Goal: Transaction & Acquisition: Book appointment/travel/reservation

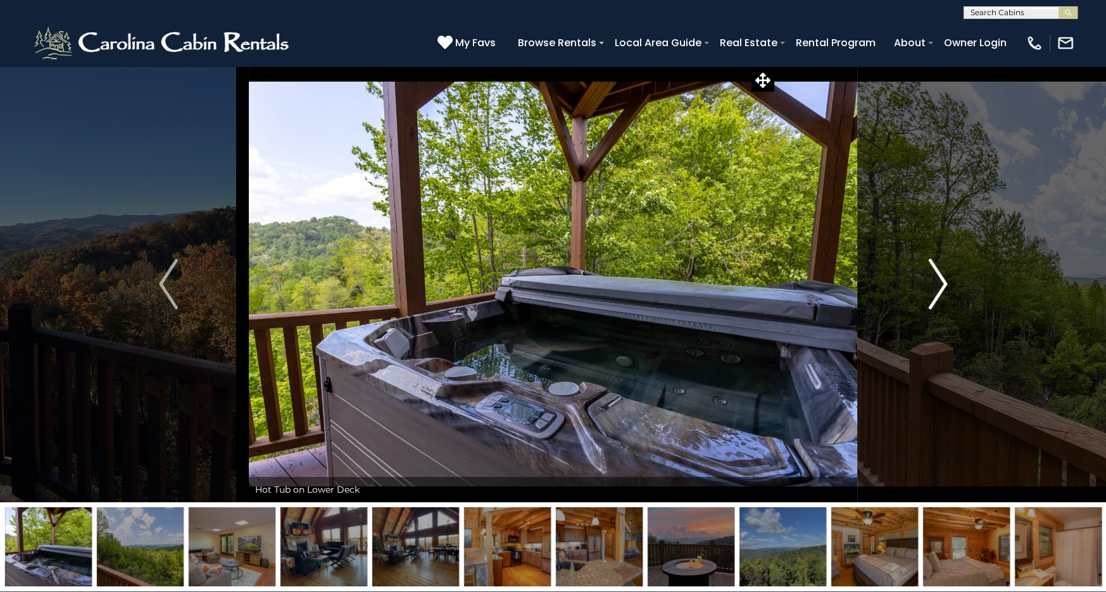
click at [939, 285] on img "Next" at bounding box center [937, 284] width 19 height 51
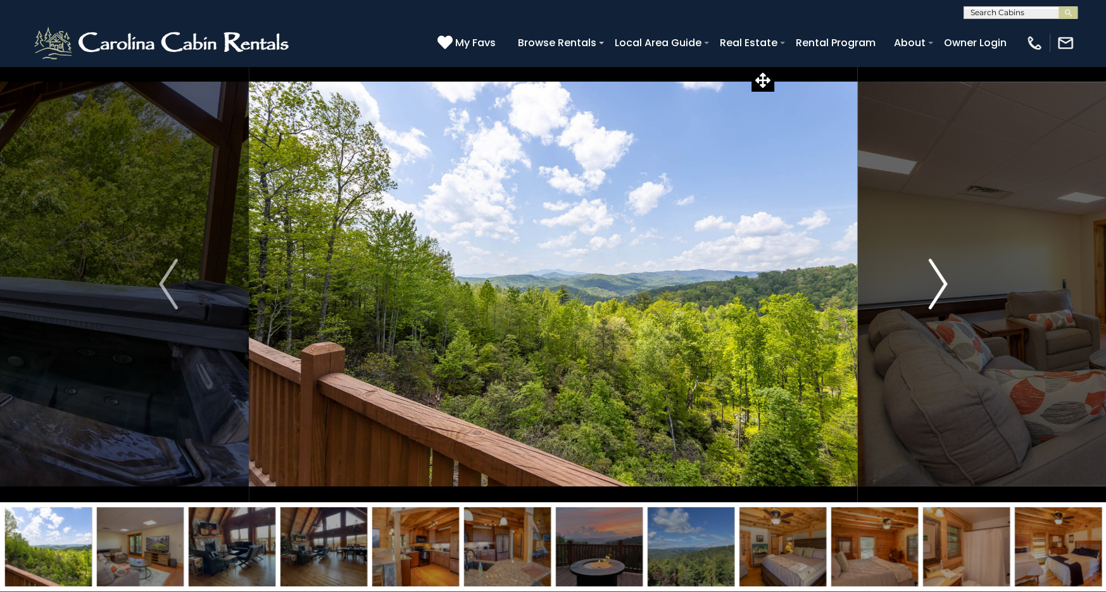
click at [939, 285] on img "Next" at bounding box center [937, 284] width 19 height 51
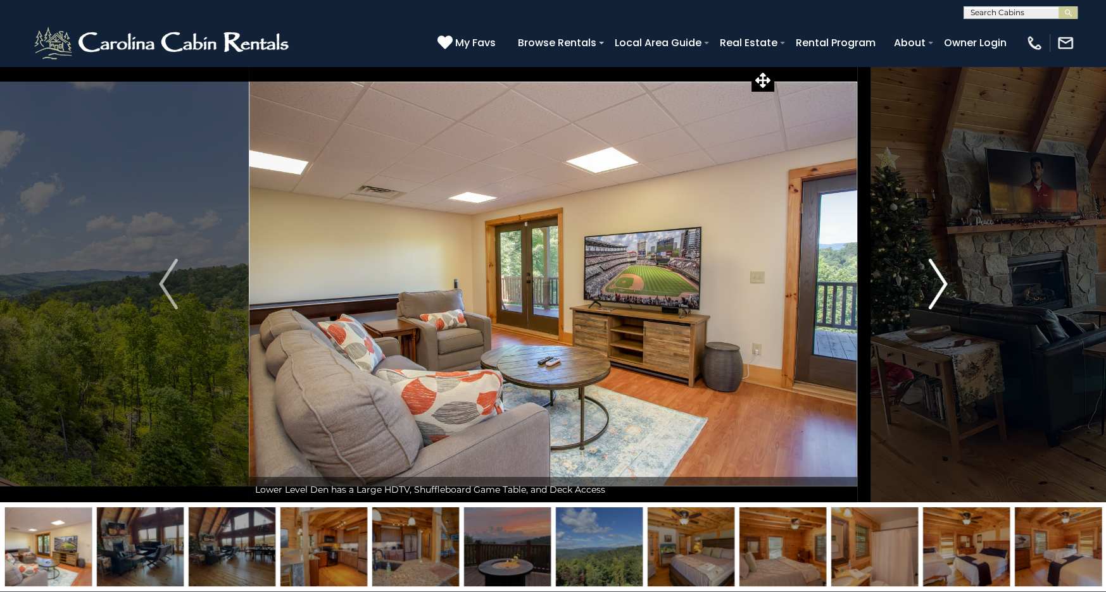
click at [939, 285] on img "Next" at bounding box center [937, 284] width 19 height 51
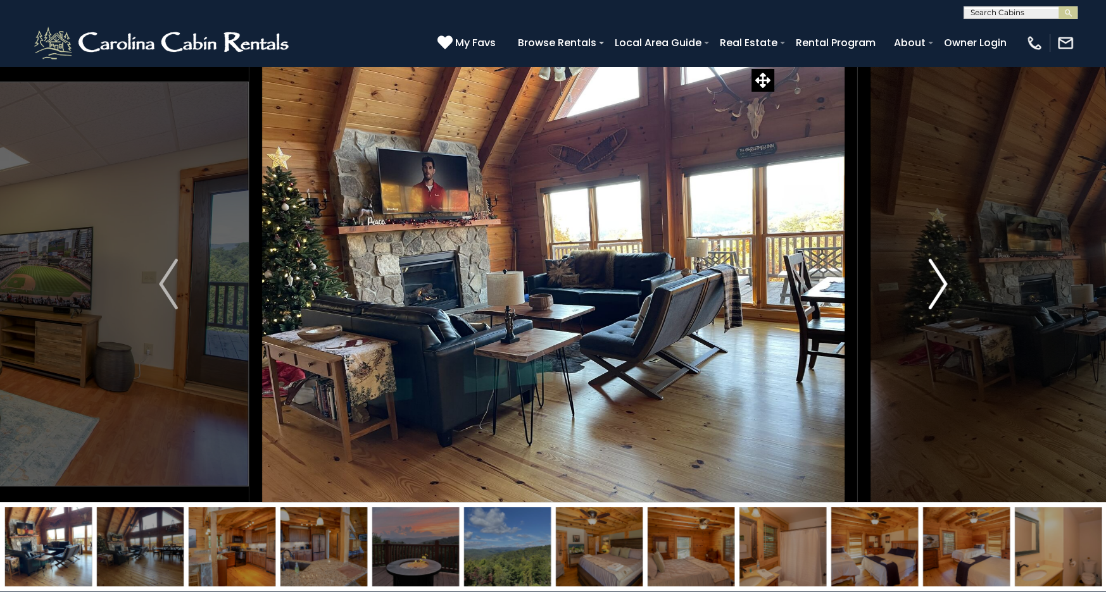
click at [939, 285] on img "Next" at bounding box center [937, 284] width 19 height 51
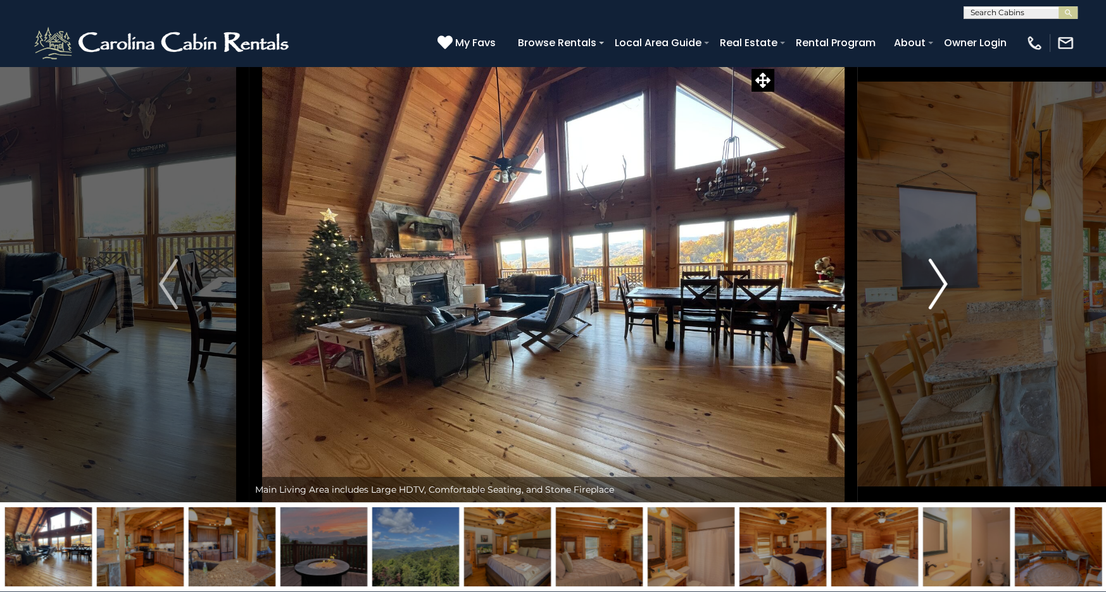
click at [939, 285] on img "Next" at bounding box center [937, 284] width 19 height 51
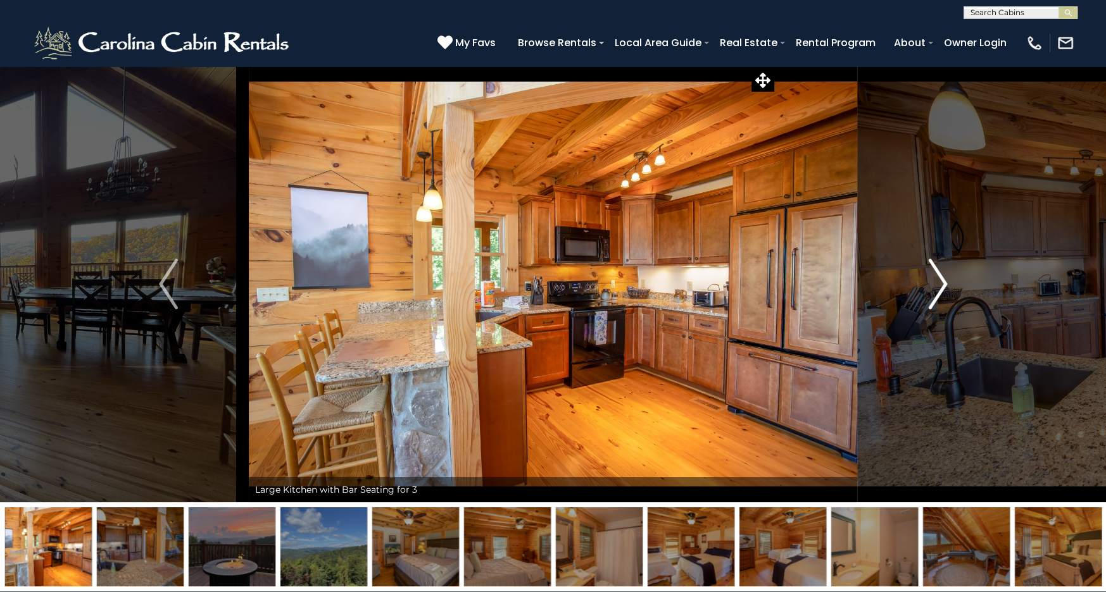
drag, startPoint x: 939, startPoint y: 285, endPoint x: 936, endPoint y: 275, distance: 10.4
click at [936, 275] on img "Next" at bounding box center [937, 284] width 19 height 51
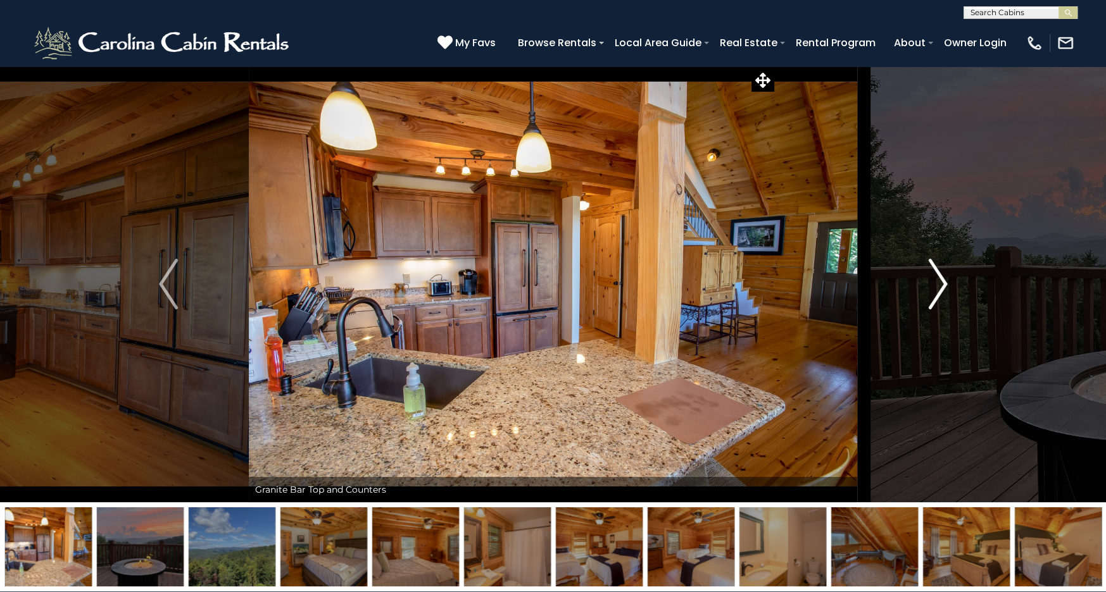
click at [936, 275] on img "Next" at bounding box center [937, 284] width 19 height 51
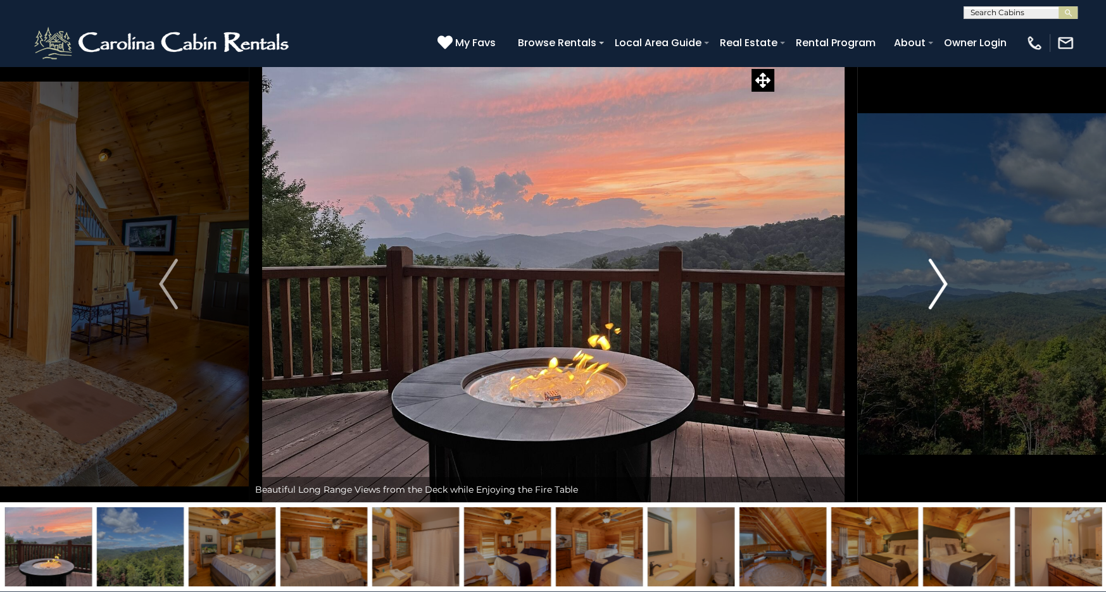
click at [936, 275] on img "Next" at bounding box center [937, 284] width 19 height 51
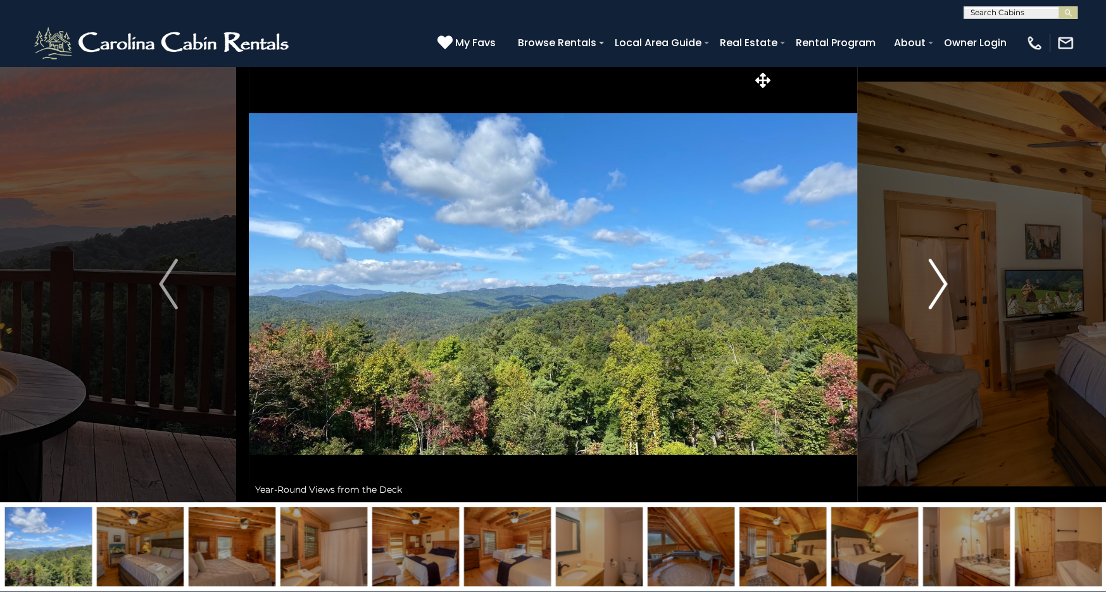
click at [936, 275] on img "Next" at bounding box center [937, 284] width 19 height 51
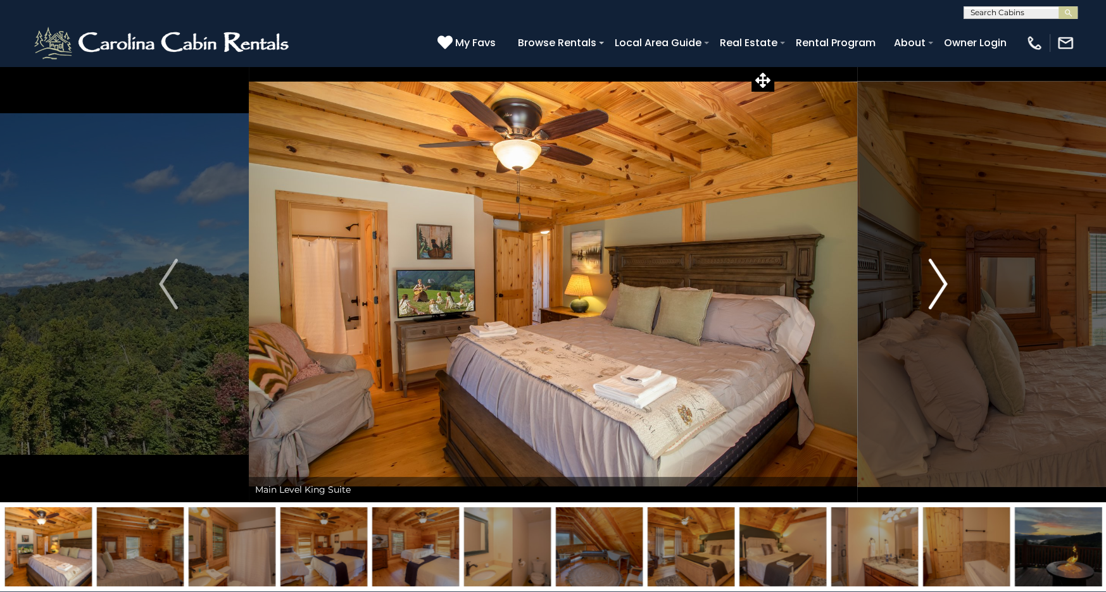
click at [936, 275] on img "Next" at bounding box center [937, 284] width 19 height 51
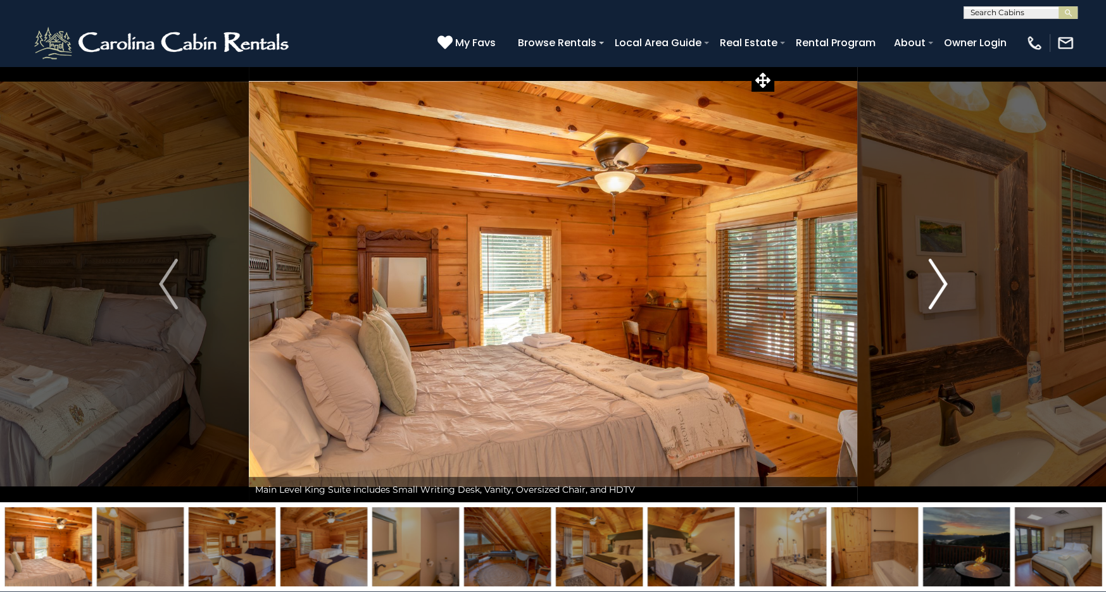
click at [936, 275] on img "Next" at bounding box center [937, 284] width 19 height 51
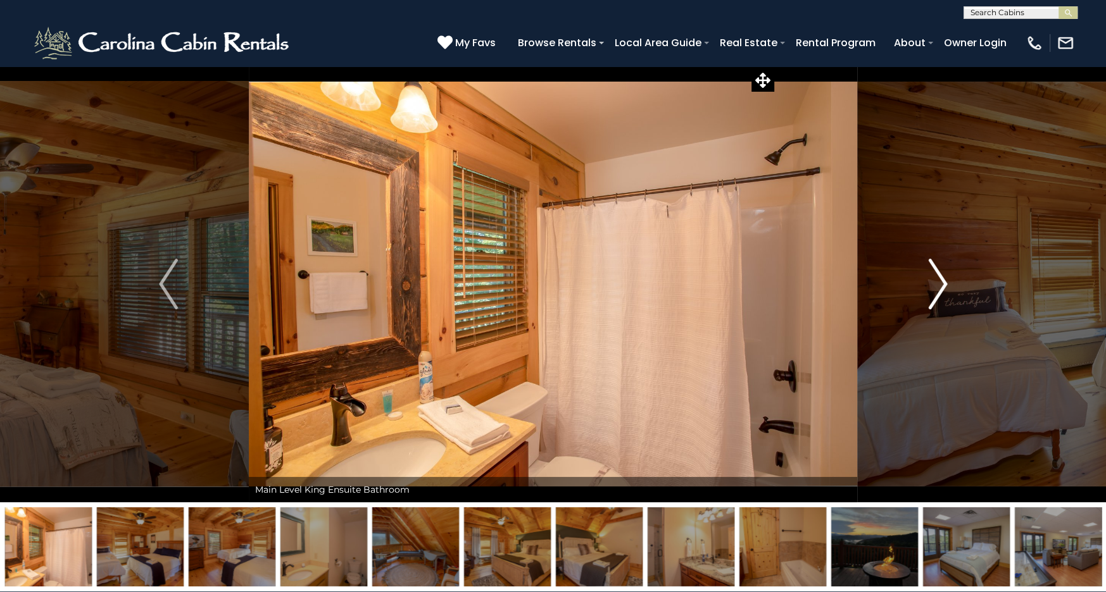
click at [936, 275] on img "Next" at bounding box center [937, 284] width 19 height 51
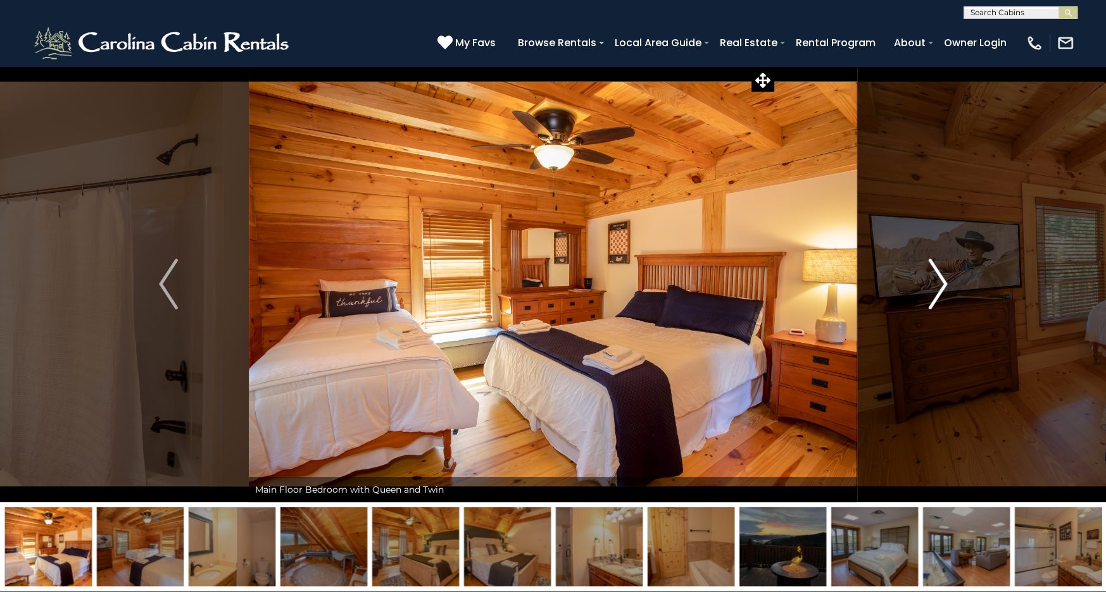
click at [936, 275] on img "Next" at bounding box center [937, 284] width 19 height 51
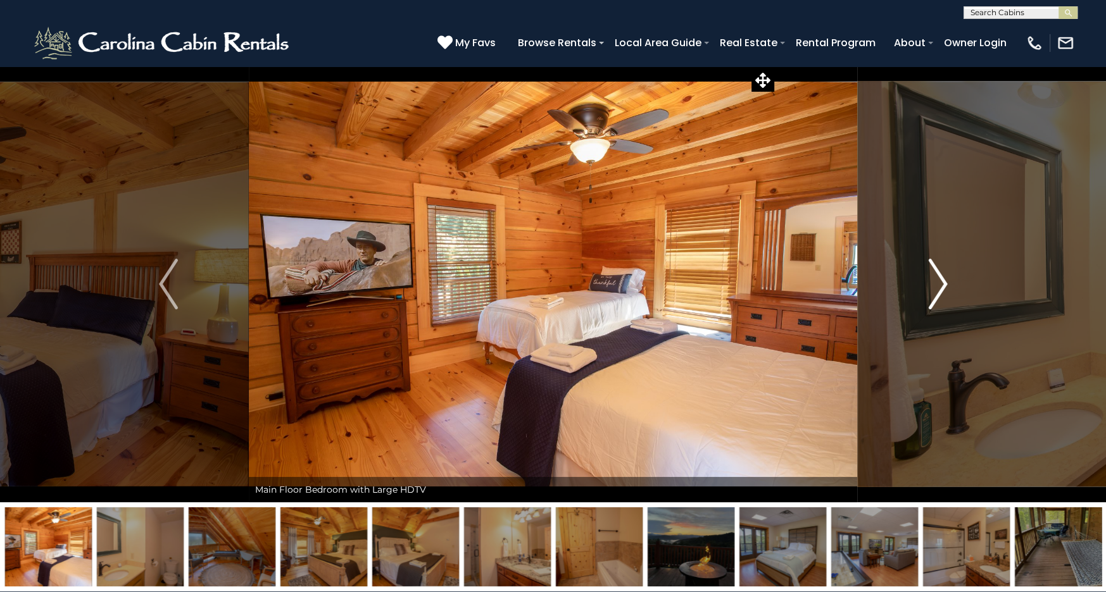
click at [936, 275] on img "Next" at bounding box center [937, 284] width 19 height 51
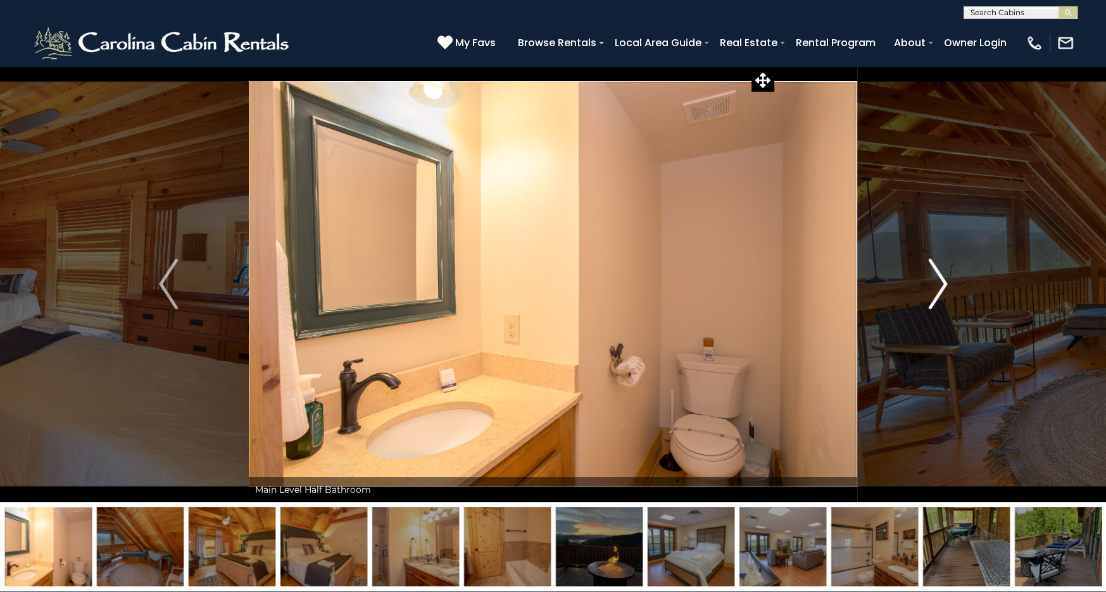
click at [936, 275] on img "Next" at bounding box center [937, 284] width 19 height 51
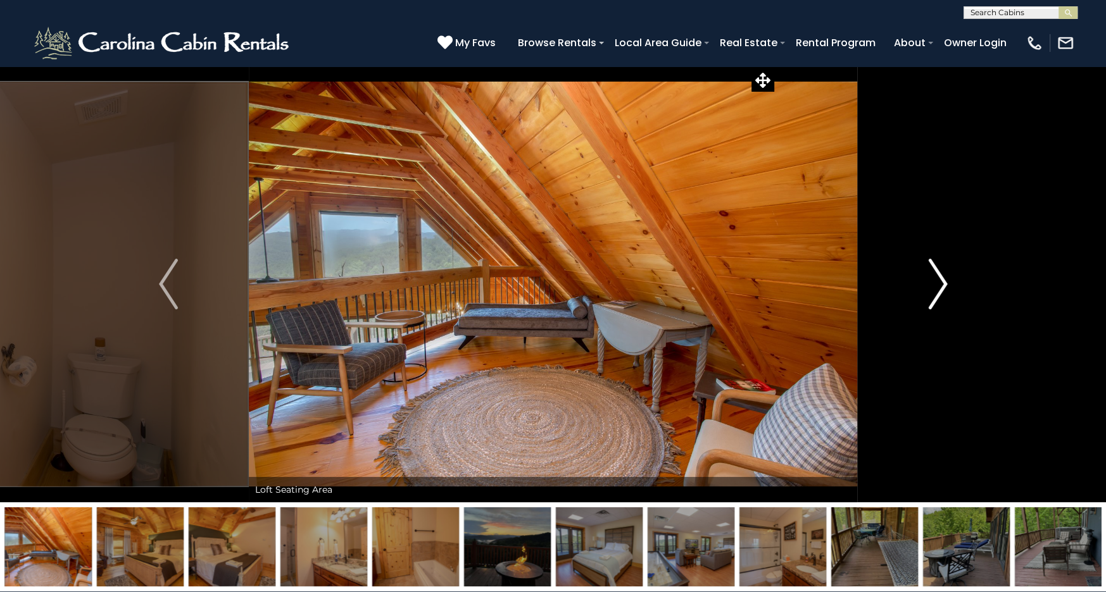
click at [936, 275] on img "Next" at bounding box center [937, 284] width 19 height 51
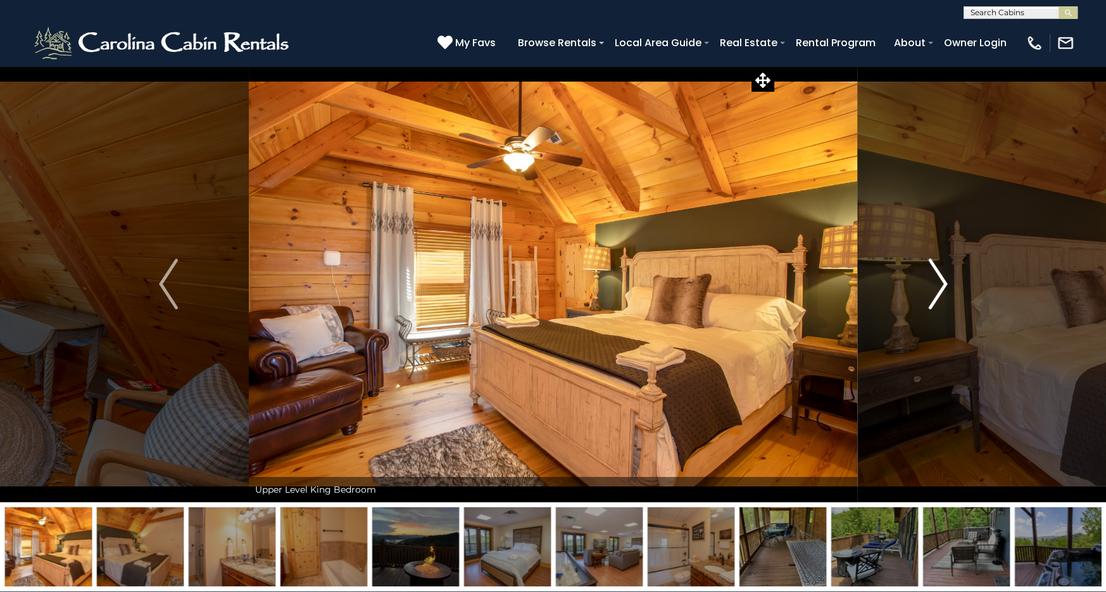
click at [936, 275] on img "Next" at bounding box center [937, 284] width 19 height 51
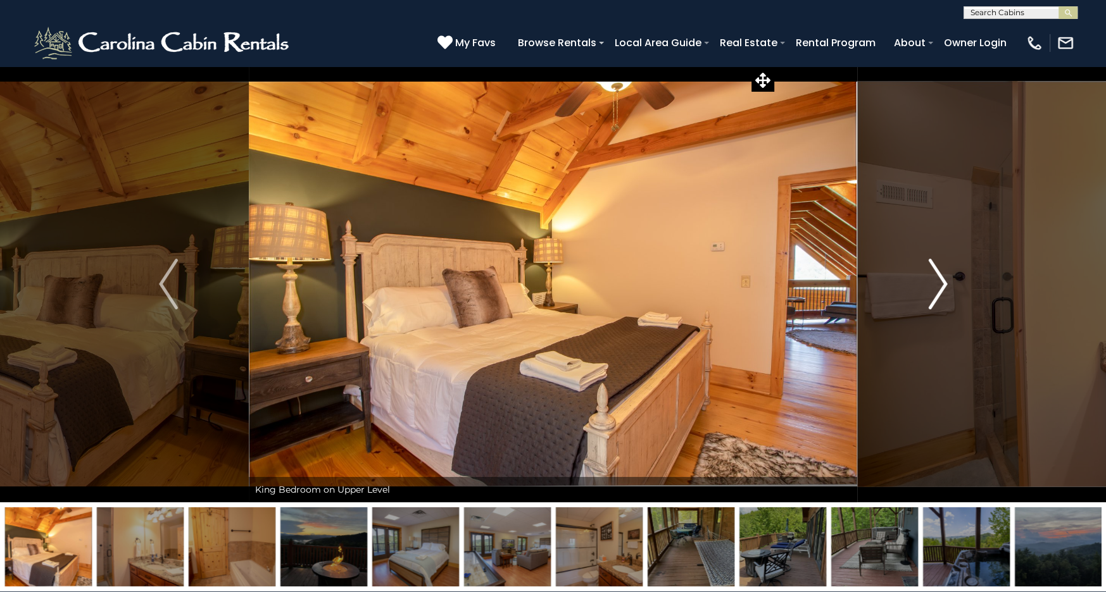
click at [936, 275] on img "Next" at bounding box center [937, 284] width 19 height 51
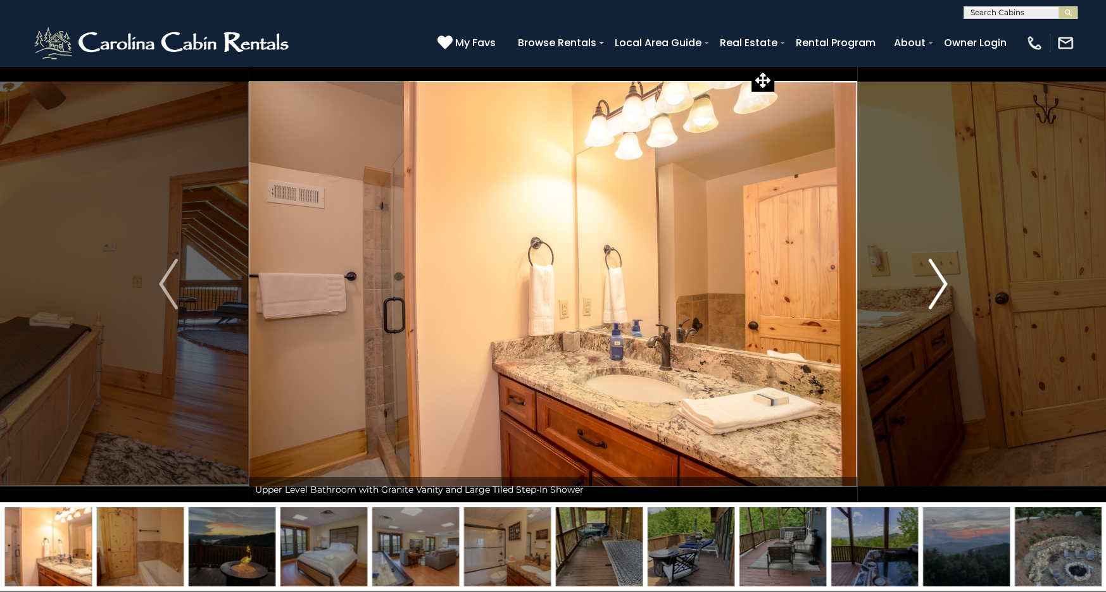
click at [936, 275] on img "Next" at bounding box center [937, 284] width 19 height 51
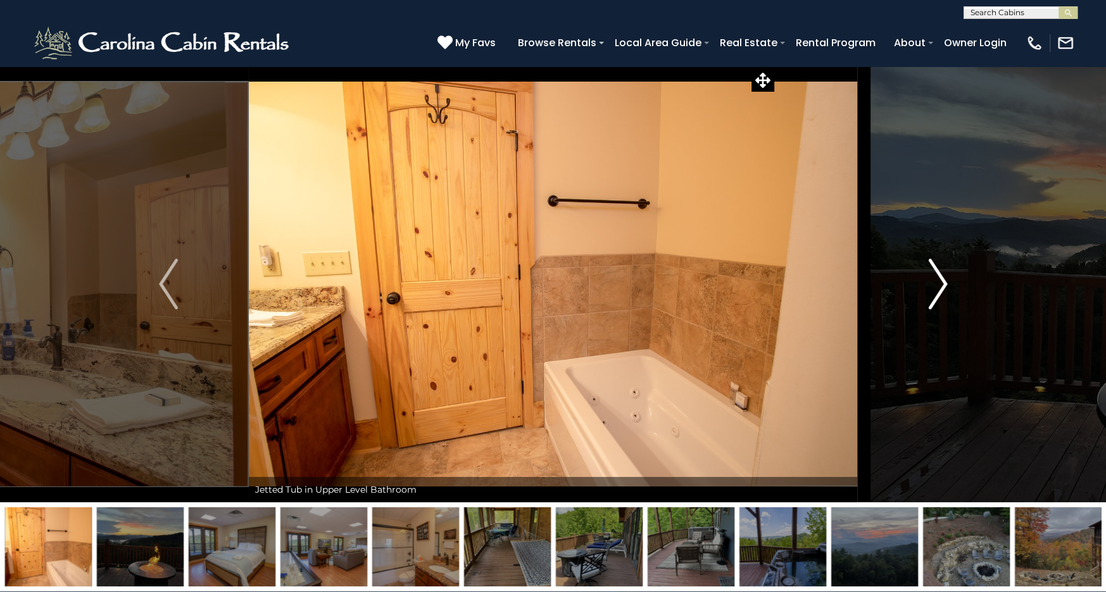
click at [936, 275] on img "Next" at bounding box center [937, 284] width 19 height 51
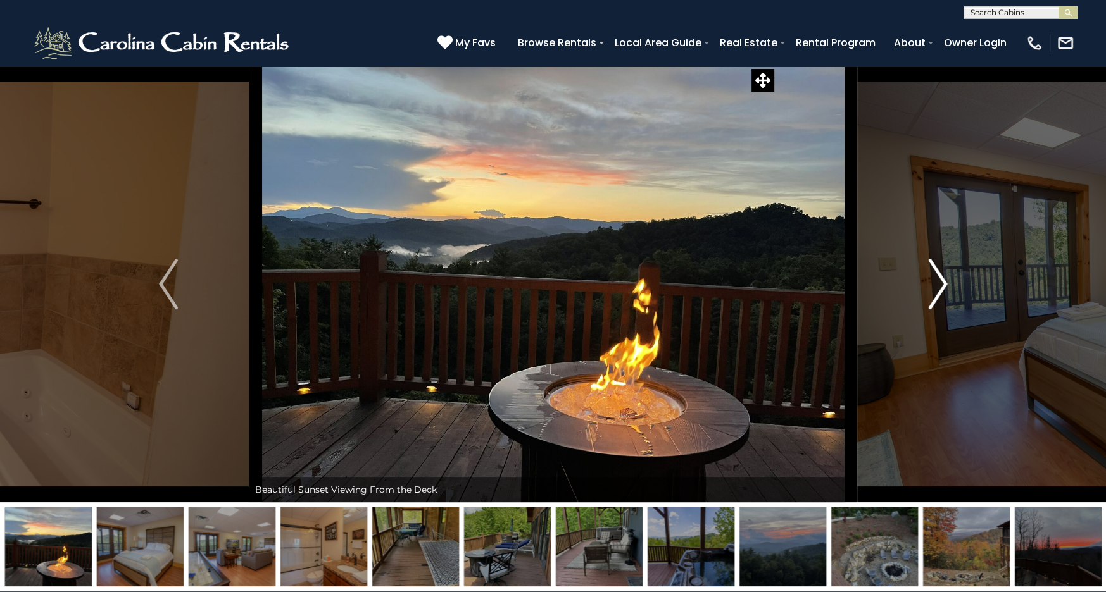
click at [936, 275] on img "Next" at bounding box center [937, 284] width 19 height 51
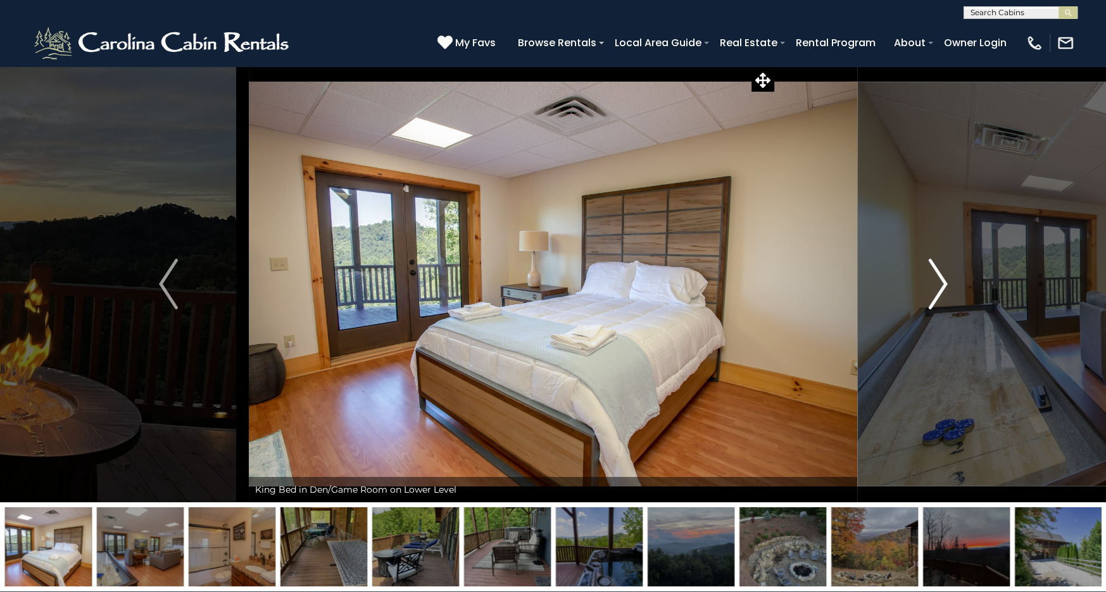
click at [936, 275] on img "Next" at bounding box center [937, 284] width 19 height 51
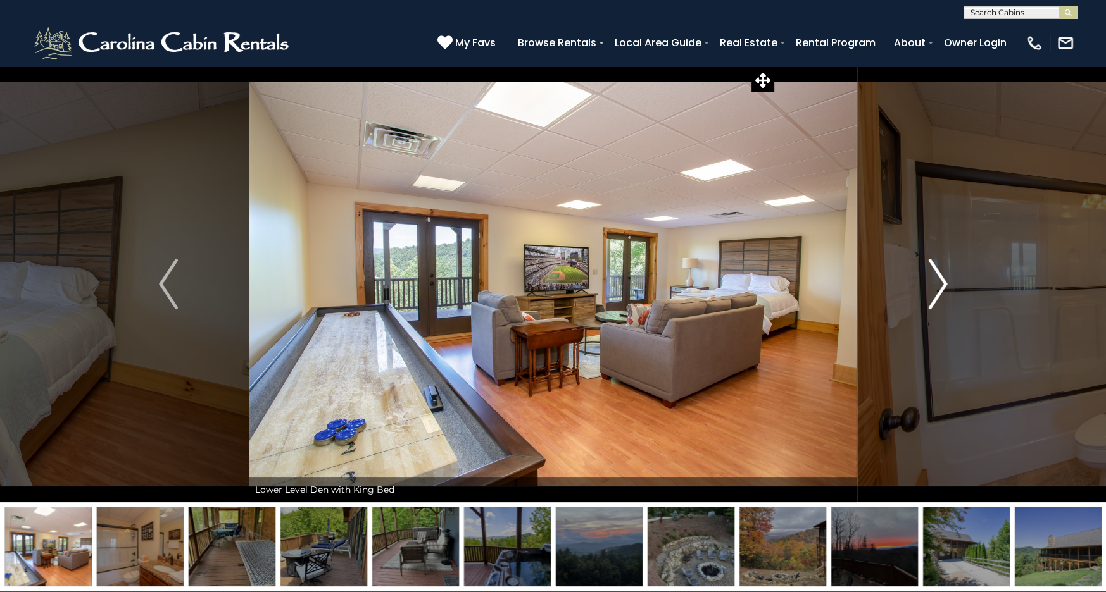
click at [936, 275] on img "Next" at bounding box center [937, 284] width 19 height 51
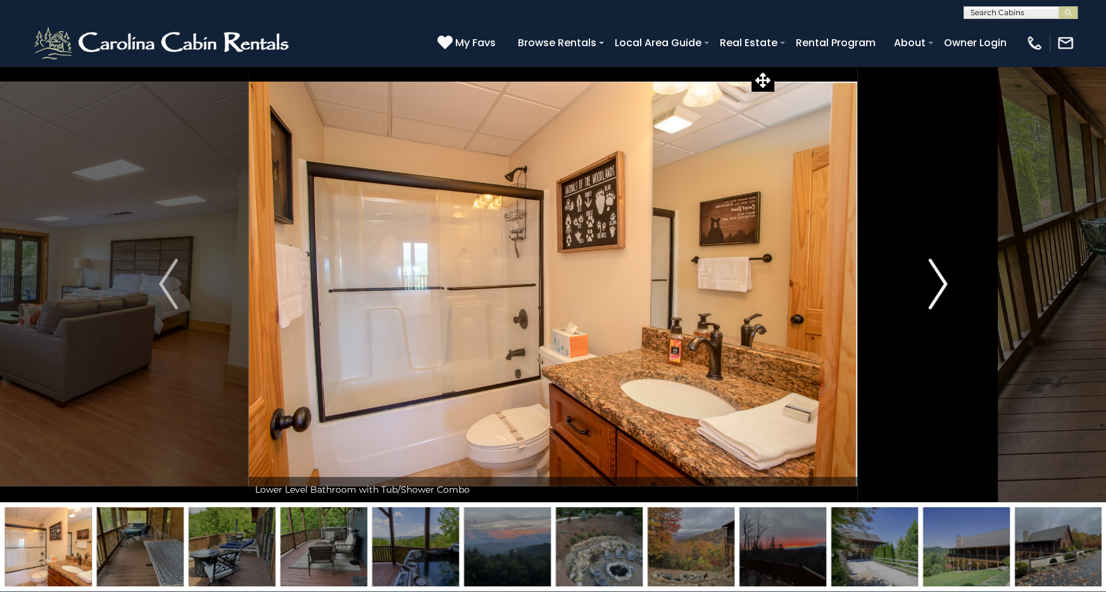
click at [936, 275] on img "Next" at bounding box center [937, 284] width 19 height 51
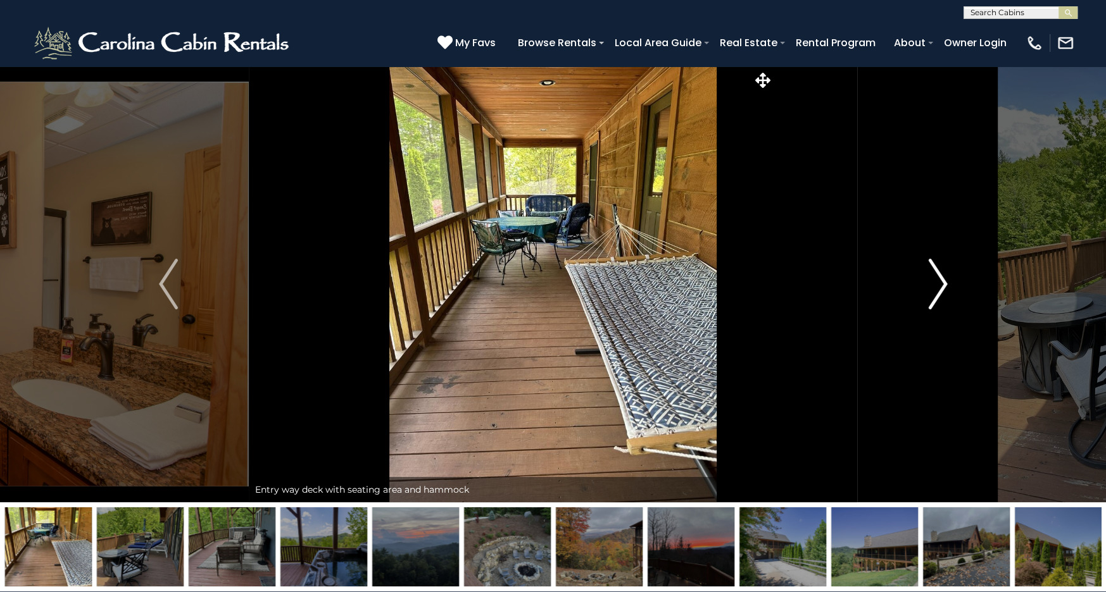
click at [936, 275] on img "Next" at bounding box center [937, 284] width 19 height 51
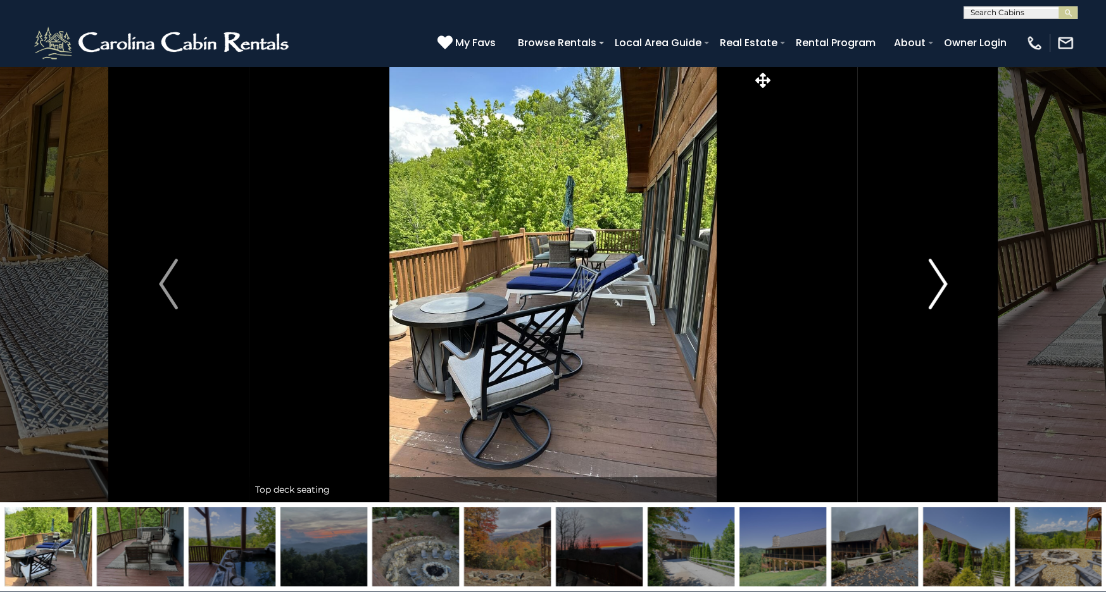
click at [936, 275] on img "Next" at bounding box center [937, 284] width 19 height 51
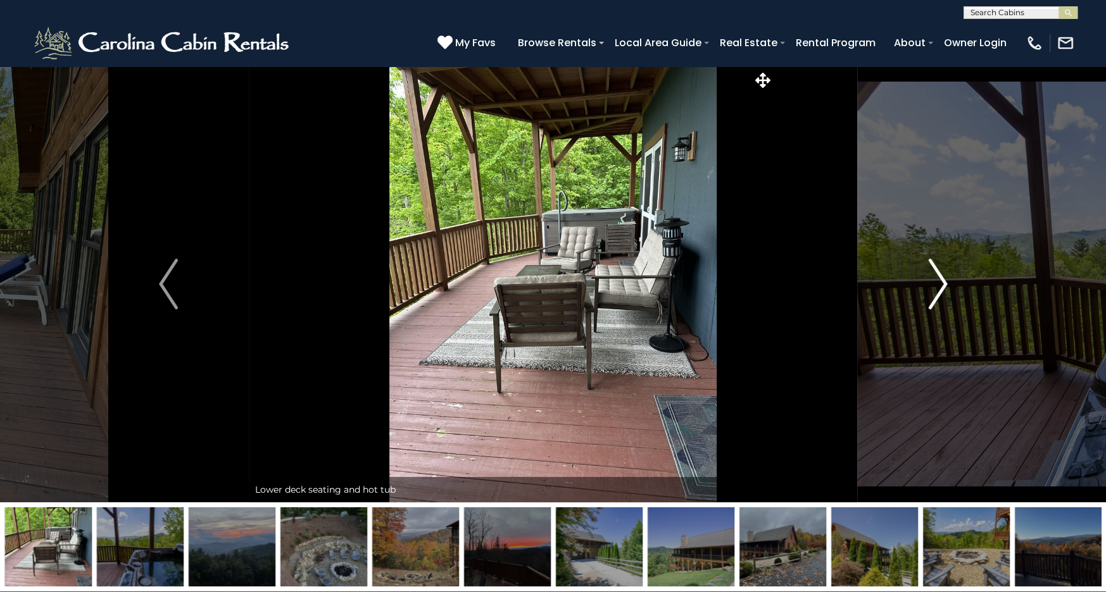
click at [936, 275] on img "Next" at bounding box center [937, 284] width 19 height 51
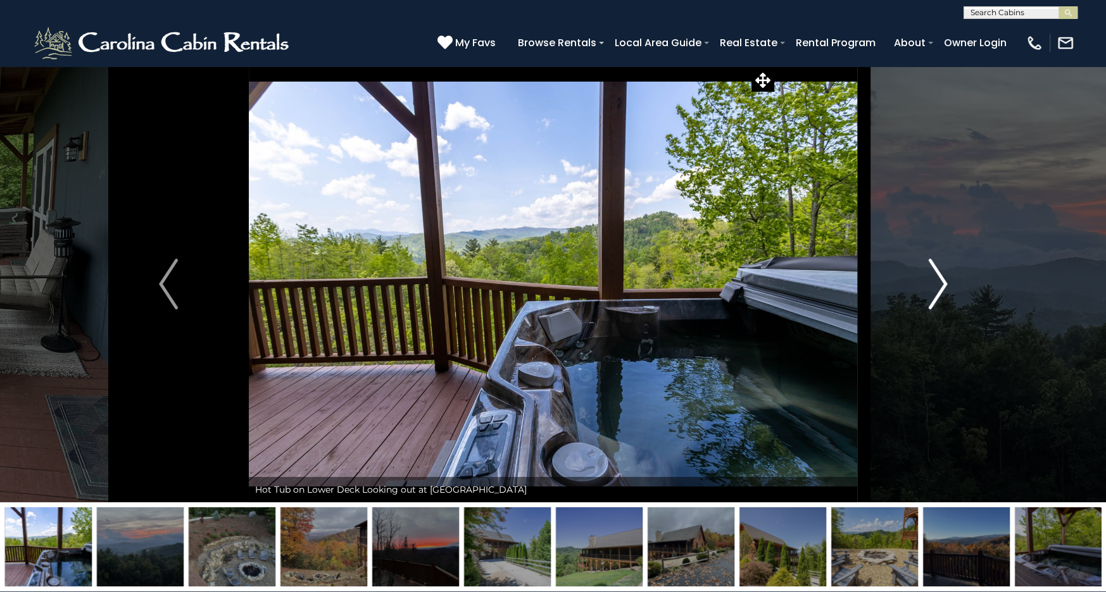
click at [936, 275] on img "Next" at bounding box center [937, 284] width 19 height 51
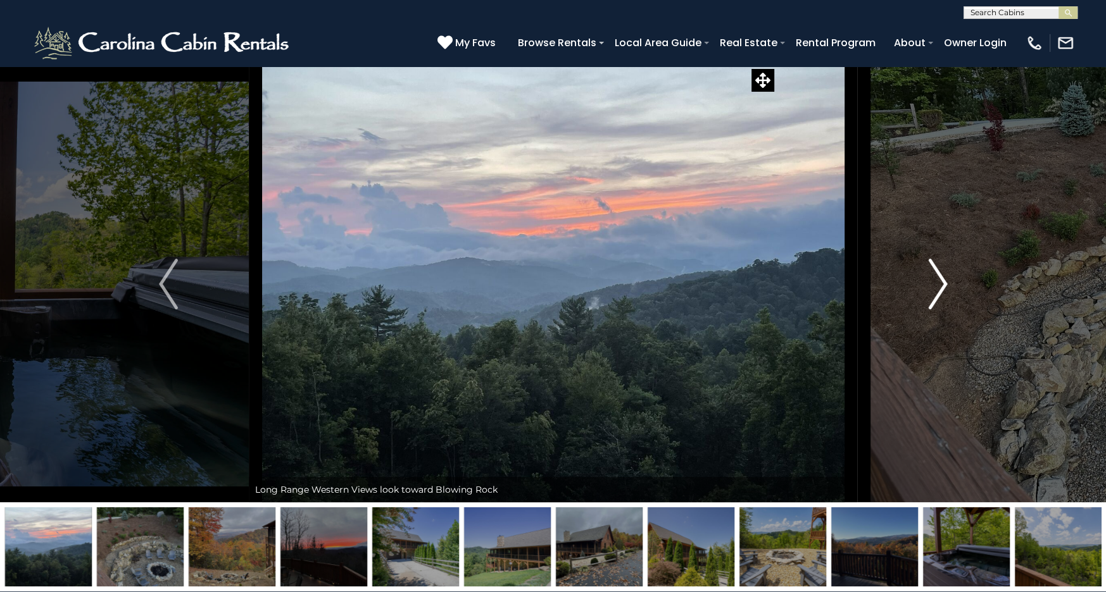
click at [936, 275] on img "Next" at bounding box center [937, 284] width 19 height 51
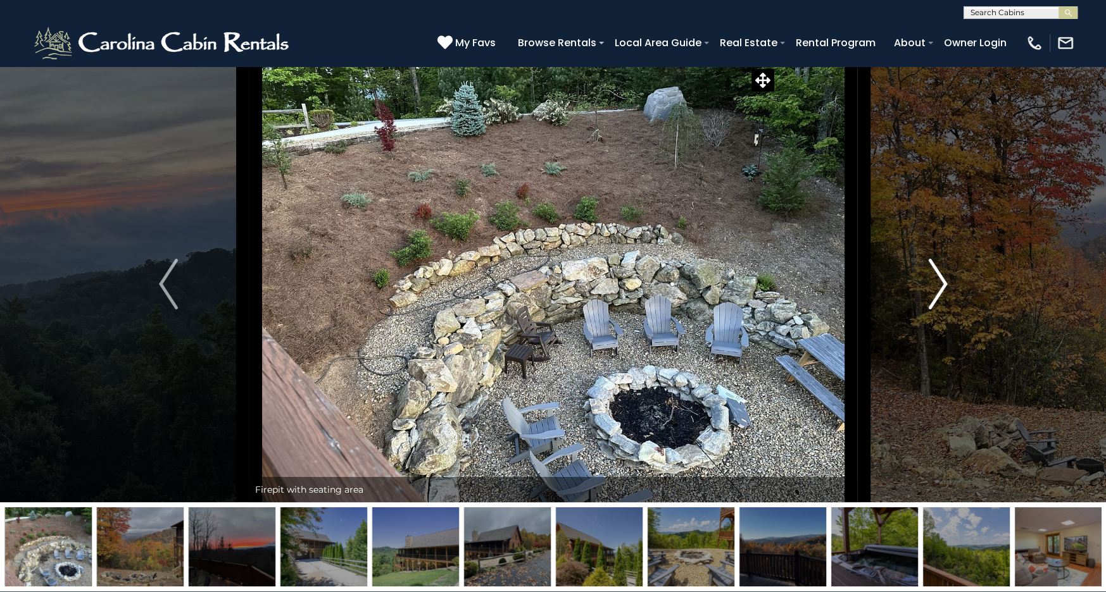
click at [936, 275] on img "Next" at bounding box center [937, 284] width 19 height 51
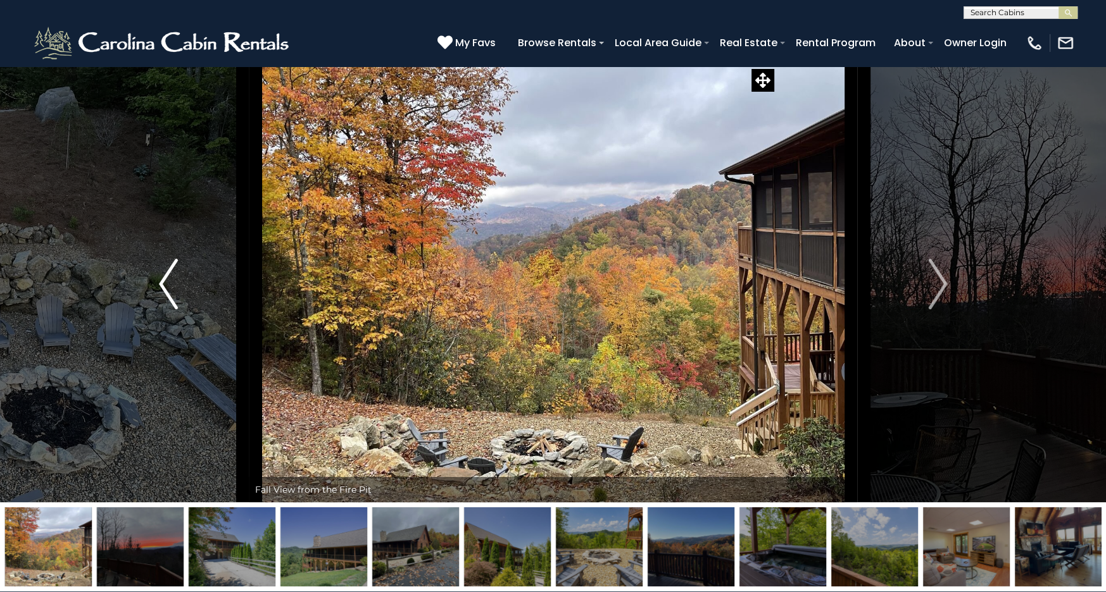
click at [172, 292] on img "Previous" at bounding box center [168, 284] width 19 height 51
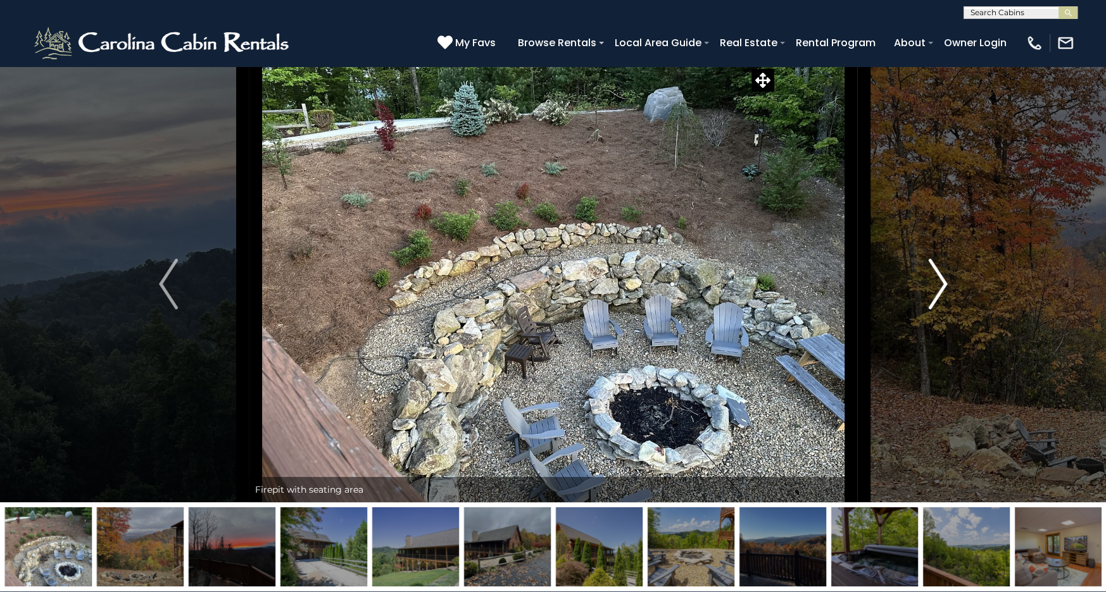
click at [931, 287] on img "Next" at bounding box center [937, 284] width 19 height 51
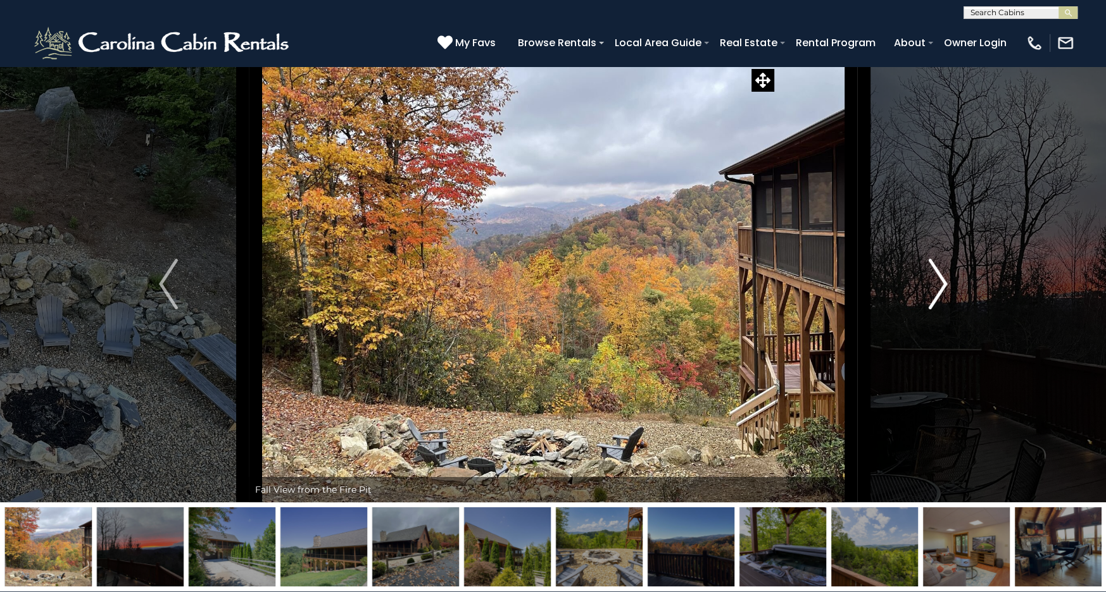
click at [931, 287] on img "Next" at bounding box center [937, 284] width 19 height 51
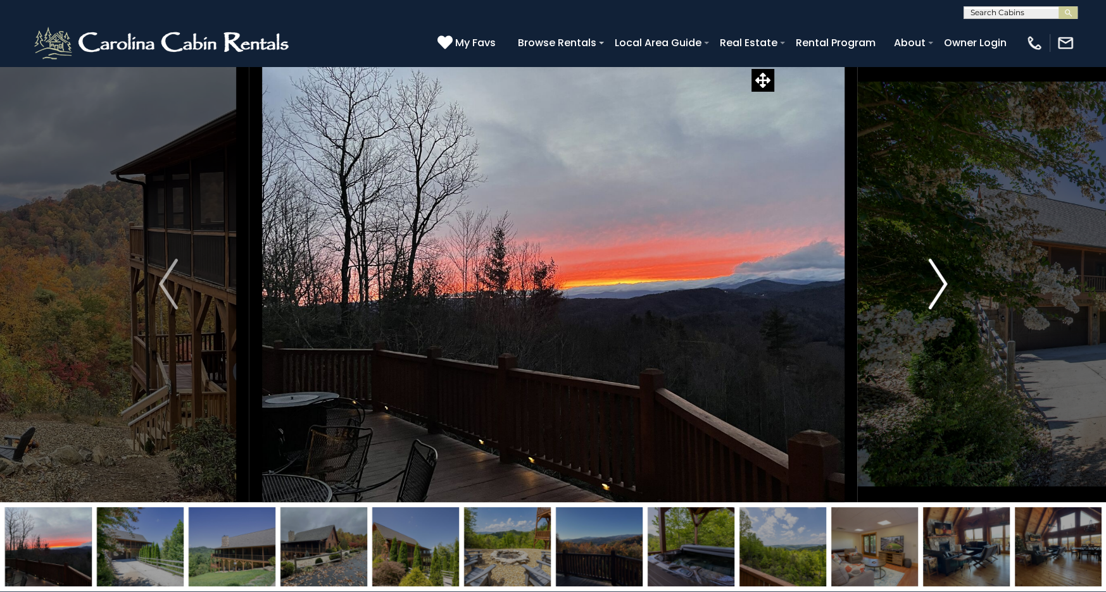
click at [931, 287] on img "Next" at bounding box center [937, 284] width 19 height 51
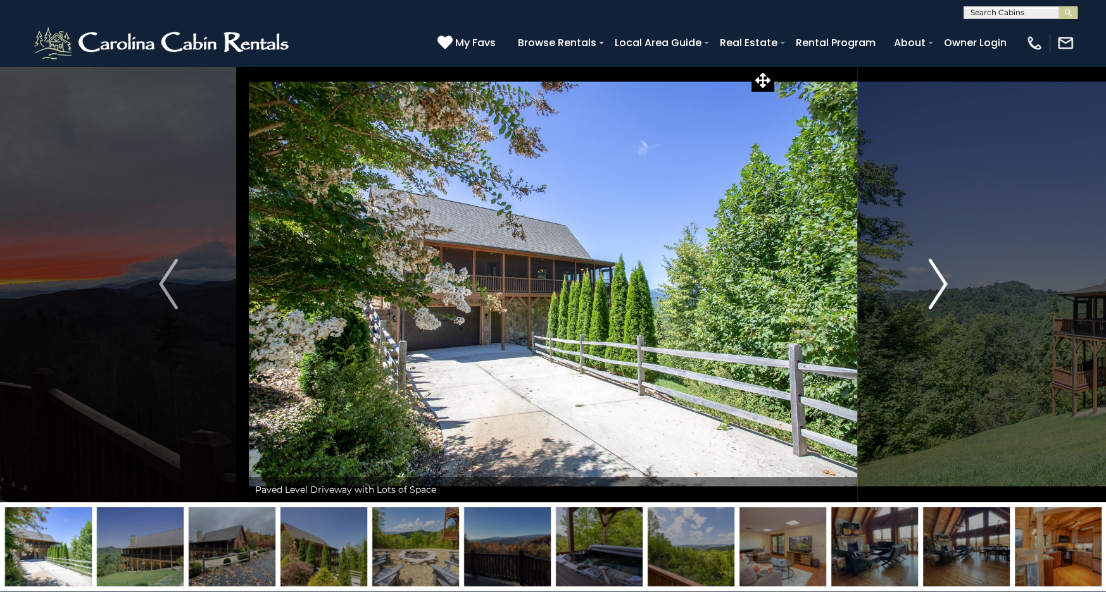
click at [931, 287] on img "Next" at bounding box center [937, 284] width 19 height 51
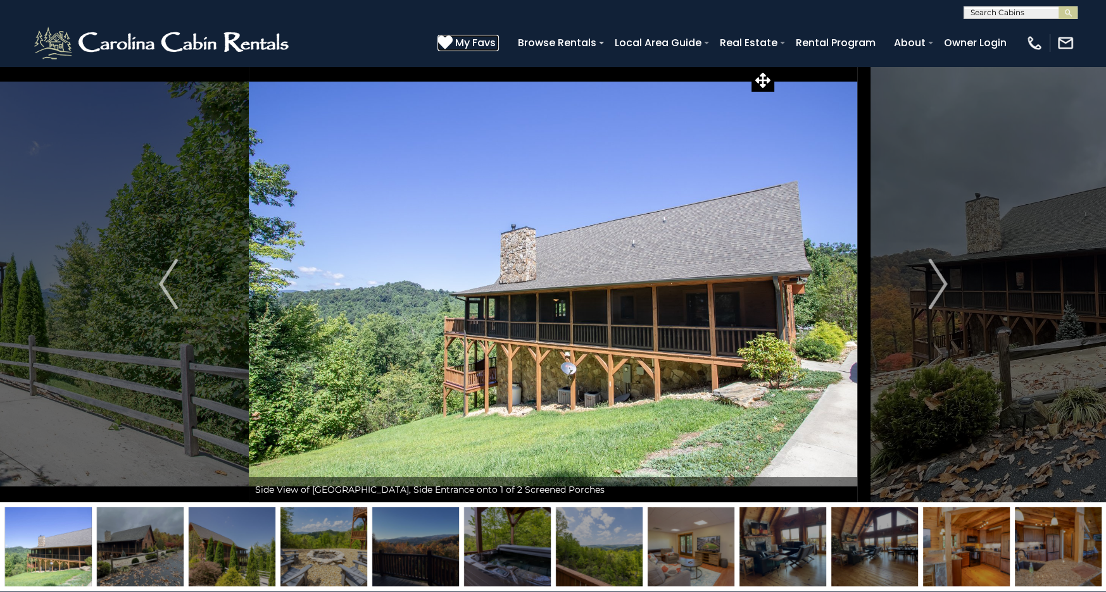
click at [452, 40] on icon at bounding box center [444, 42] width 15 height 15
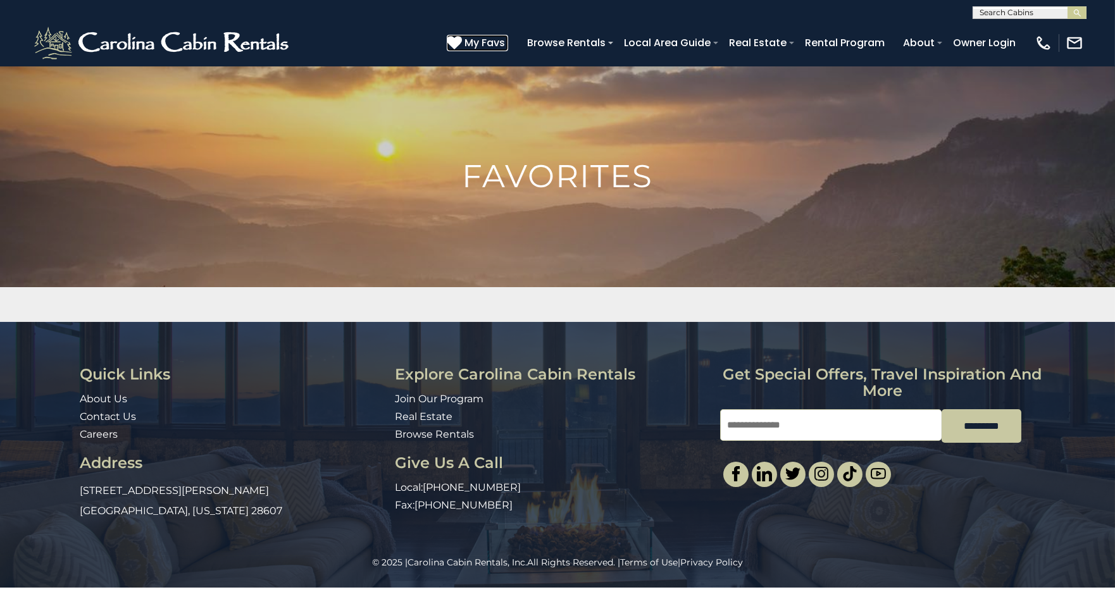
click at [481, 39] on span "My Favs" at bounding box center [485, 43] width 41 height 16
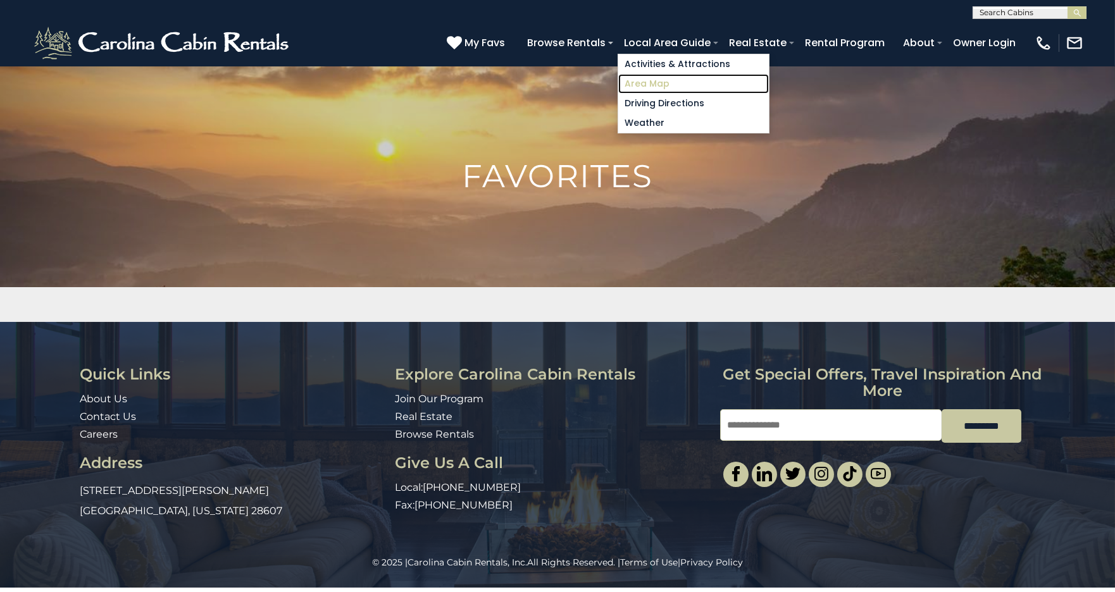
click at [653, 84] on link "Area Map" at bounding box center [693, 84] width 151 height 20
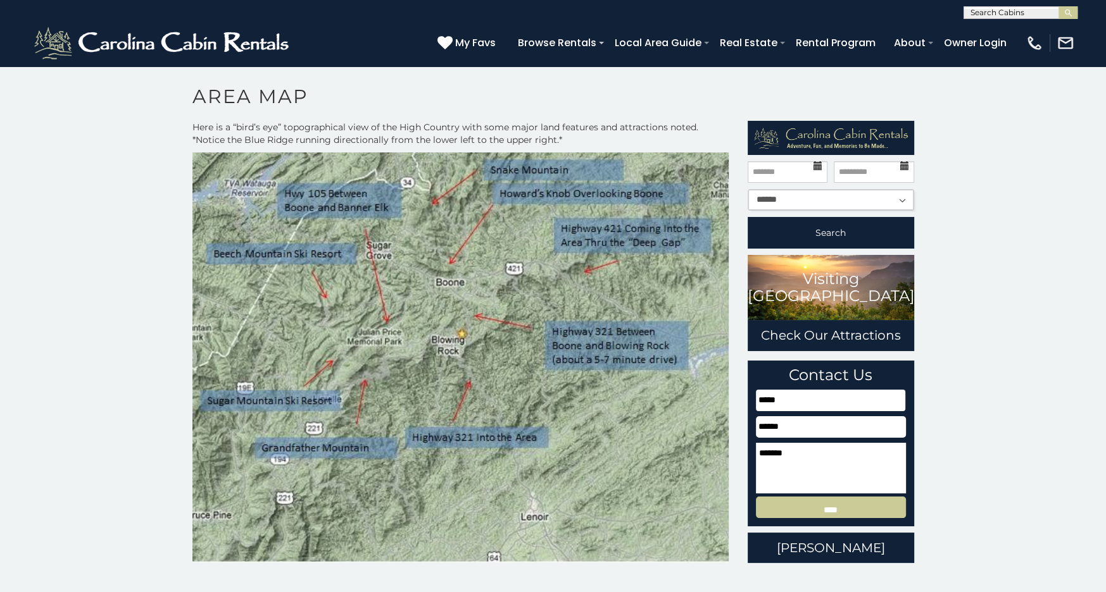
click at [491, 438] on img at bounding box center [460, 358] width 537 height 410
click at [473, 392] on img at bounding box center [460, 358] width 537 height 410
click at [473, 391] on img at bounding box center [460, 358] width 537 height 410
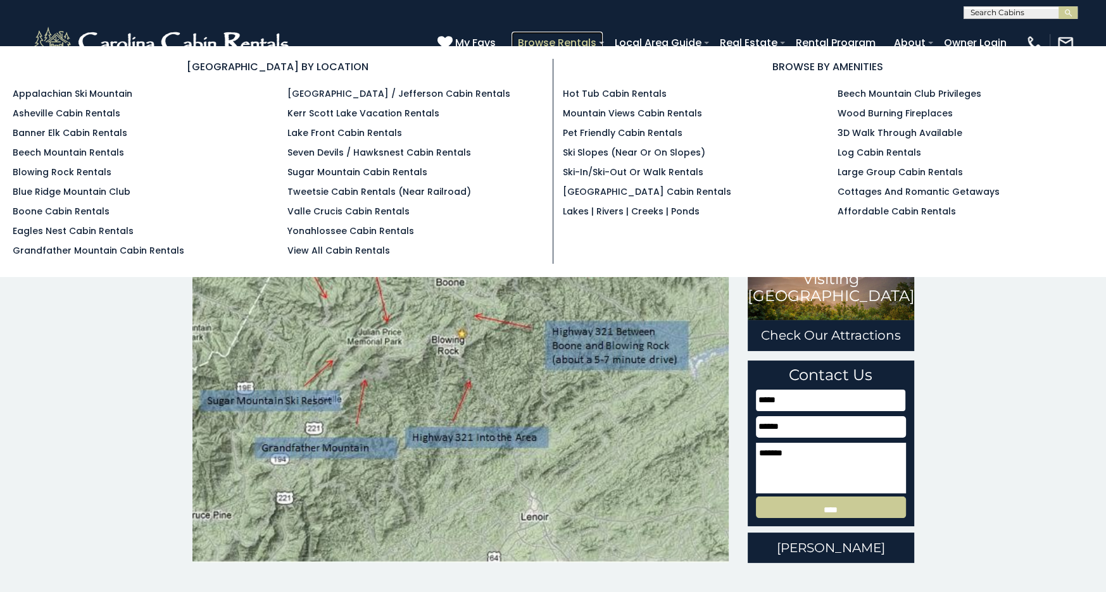
click at [581, 43] on link "Browse Rentals" at bounding box center [556, 43] width 91 height 22
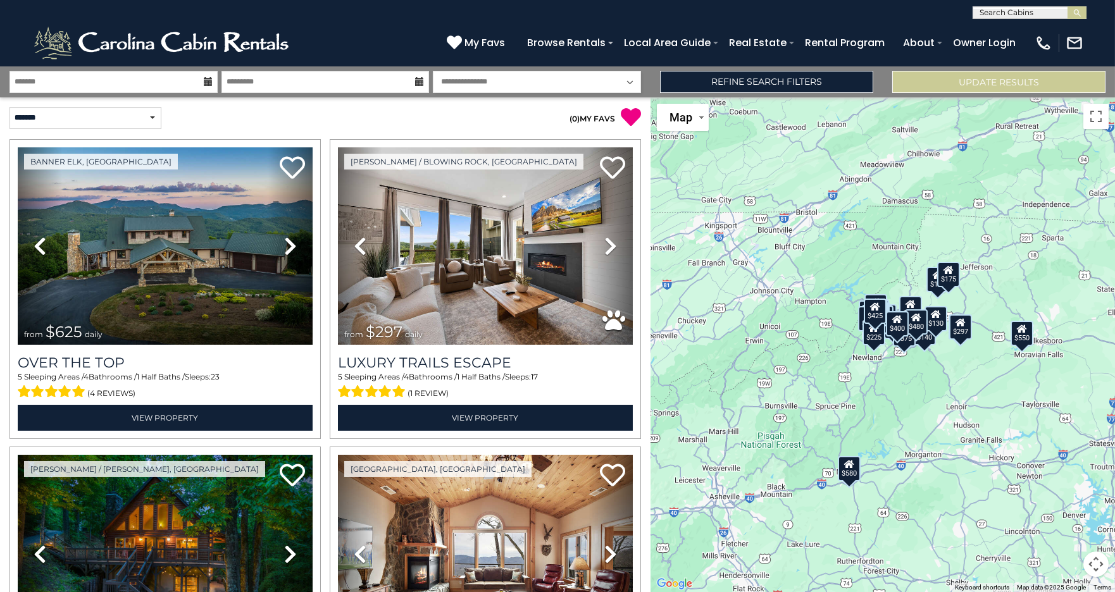
click at [954, 425] on div "$625 $297 $175 $300 $580 $290 $424 $395 $270 $185 $230 $550 $349 $230 $160 $325…" at bounding box center [883, 344] width 465 height 495
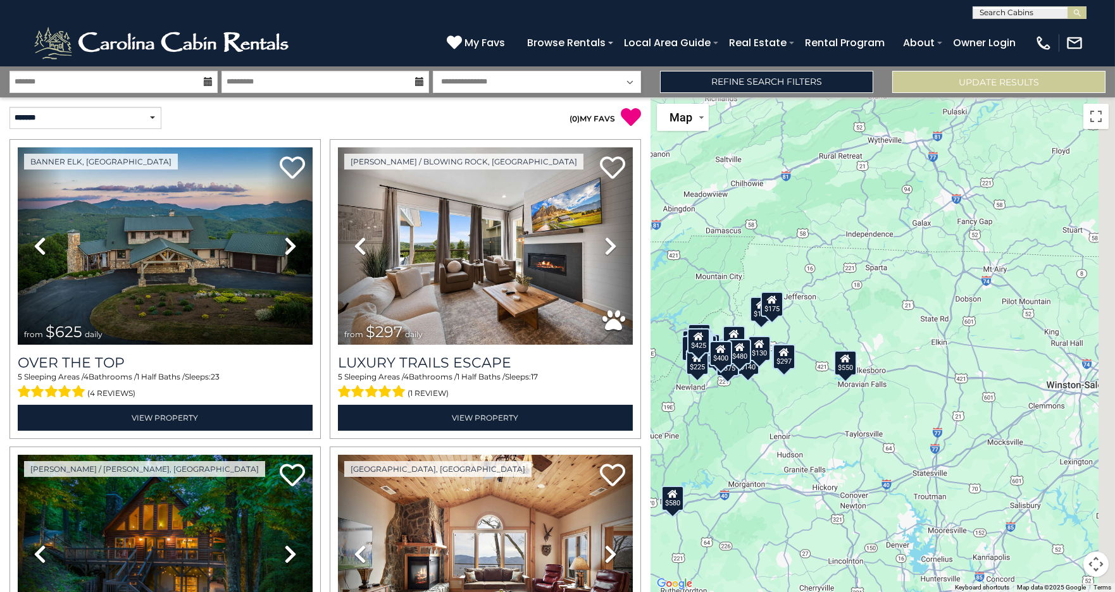
drag, startPoint x: 1001, startPoint y: 462, endPoint x: 819, endPoint y: 492, distance: 184.2
click at [819, 492] on div "$625 $297 $175 $300 $580 $290 $424 $395 $270 $185 $230 $550 $349 $230 $160 $325…" at bounding box center [883, 344] width 465 height 495
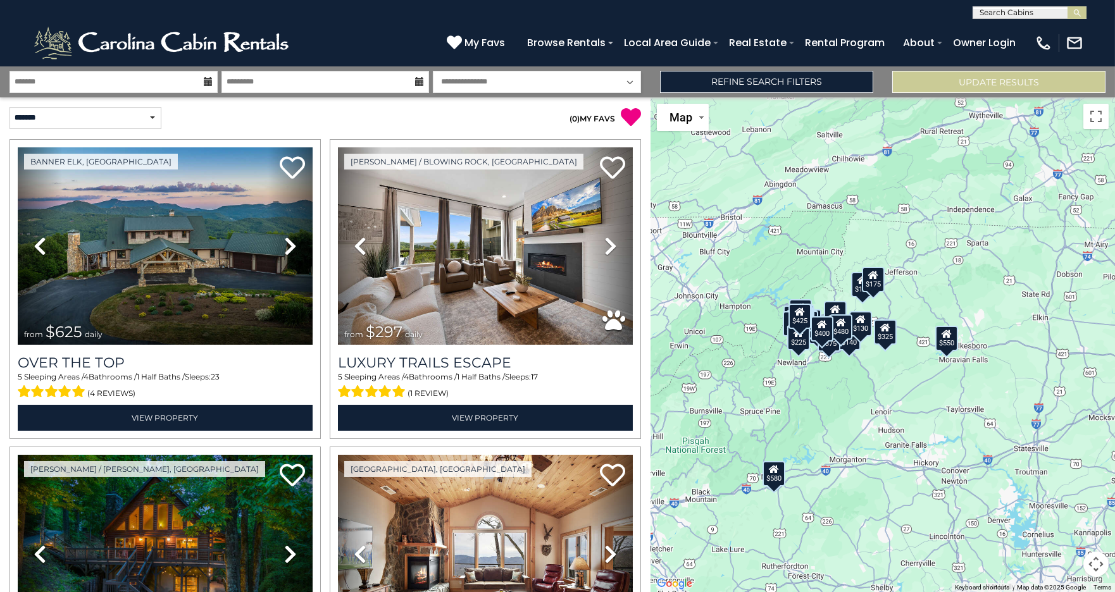
drag, startPoint x: 909, startPoint y: 468, endPoint x: 1019, endPoint y: 444, distance: 112.7
click at [1019, 444] on div "$625 $297 $175 $300 $580 $290 $424 $395 $270 $185 $230 $550 $349 $230 $160 $325…" at bounding box center [883, 344] width 465 height 495
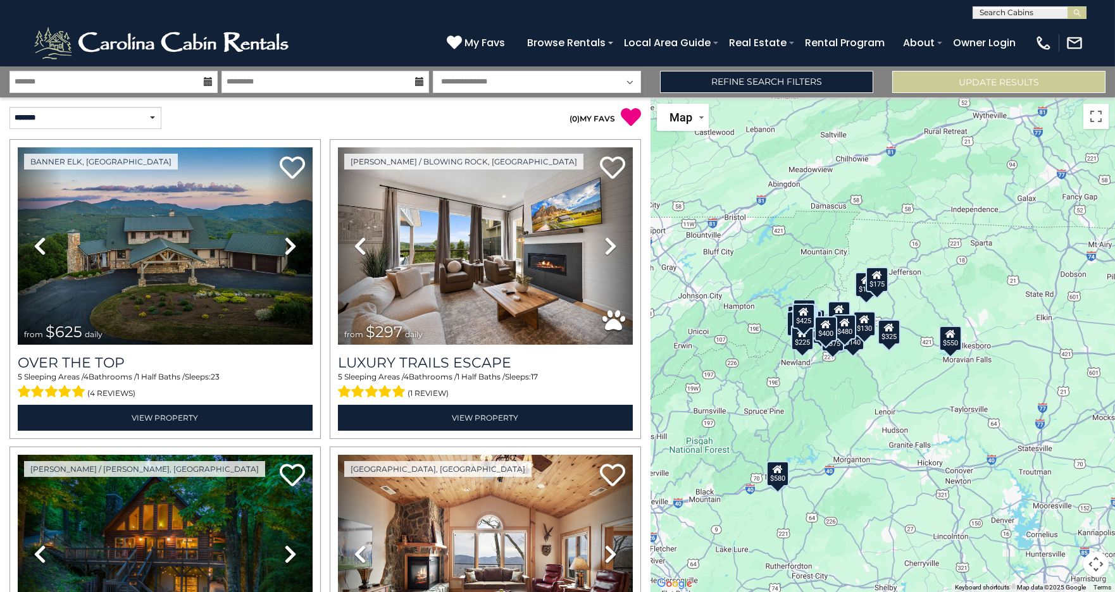
click at [1098, 567] on button "Map camera controls" at bounding box center [1096, 564] width 25 height 25
click at [1068, 503] on button "Zoom in" at bounding box center [1064, 501] width 25 height 25
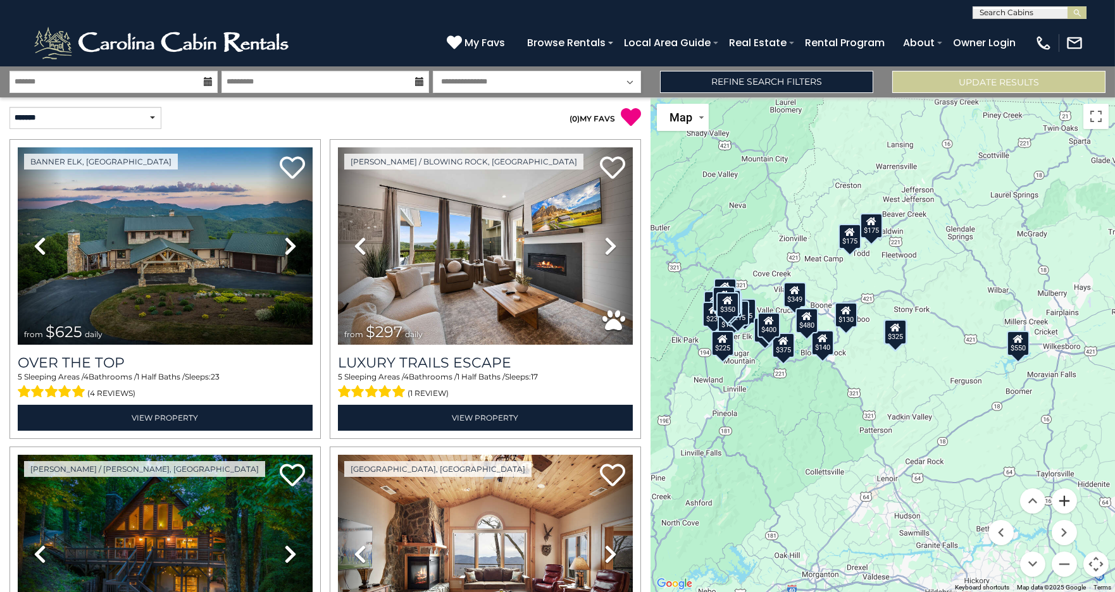
click at [1068, 503] on button "Zoom in" at bounding box center [1064, 501] width 25 height 25
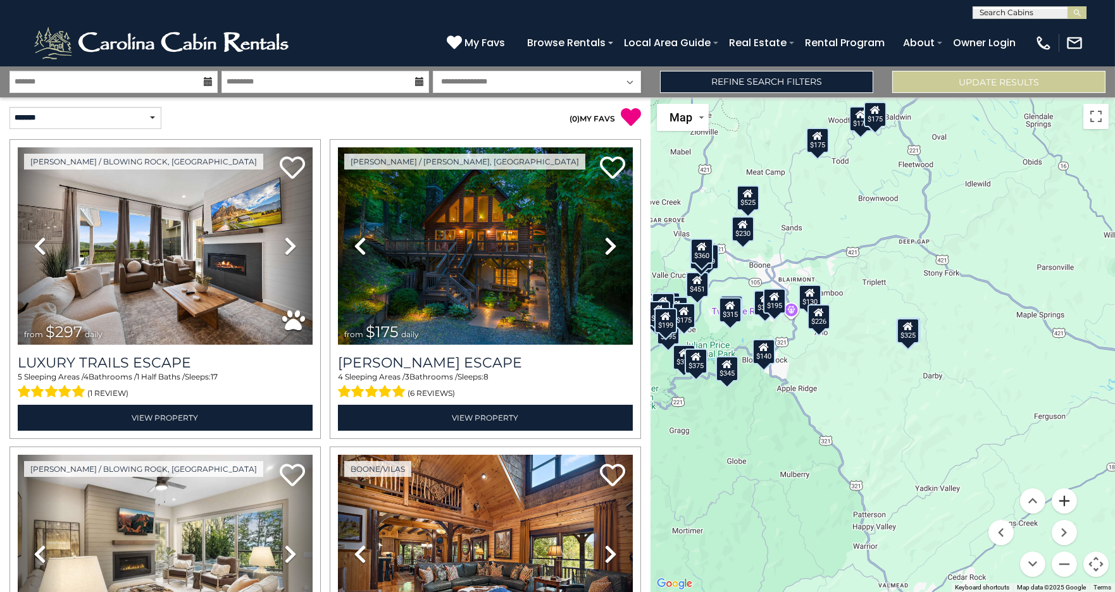
click at [1068, 503] on button "Zoom in" at bounding box center [1064, 501] width 25 height 25
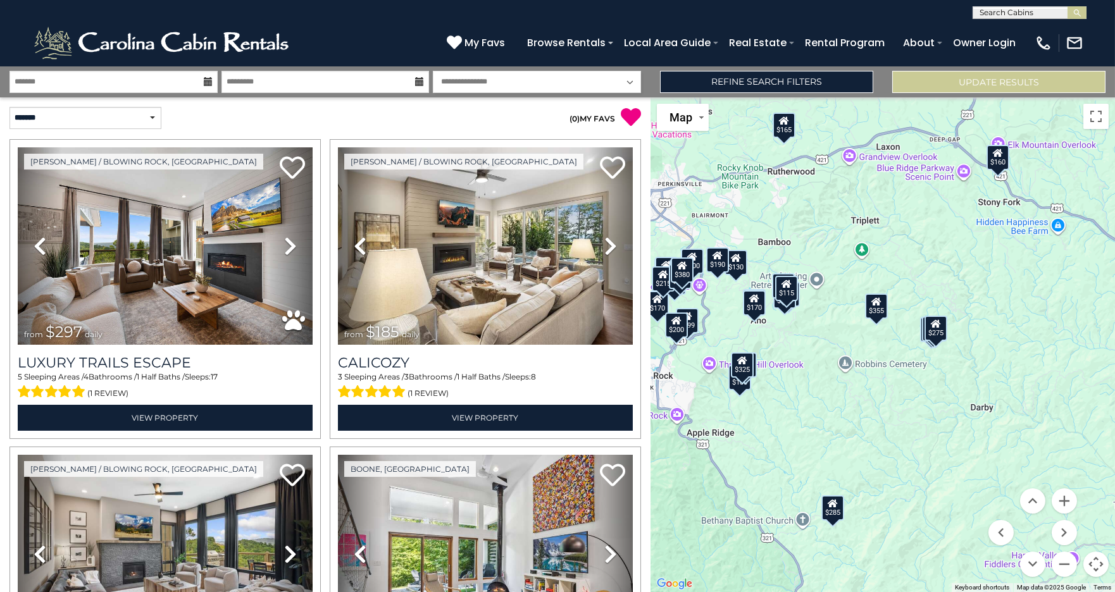
click at [841, 508] on div "$285" at bounding box center [833, 508] width 23 height 25
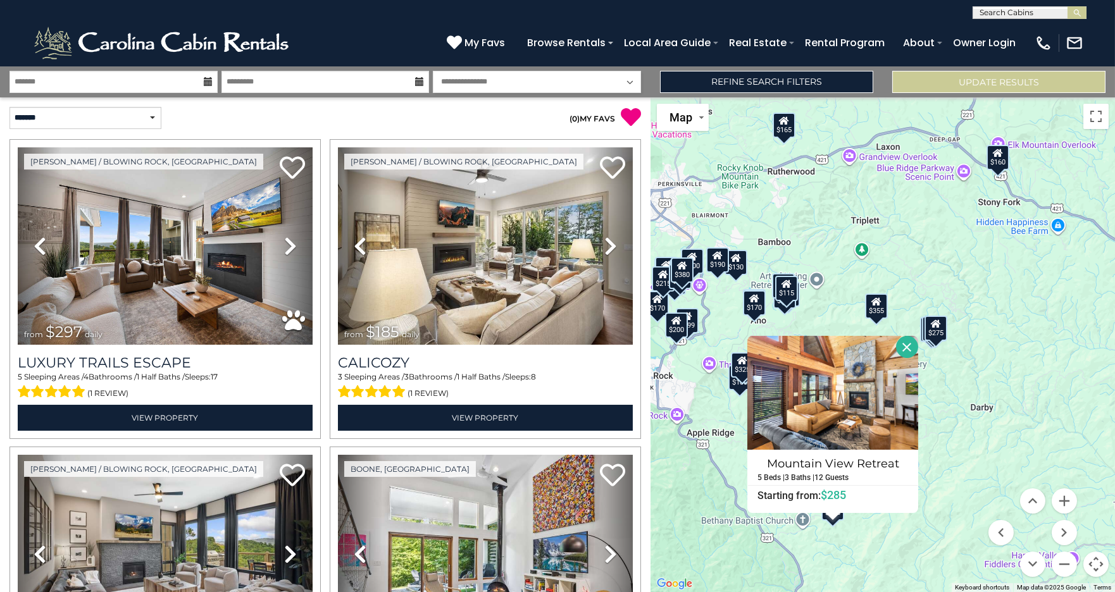
click at [915, 514] on div "$297 $185 $325 $130 $226 $195 $150 $225 $170 $285 $220 $175 $160 $165 $440 $275…" at bounding box center [883, 344] width 465 height 495
click at [960, 460] on div "$297 $185 $325 $130 $226 $195 $150 $225 $170 $285 $220 $175 $160 $165 $440 $275…" at bounding box center [883, 344] width 465 height 495
click at [842, 406] on img at bounding box center [833, 393] width 171 height 114
click at [1020, 384] on div "$297 $185 $325 $130 $226 $195 $150 $225 $170 $285 $220 $175 $160 $165 $440 $275…" at bounding box center [883, 344] width 465 height 495
click at [909, 344] on button "Close" at bounding box center [907, 347] width 22 height 22
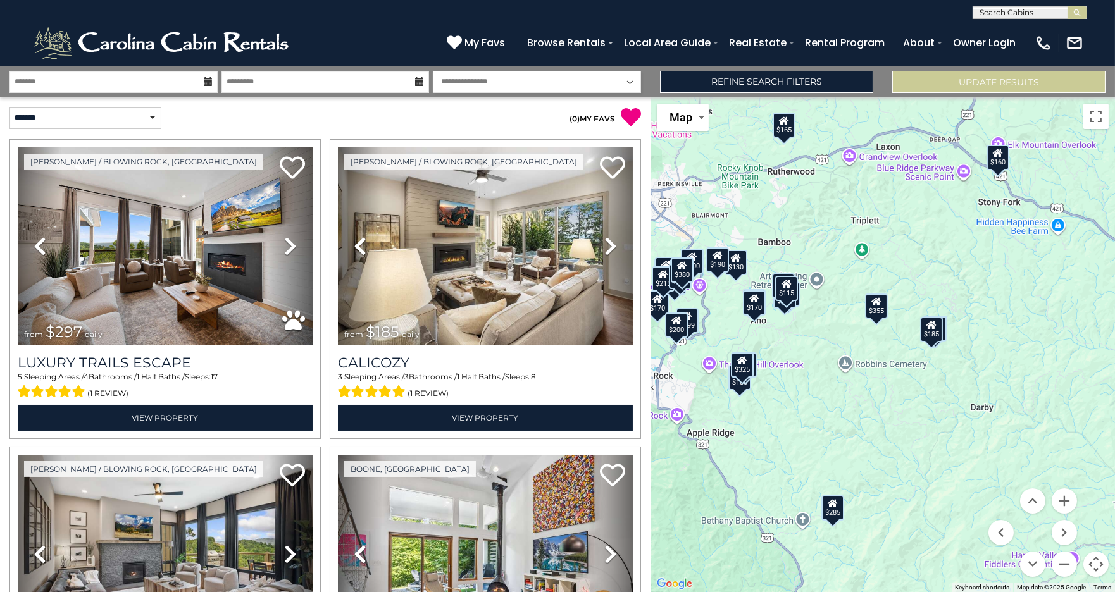
click at [834, 510] on div "$285" at bounding box center [833, 508] width 23 height 25
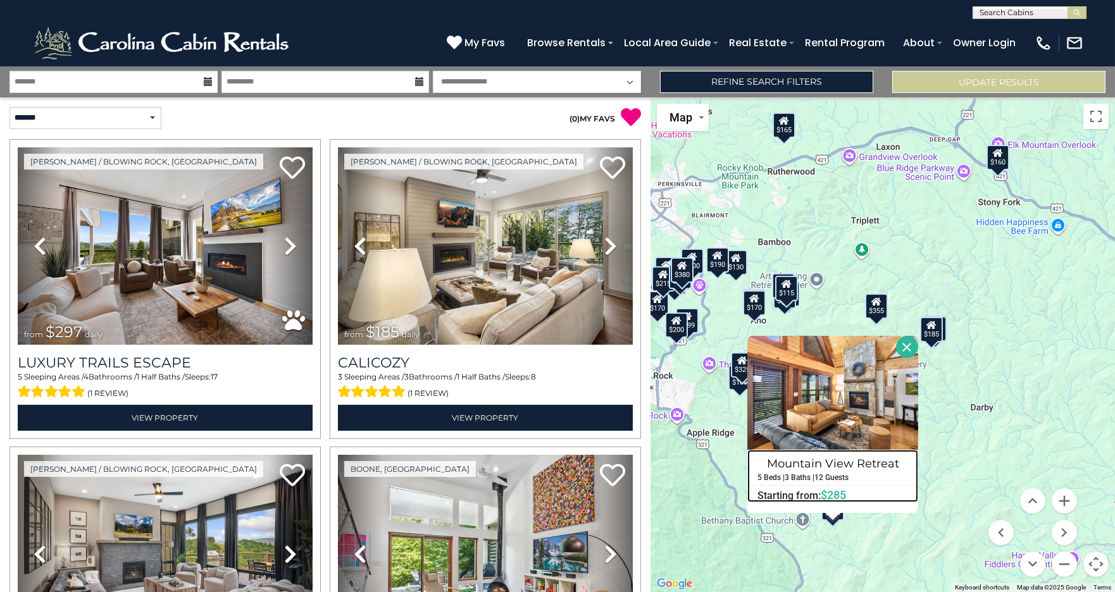
click at [829, 461] on h4 "Mountain View Retreat" at bounding box center [833, 464] width 170 height 20
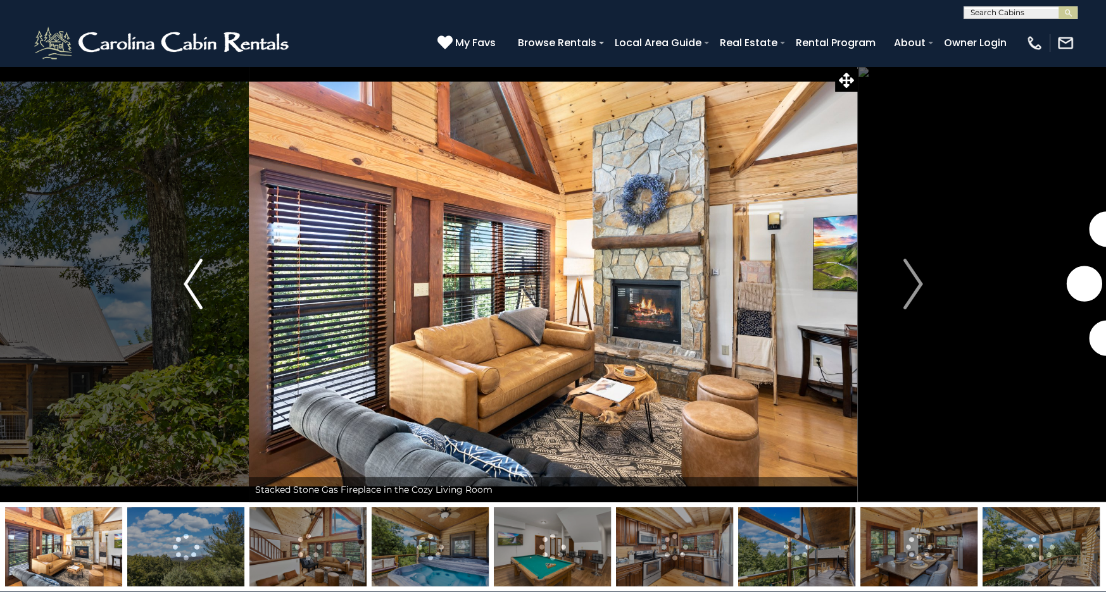
click at [197, 293] on img "Previous" at bounding box center [193, 284] width 19 height 51
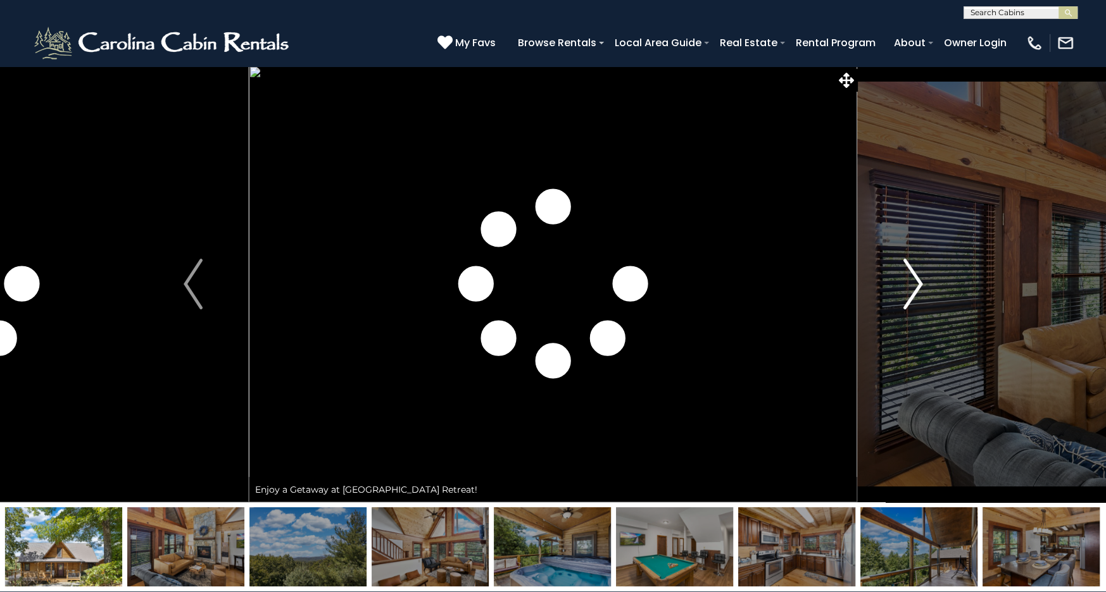
click at [894, 296] on button "Next" at bounding box center [913, 284] width 112 height 437
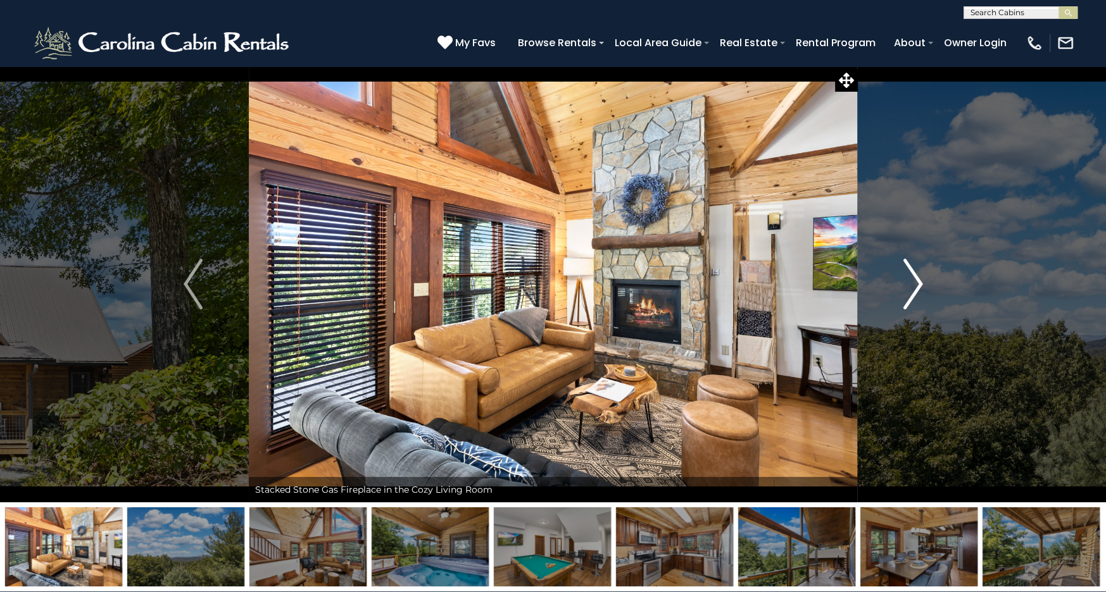
click at [903, 299] on img "Next" at bounding box center [912, 284] width 19 height 51
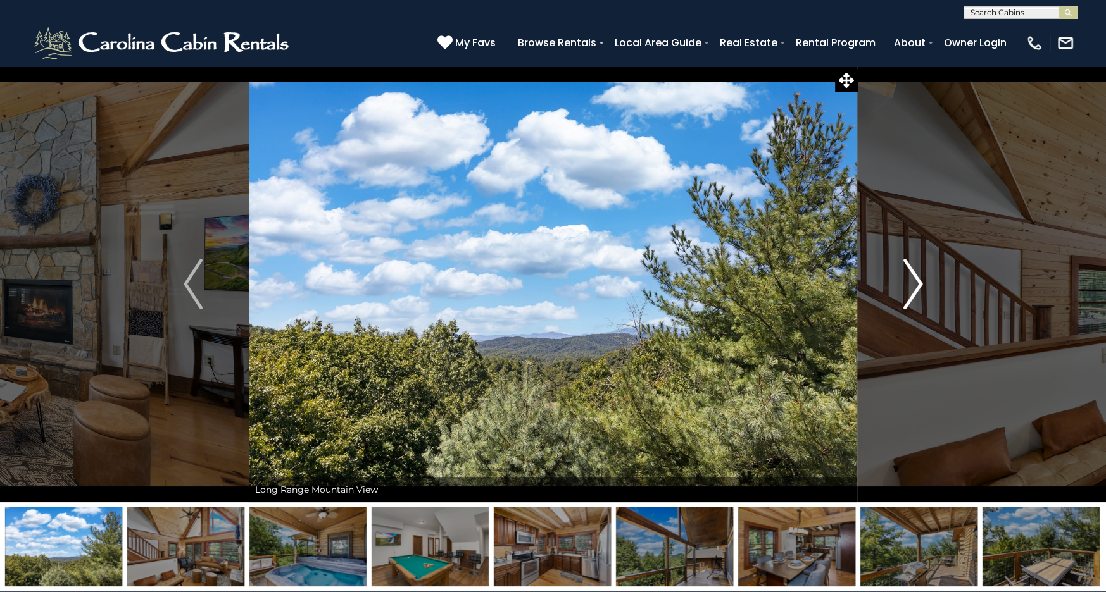
click at [903, 299] on img "Next" at bounding box center [912, 284] width 19 height 51
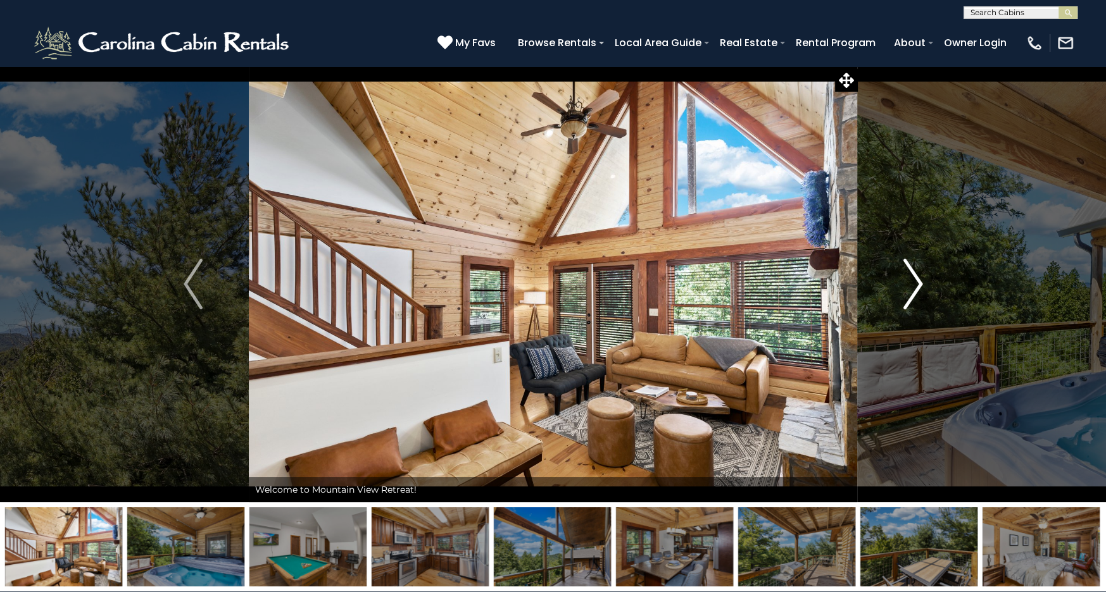
click at [903, 299] on img "Next" at bounding box center [912, 284] width 19 height 51
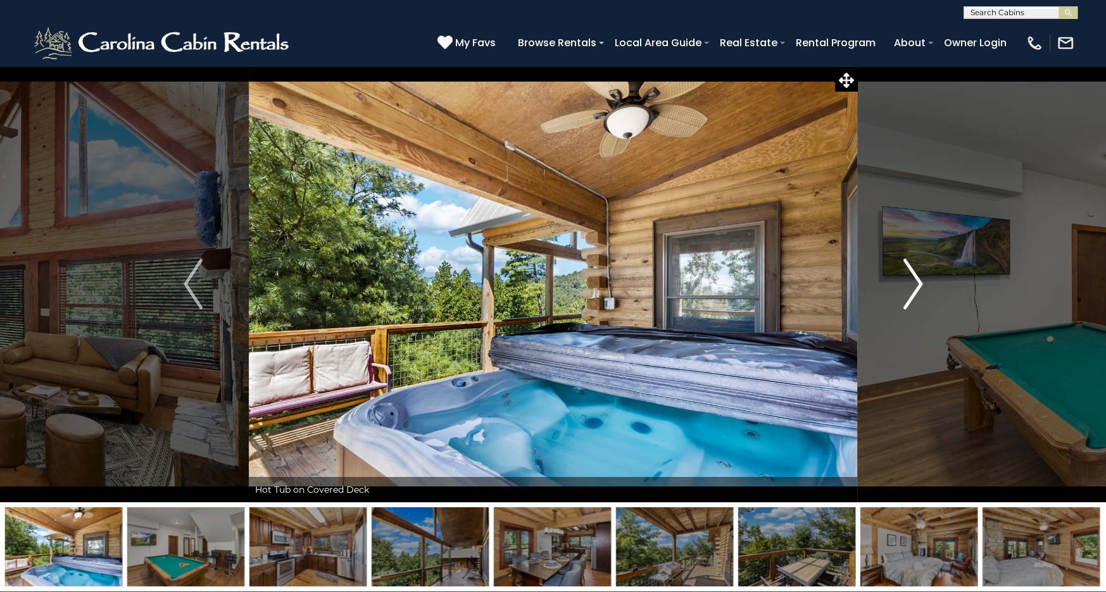
click at [903, 299] on img "Next" at bounding box center [912, 284] width 19 height 51
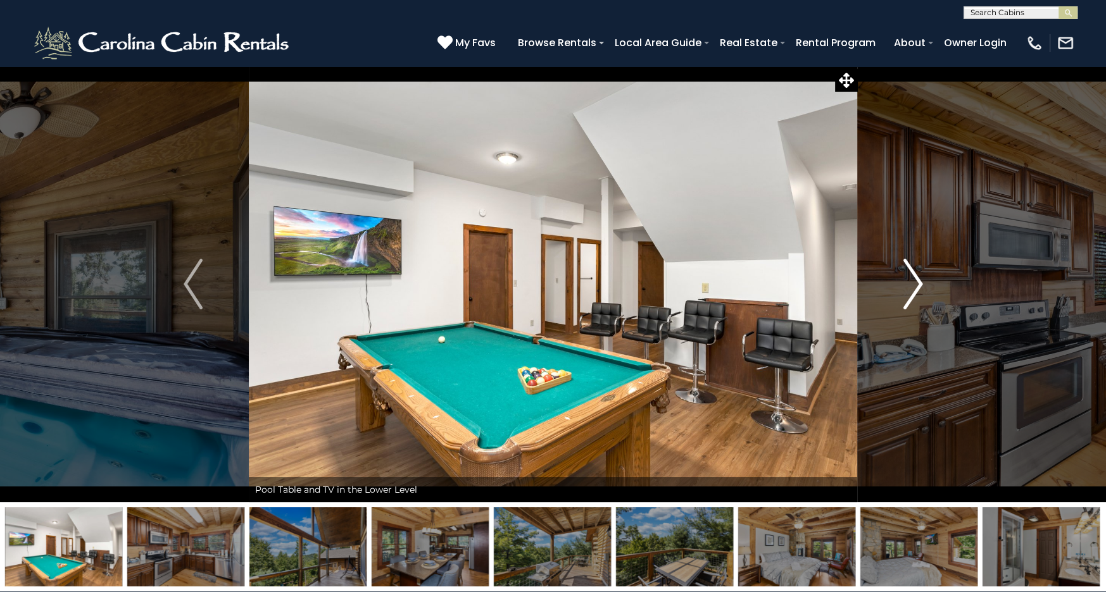
click at [903, 299] on img "Next" at bounding box center [912, 284] width 19 height 51
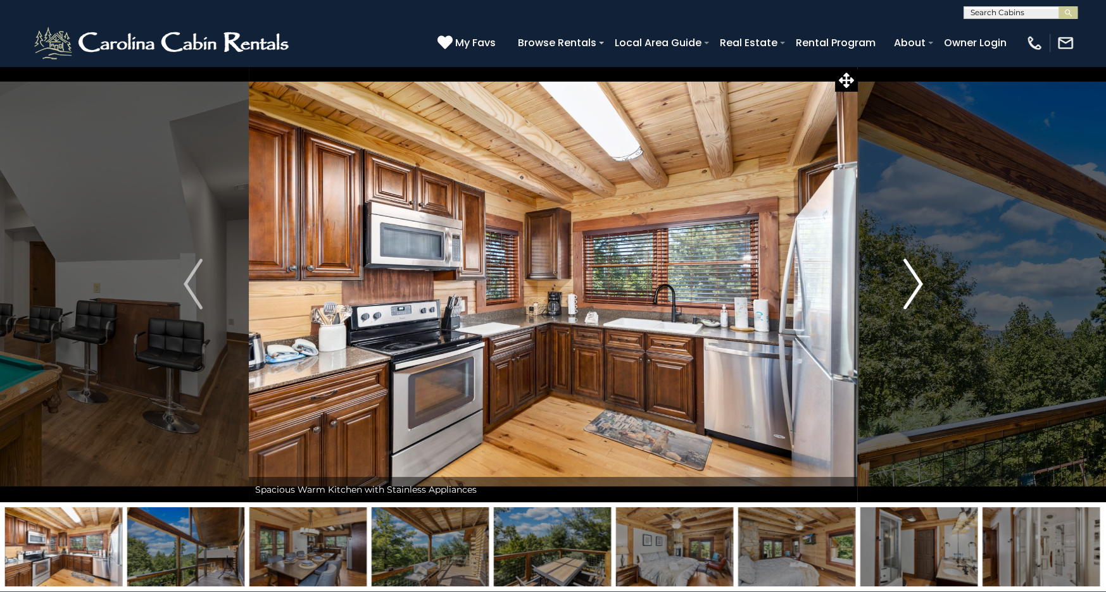
click at [903, 299] on img "Next" at bounding box center [912, 284] width 19 height 51
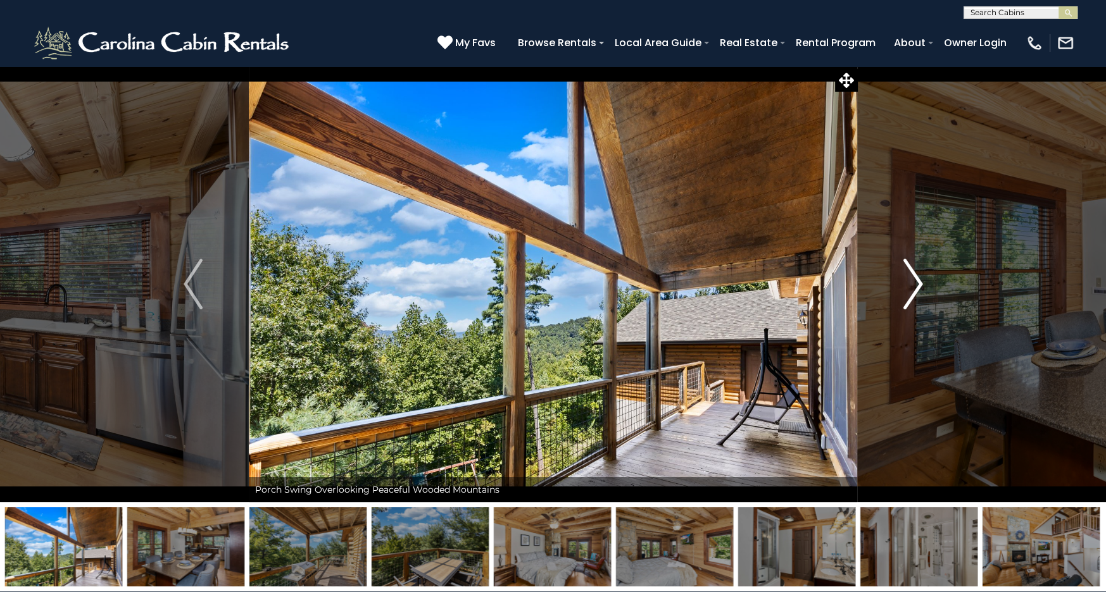
click at [903, 299] on img "Next" at bounding box center [912, 284] width 19 height 51
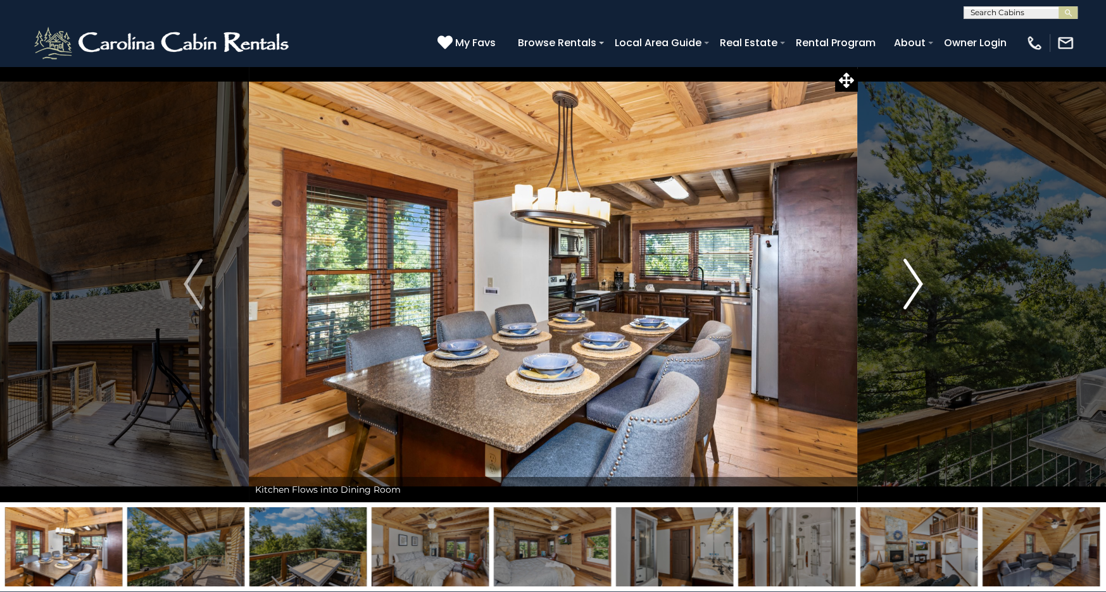
click at [903, 299] on img "Next" at bounding box center [912, 284] width 19 height 51
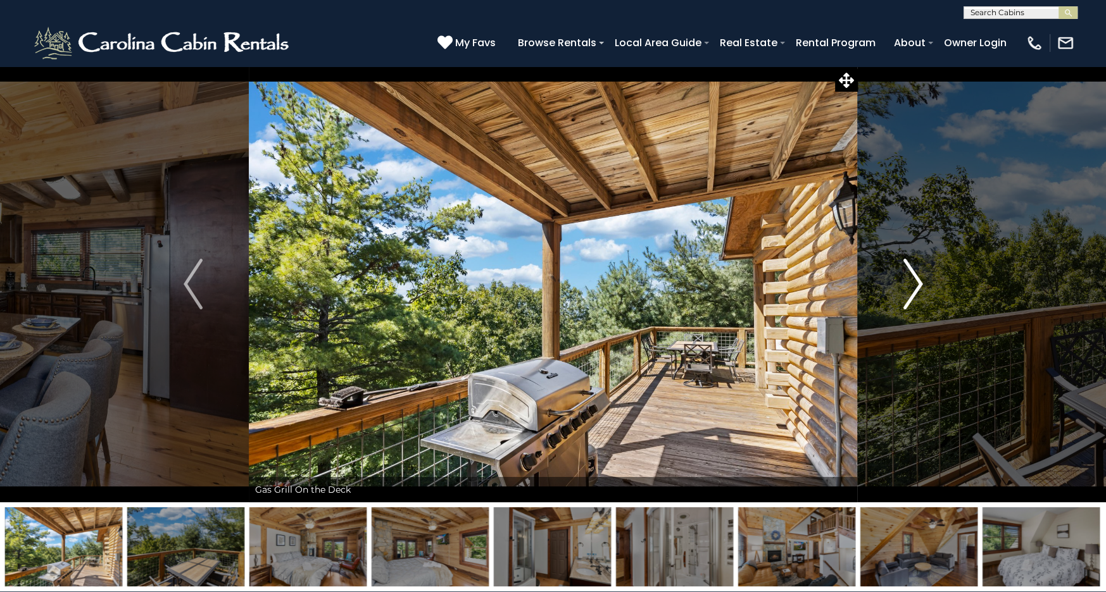
click at [903, 299] on img "Next" at bounding box center [912, 284] width 19 height 51
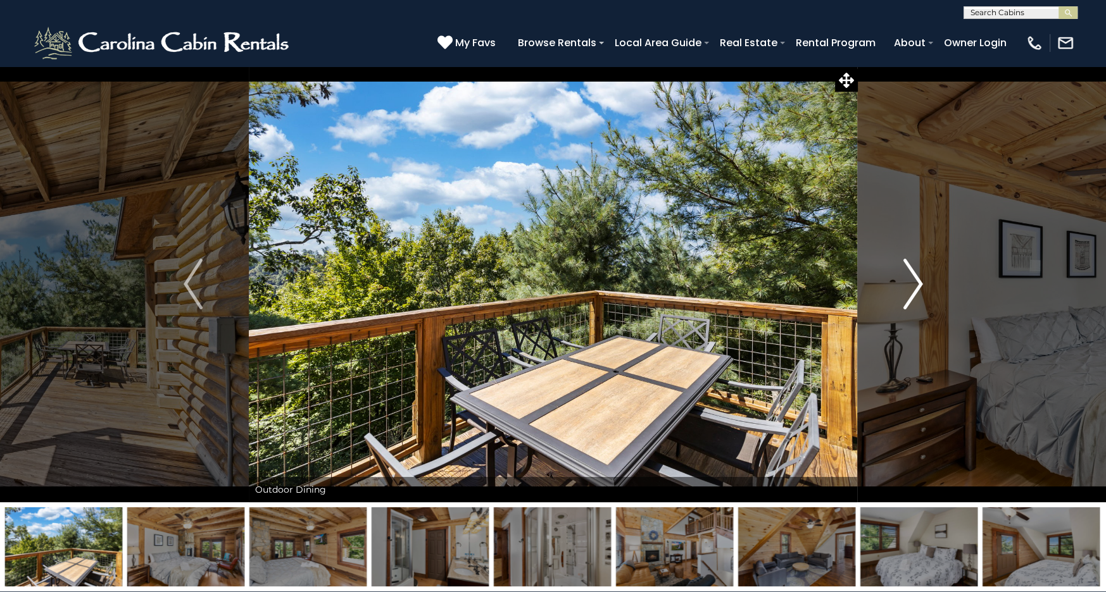
click at [903, 299] on img "Next" at bounding box center [912, 284] width 19 height 51
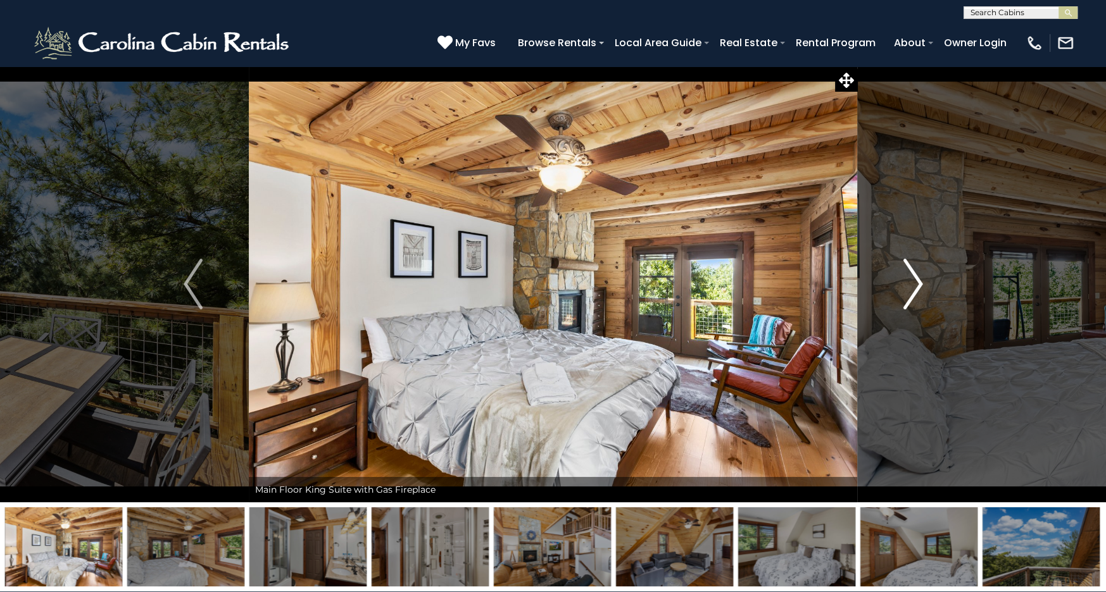
click at [903, 299] on img "Next" at bounding box center [912, 284] width 19 height 51
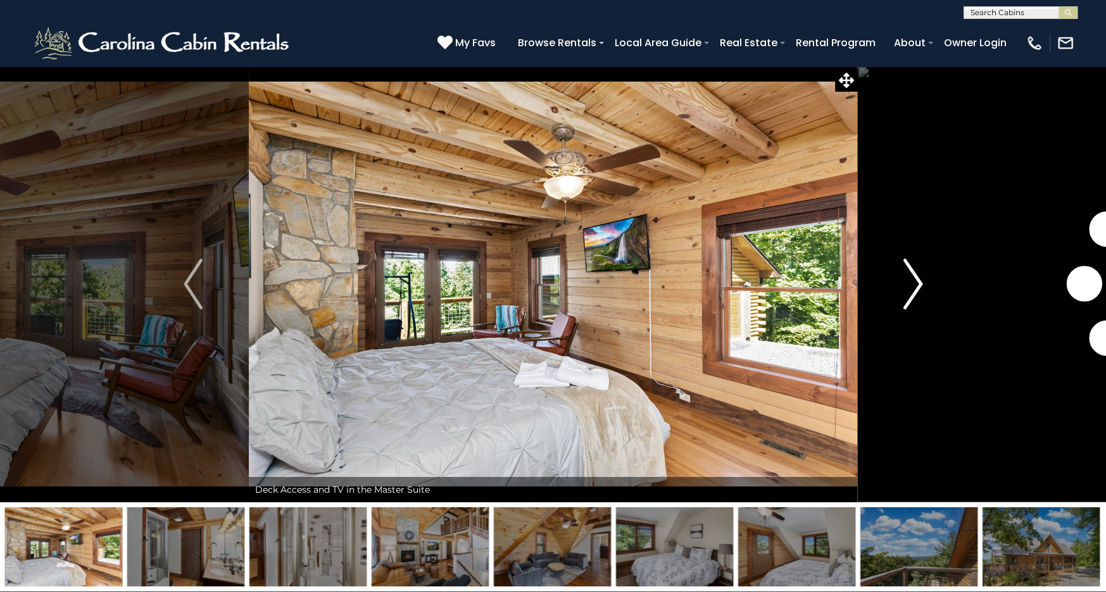
click at [903, 299] on img "Next" at bounding box center [912, 284] width 19 height 51
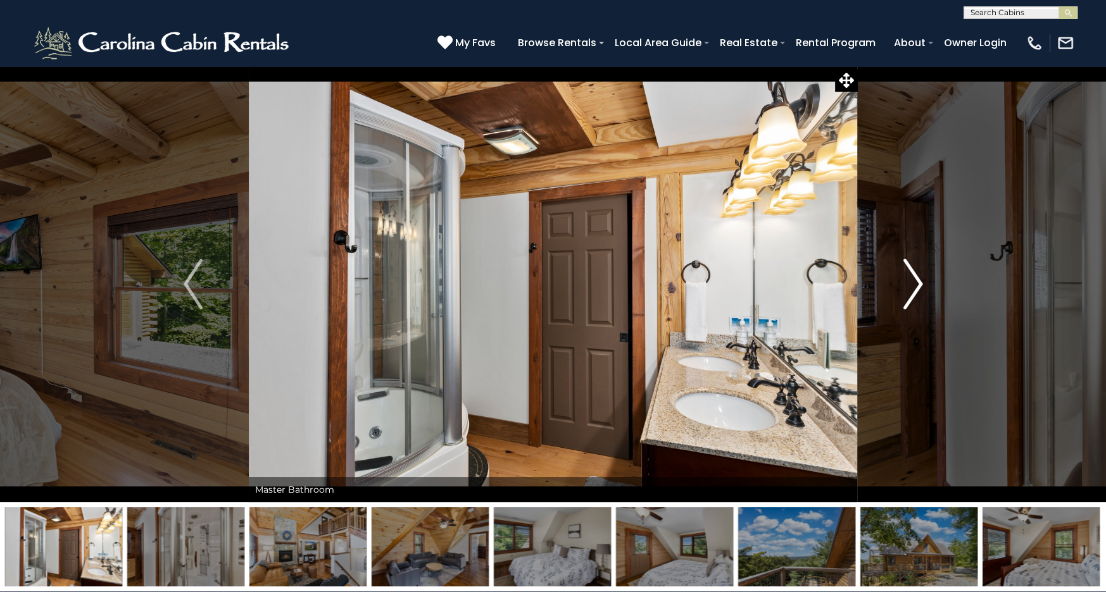
click at [903, 299] on img "Next" at bounding box center [912, 284] width 19 height 51
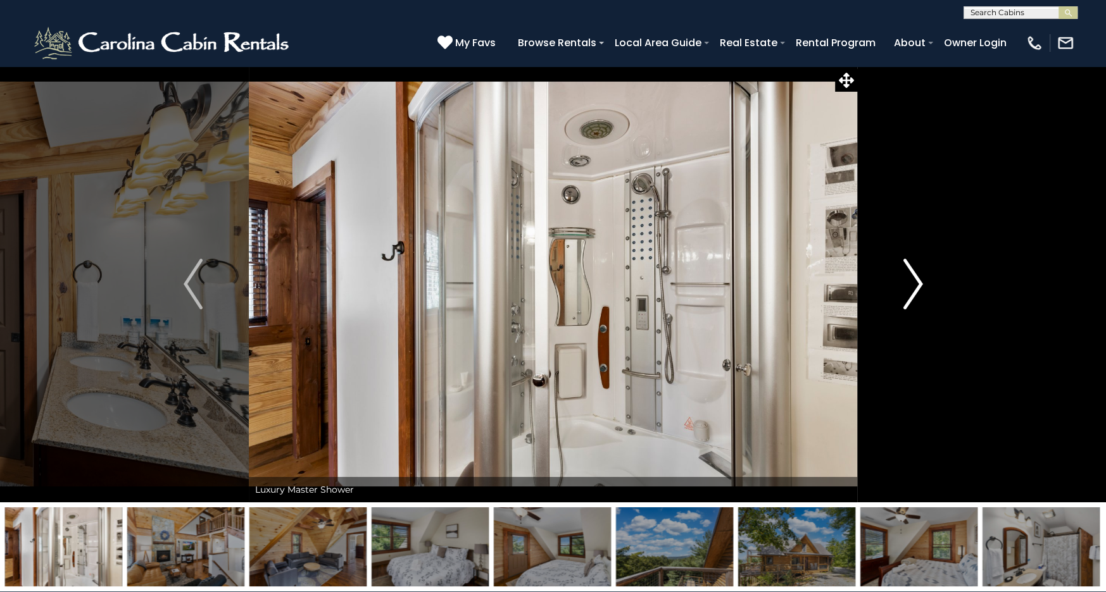
click at [903, 299] on img "Next" at bounding box center [912, 284] width 19 height 51
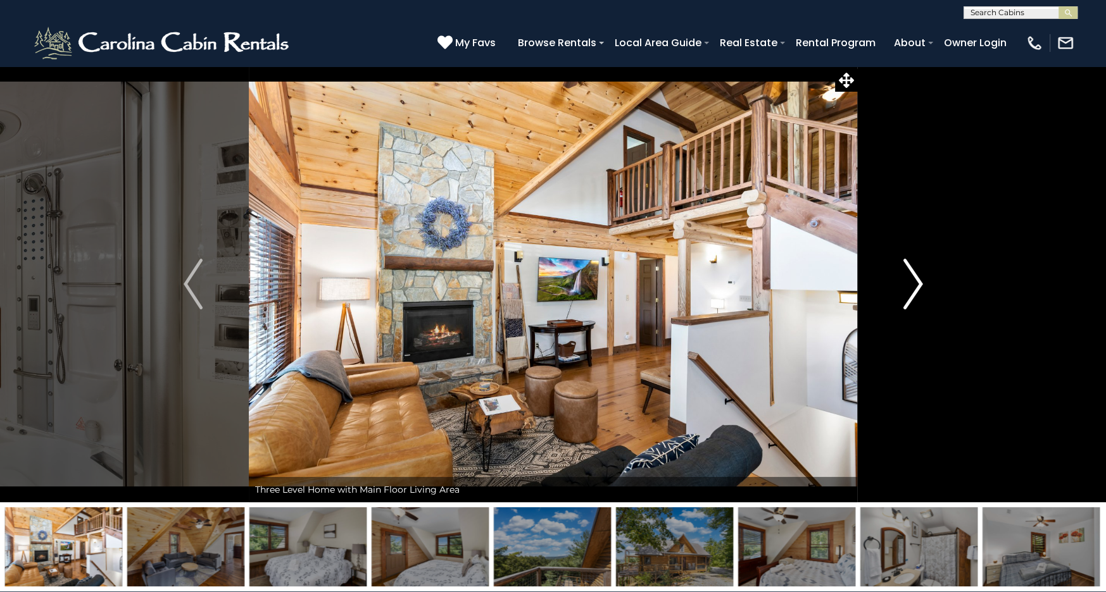
click at [903, 299] on img "Next" at bounding box center [912, 284] width 19 height 51
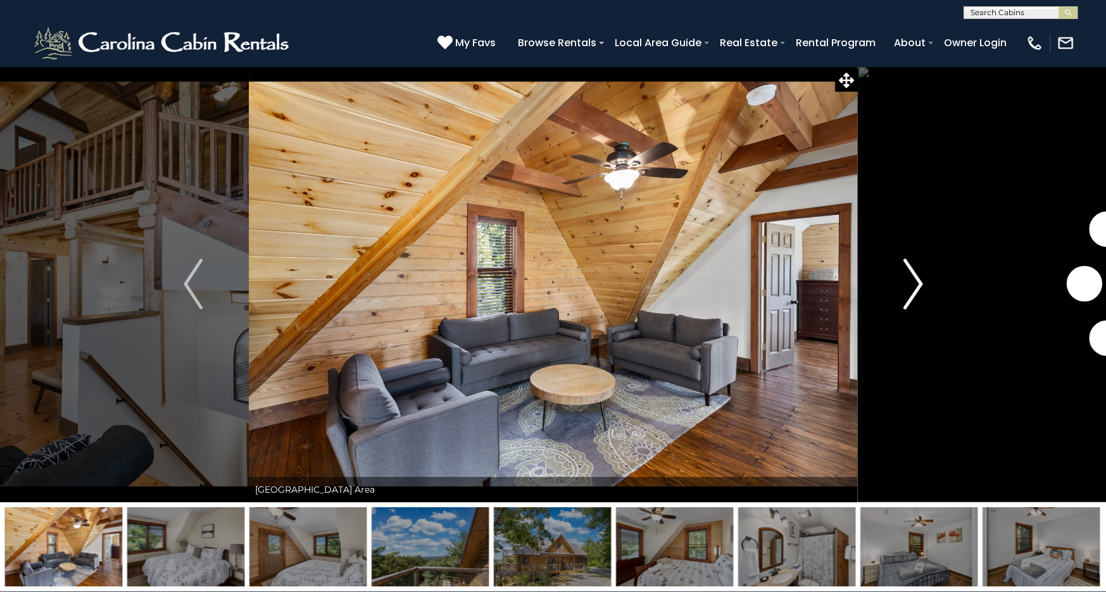
click at [903, 299] on img "Next" at bounding box center [912, 284] width 19 height 51
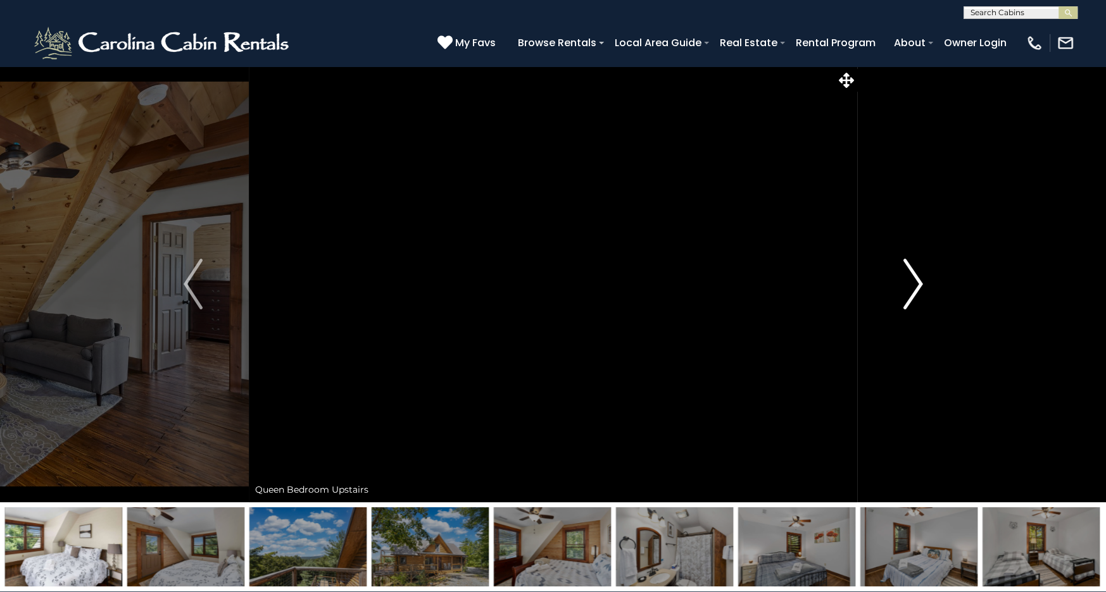
click at [903, 299] on img "Next" at bounding box center [912, 284] width 19 height 51
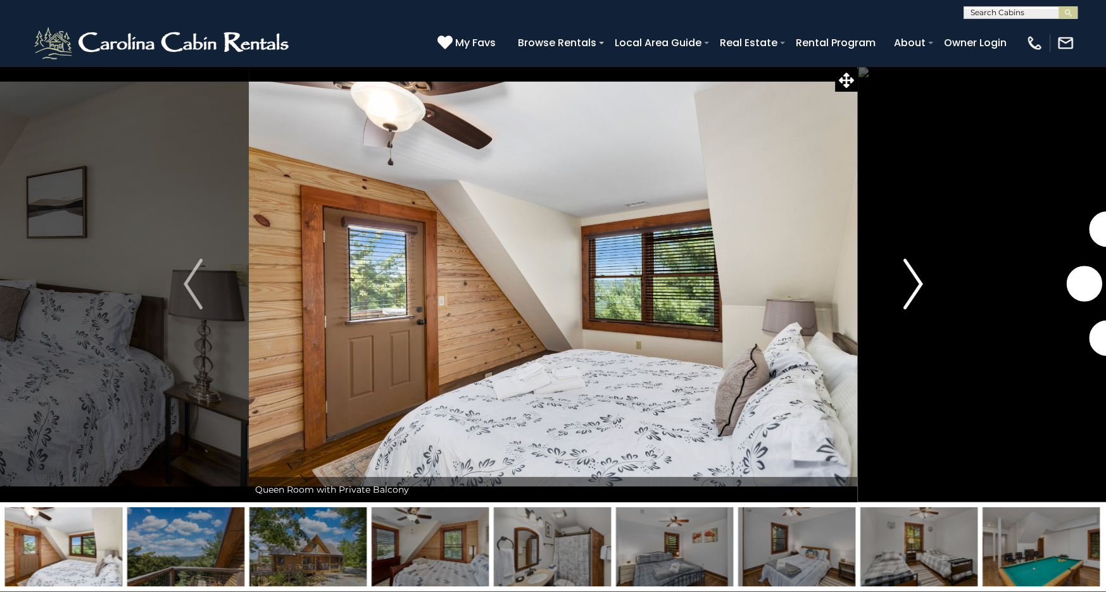
click at [903, 299] on img "Next" at bounding box center [912, 284] width 19 height 51
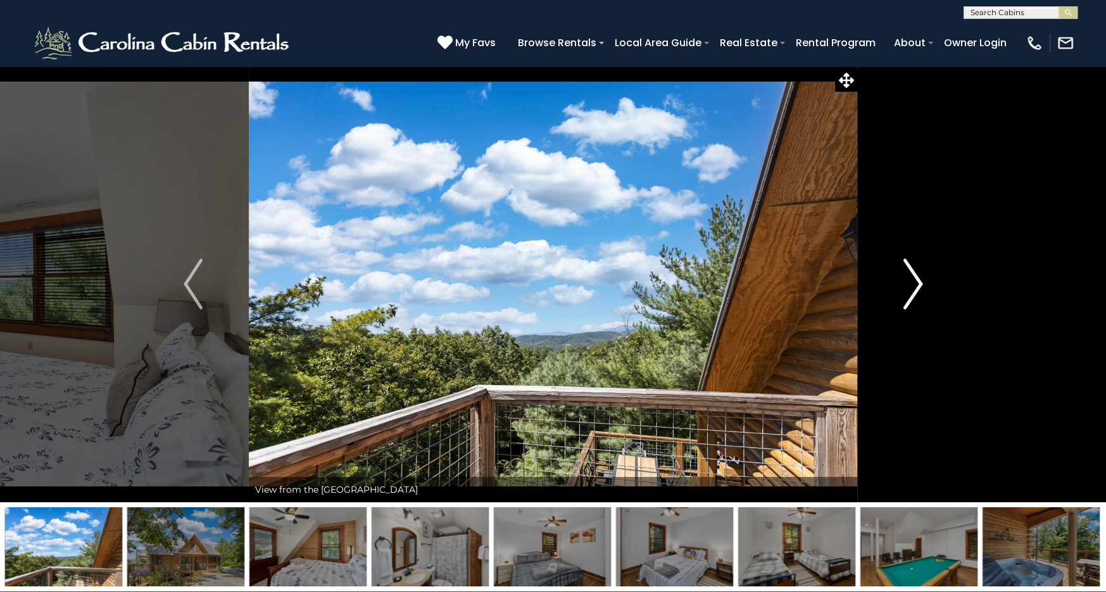
click at [903, 299] on img "Next" at bounding box center [912, 284] width 19 height 51
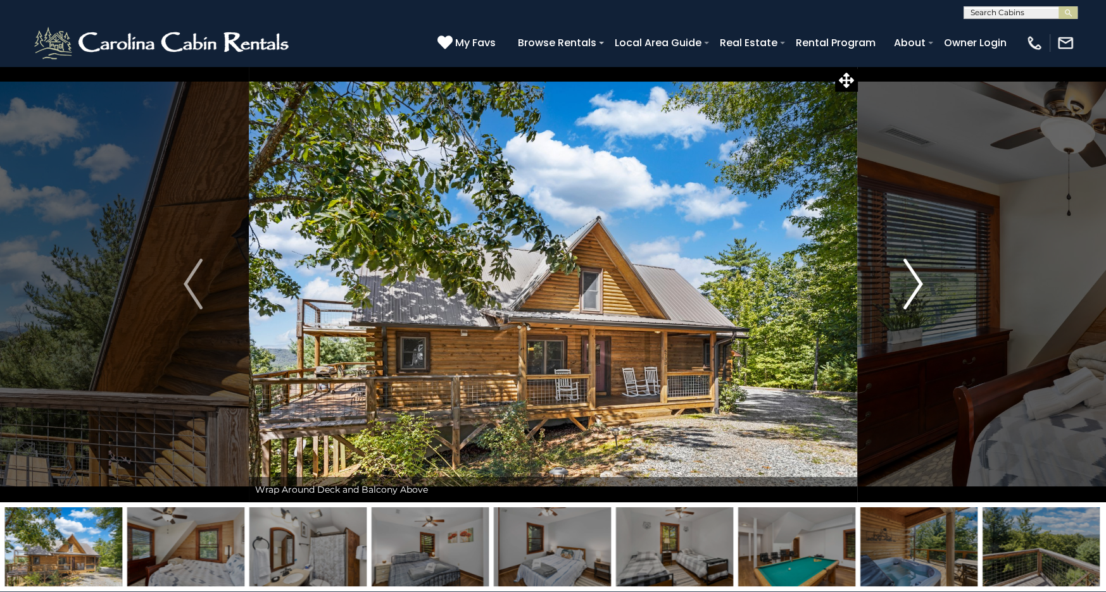
click at [903, 299] on img "Next" at bounding box center [912, 284] width 19 height 51
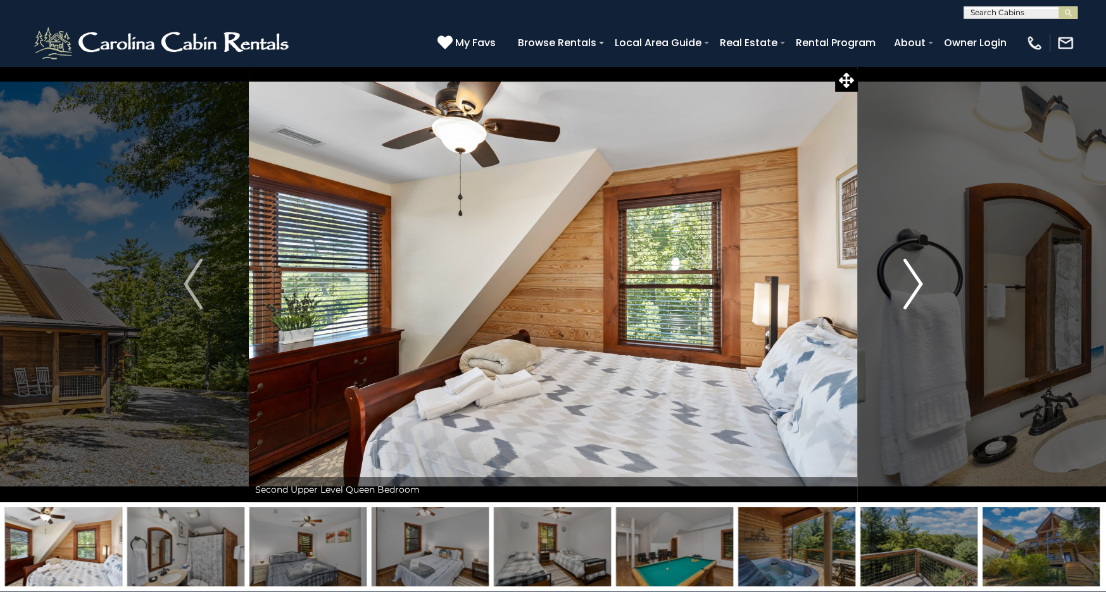
click at [903, 299] on img "Next" at bounding box center [912, 284] width 19 height 51
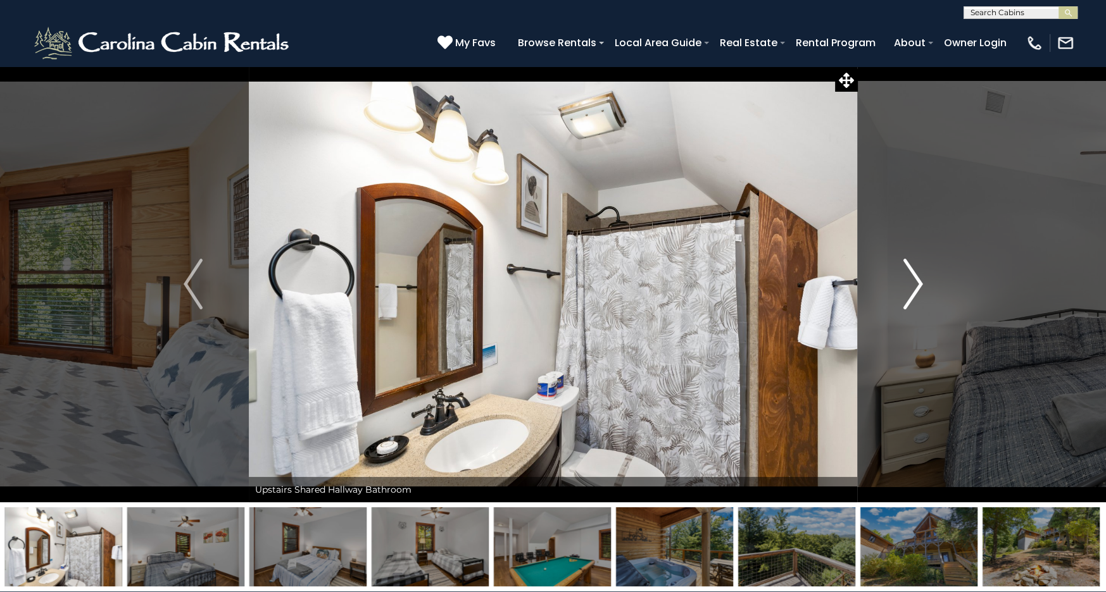
click at [903, 299] on img "Next" at bounding box center [912, 284] width 19 height 51
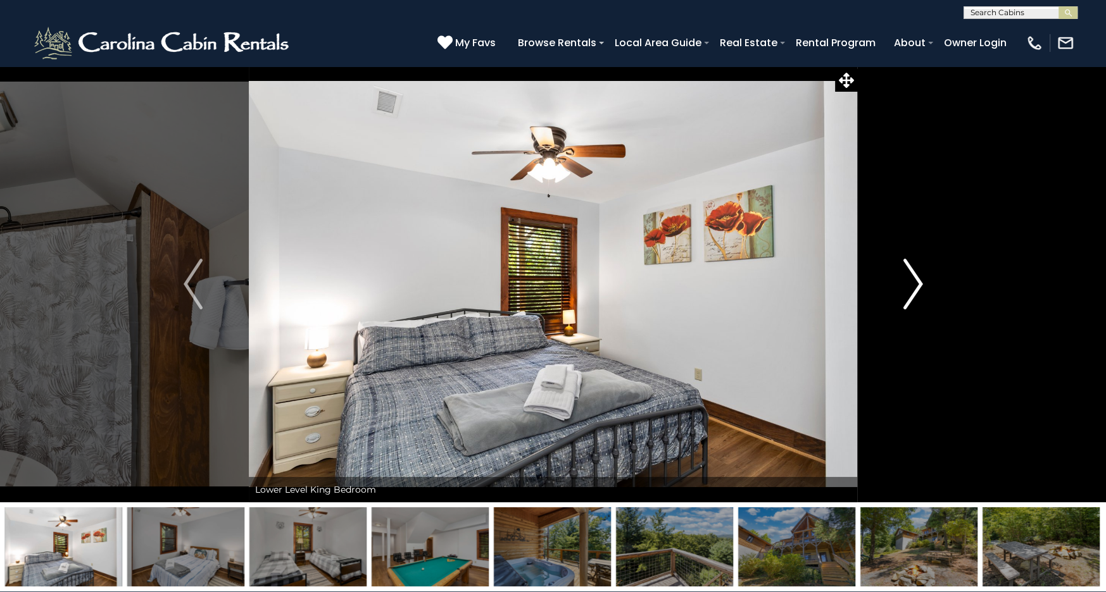
click at [903, 299] on img "Next" at bounding box center [912, 284] width 19 height 51
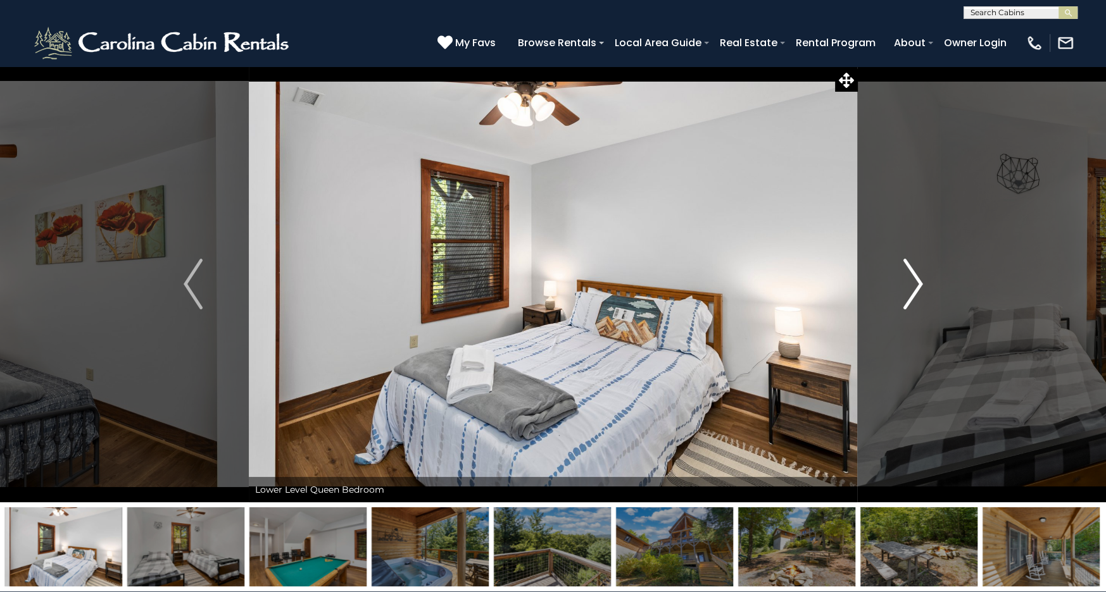
click at [903, 299] on img "Next" at bounding box center [912, 284] width 19 height 51
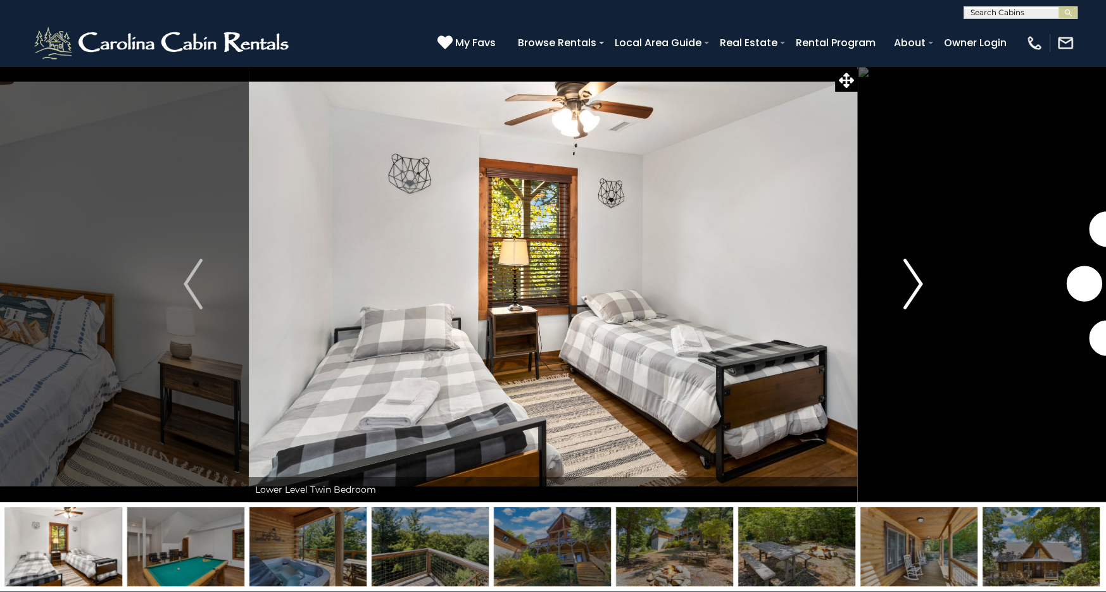
click at [903, 299] on img "Next" at bounding box center [912, 284] width 19 height 51
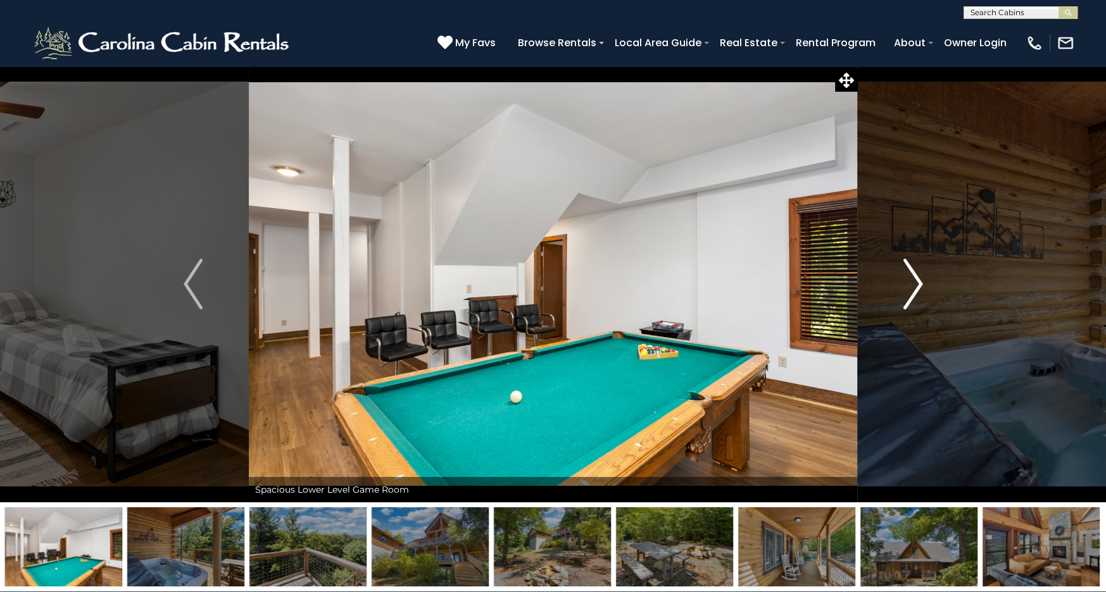
click at [903, 299] on img "Next" at bounding box center [912, 284] width 19 height 51
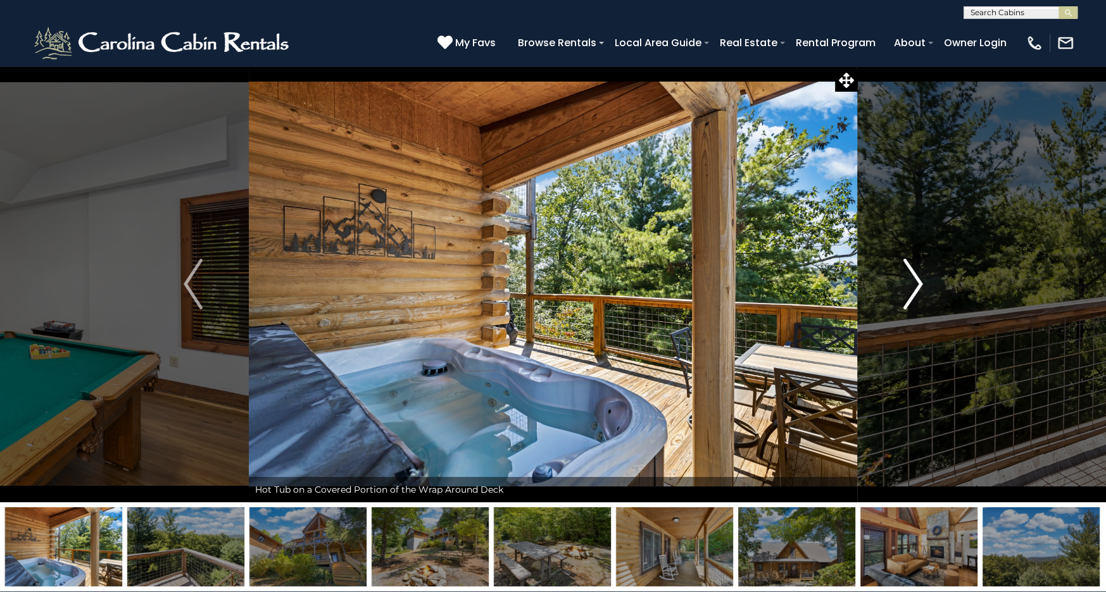
click at [903, 299] on img "Next" at bounding box center [912, 284] width 19 height 51
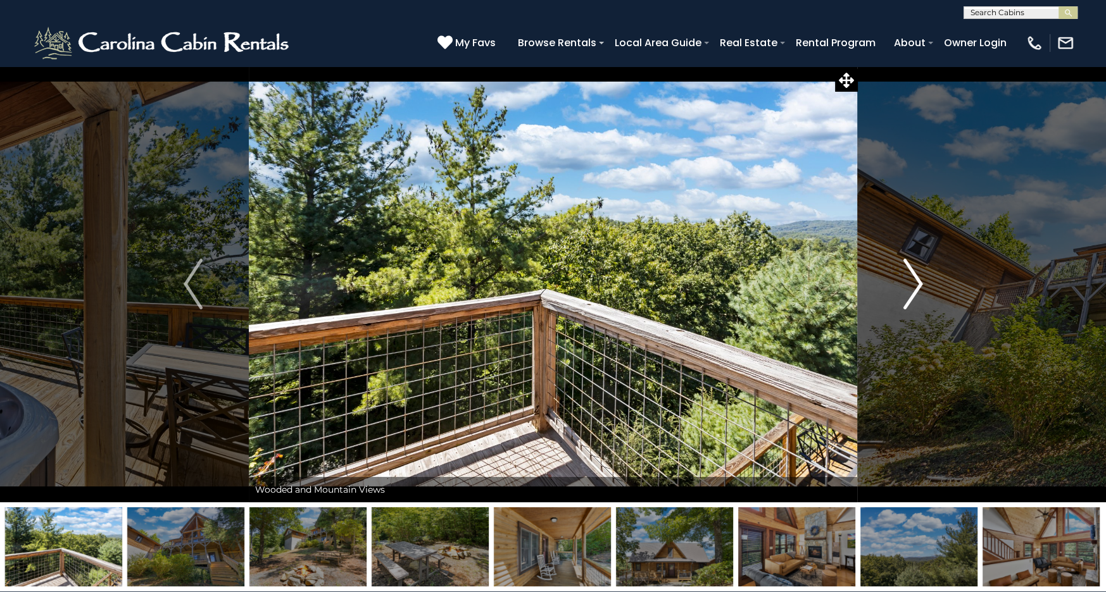
click at [903, 299] on img "Next" at bounding box center [912, 284] width 19 height 51
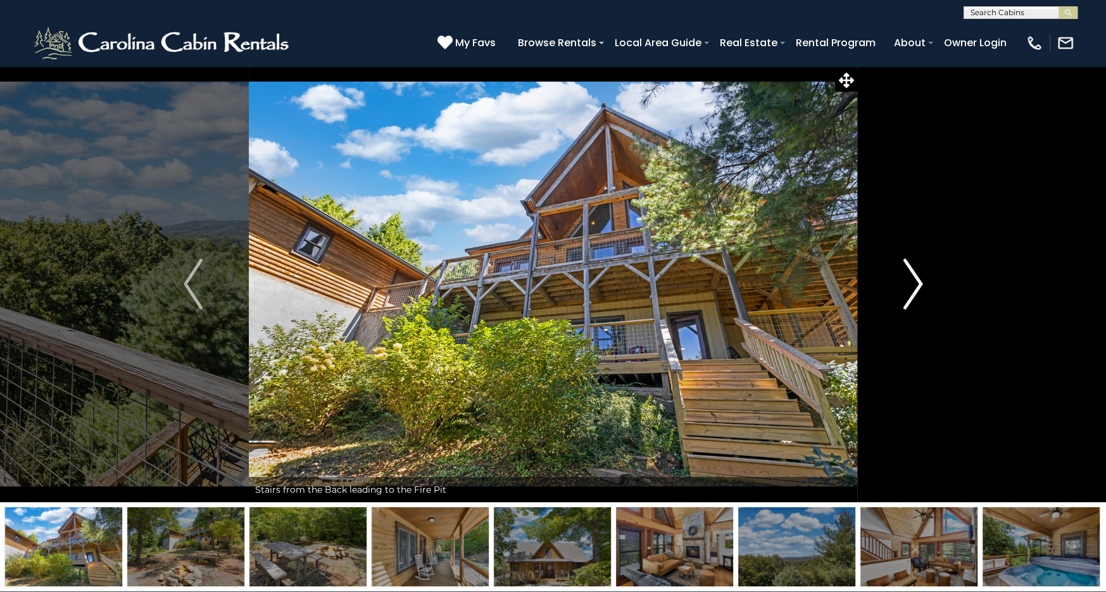
click at [903, 299] on img "Next" at bounding box center [912, 284] width 19 height 51
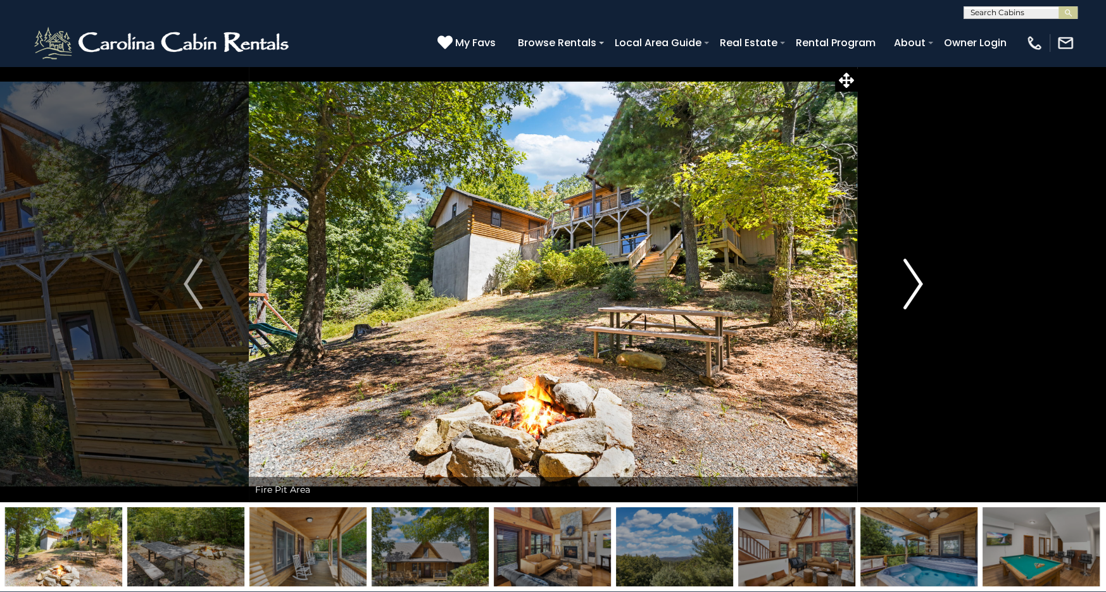
click at [903, 299] on img "Next" at bounding box center [912, 284] width 19 height 51
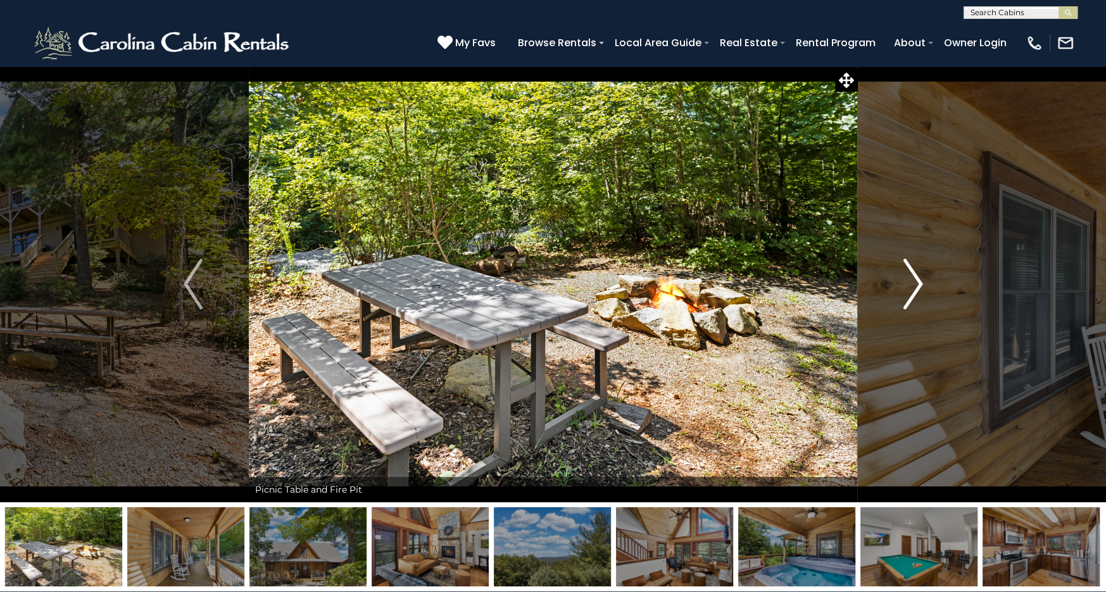
click at [903, 299] on img "Next" at bounding box center [912, 284] width 19 height 51
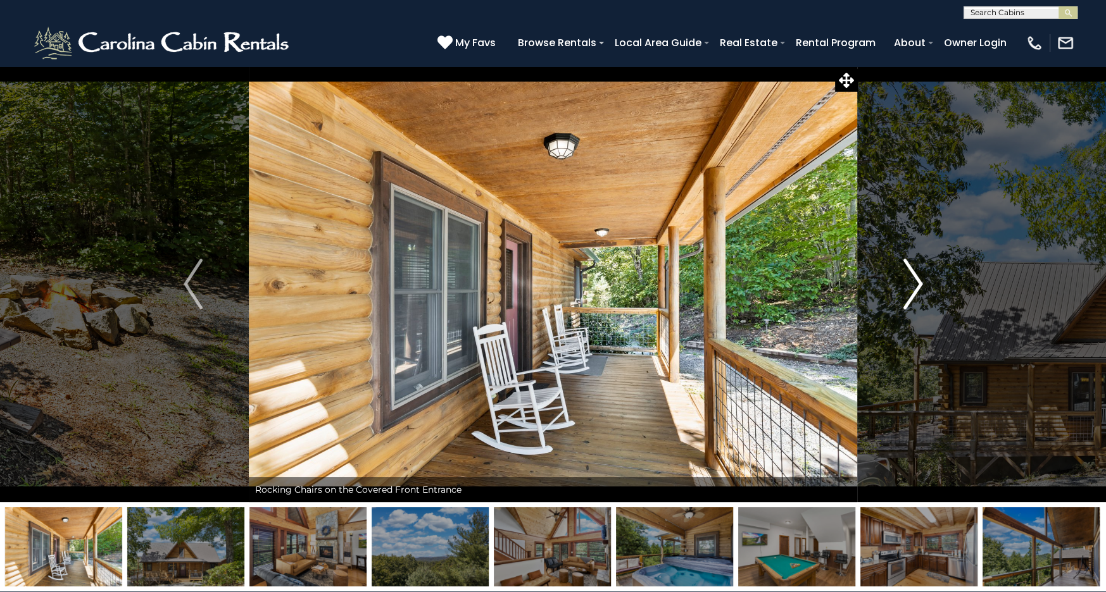
click at [903, 299] on img "Next" at bounding box center [912, 284] width 19 height 51
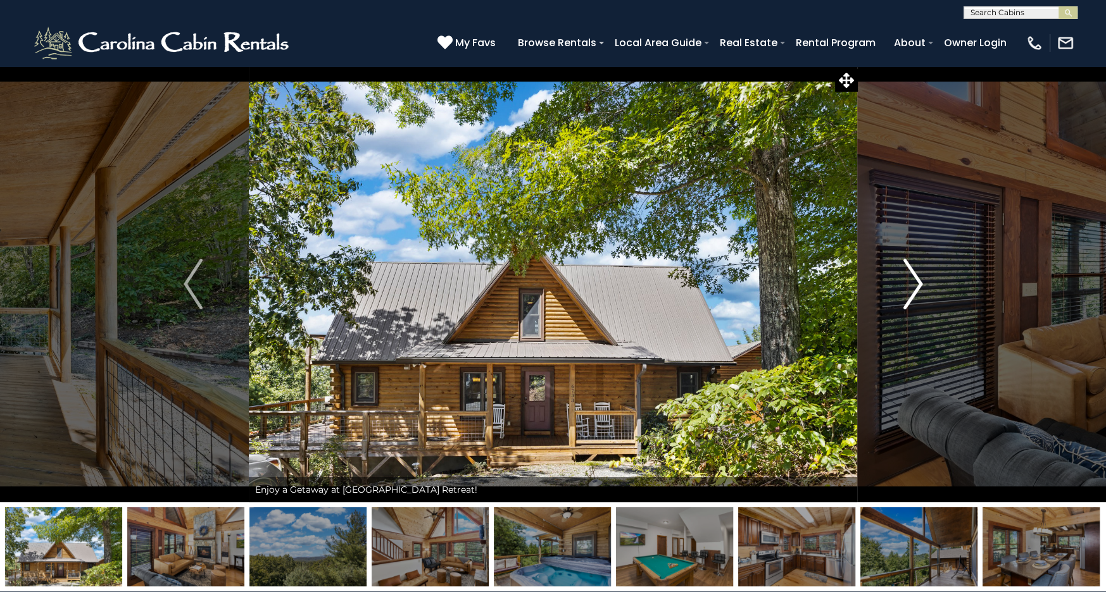
click at [903, 299] on img "Next" at bounding box center [912, 284] width 19 height 51
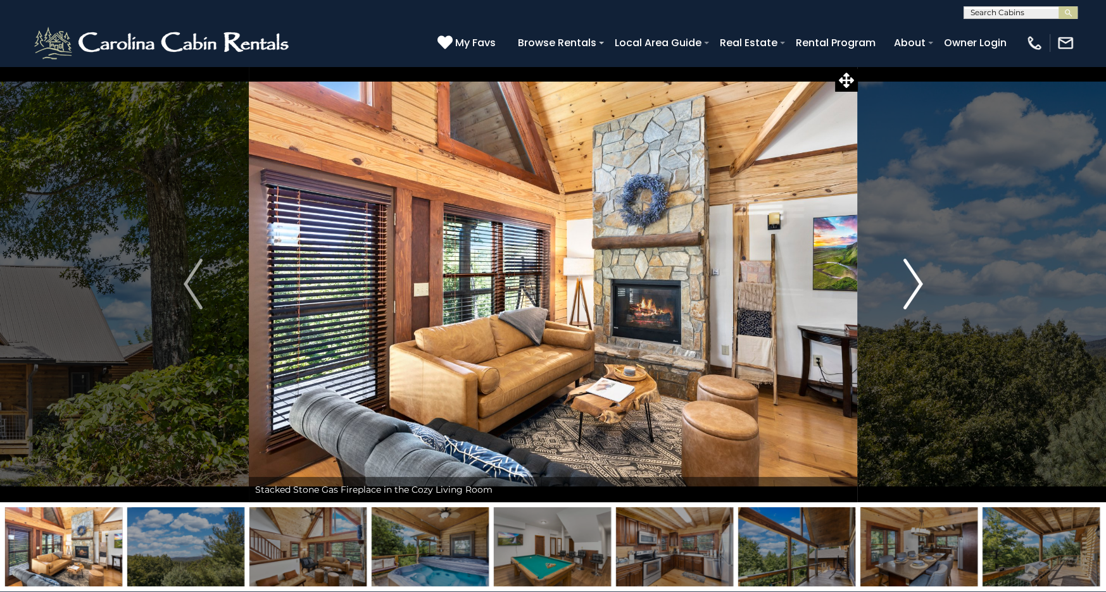
click at [903, 299] on img "Next" at bounding box center [912, 284] width 19 height 51
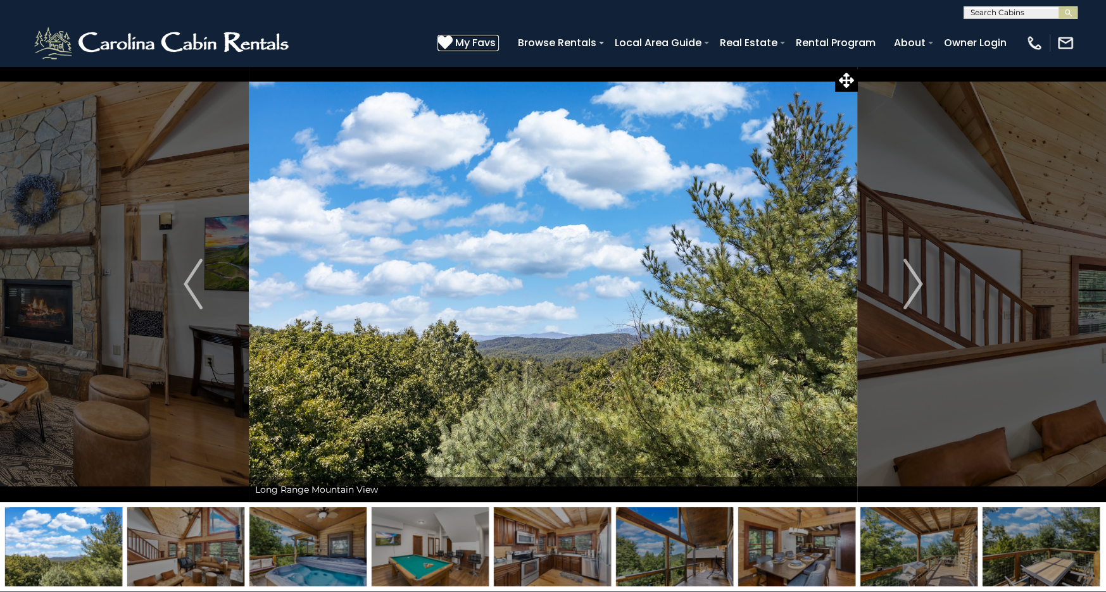
click at [453, 39] on icon at bounding box center [444, 42] width 15 height 15
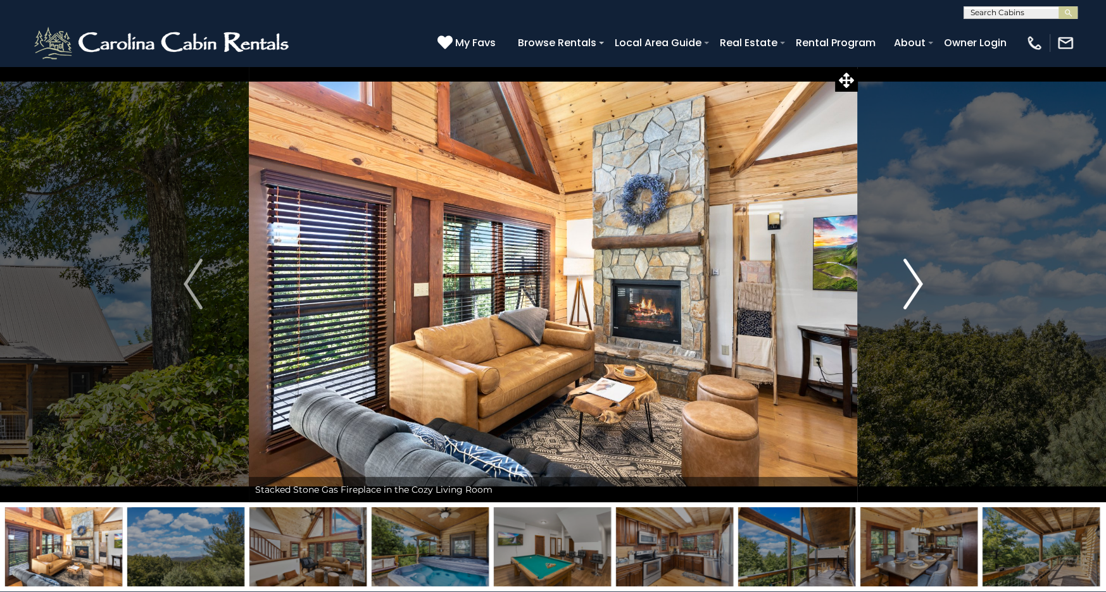
click at [903, 295] on img "Next" at bounding box center [912, 284] width 19 height 51
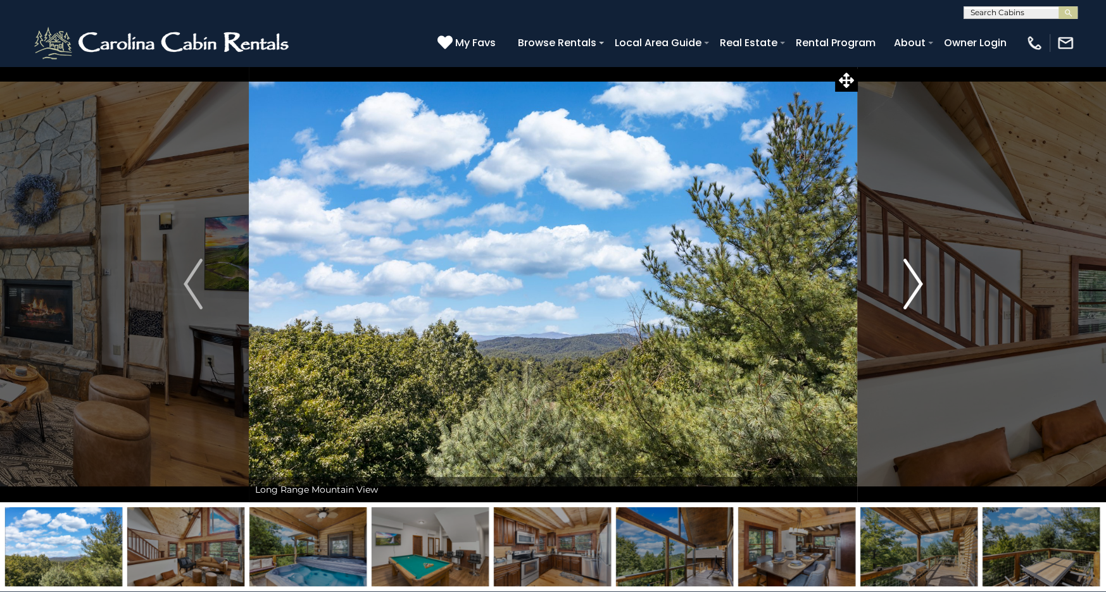
click at [910, 298] on img "Next" at bounding box center [912, 284] width 19 height 51
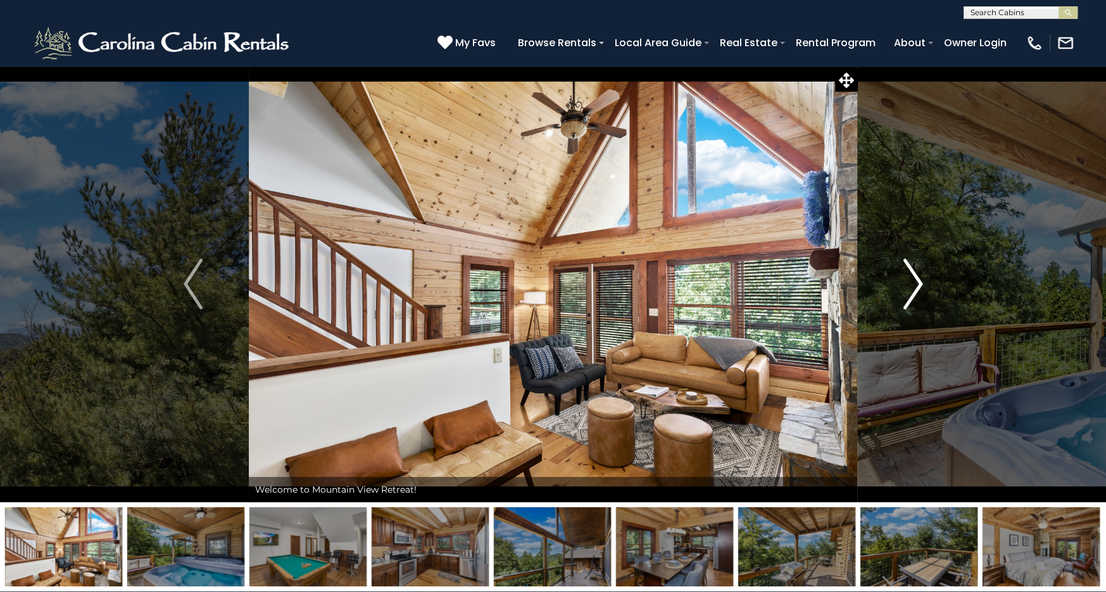
click at [907, 302] on img "Next" at bounding box center [912, 284] width 19 height 51
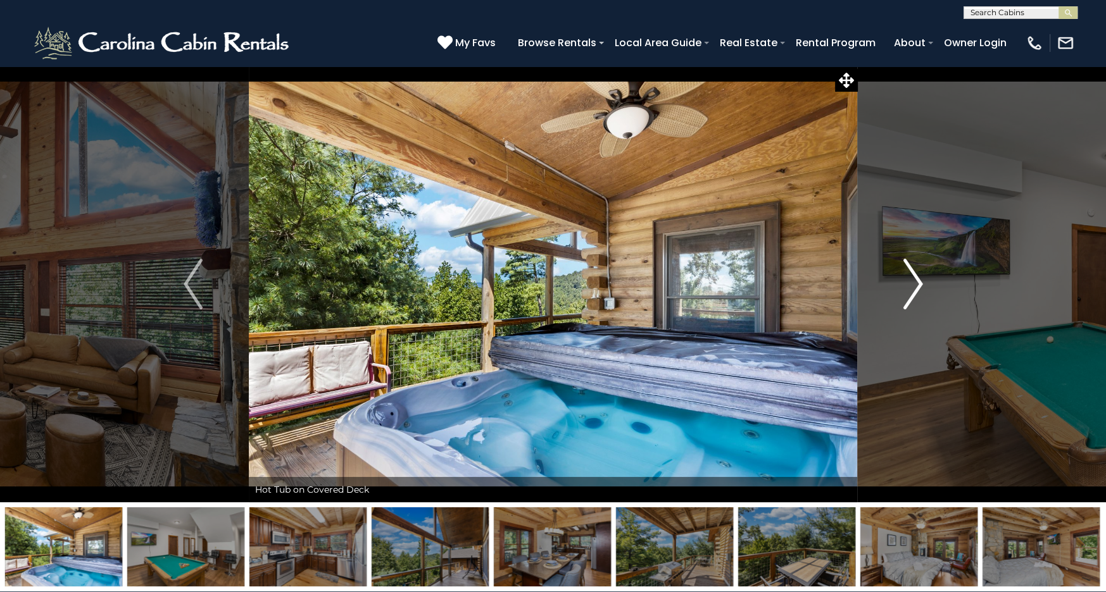
click at [902, 300] on button "Next" at bounding box center [913, 284] width 112 height 437
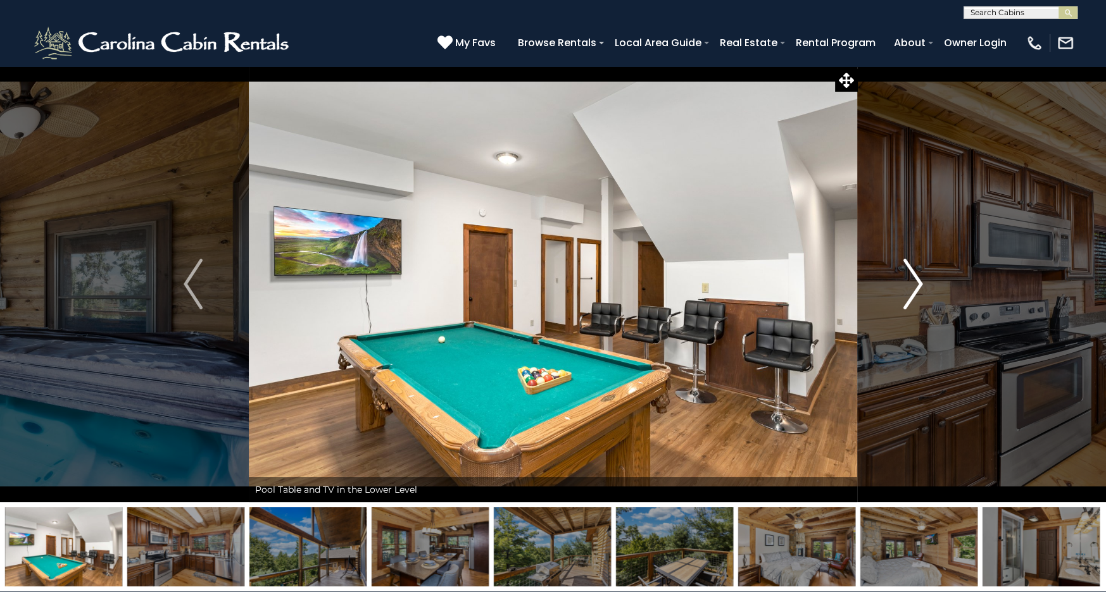
click at [897, 301] on button "Next" at bounding box center [913, 284] width 112 height 437
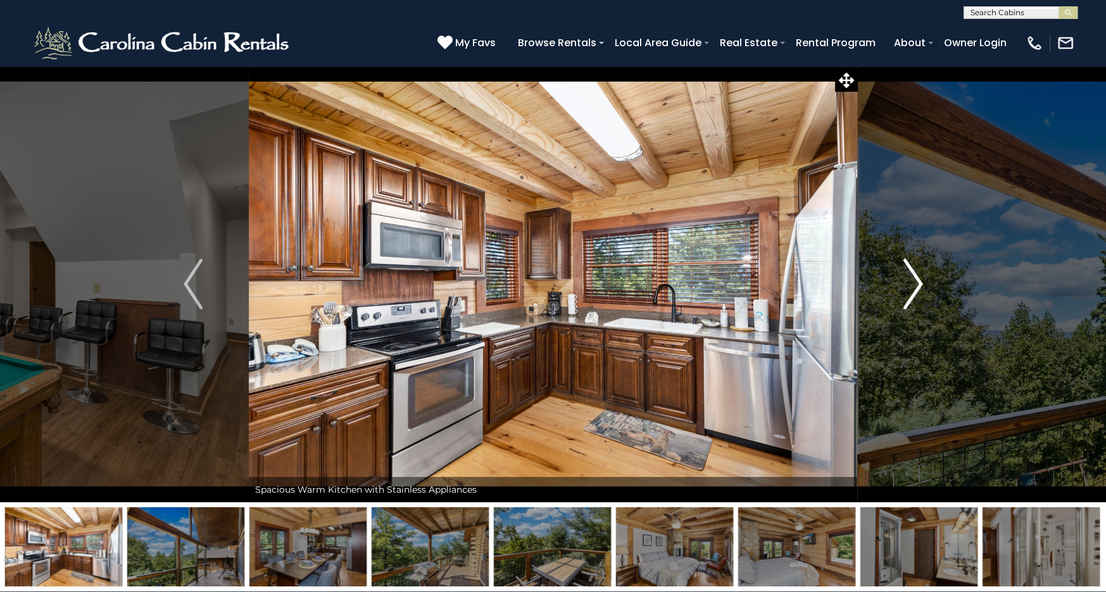
click at [901, 294] on button "Next" at bounding box center [913, 284] width 112 height 437
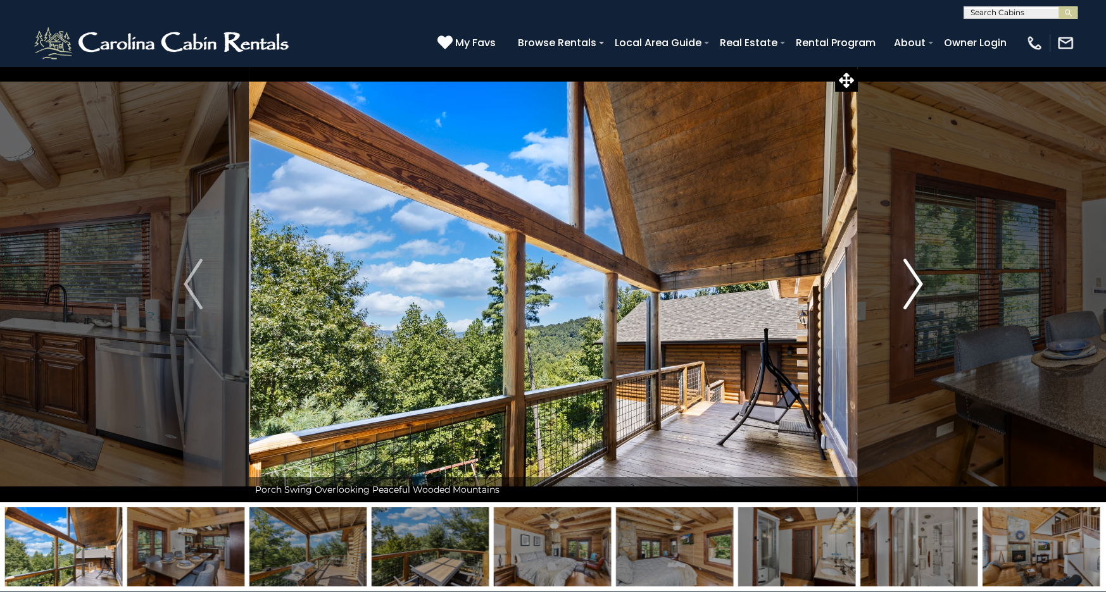
click at [903, 296] on img "Next" at bounding box center [912, 284] width 19 height 51
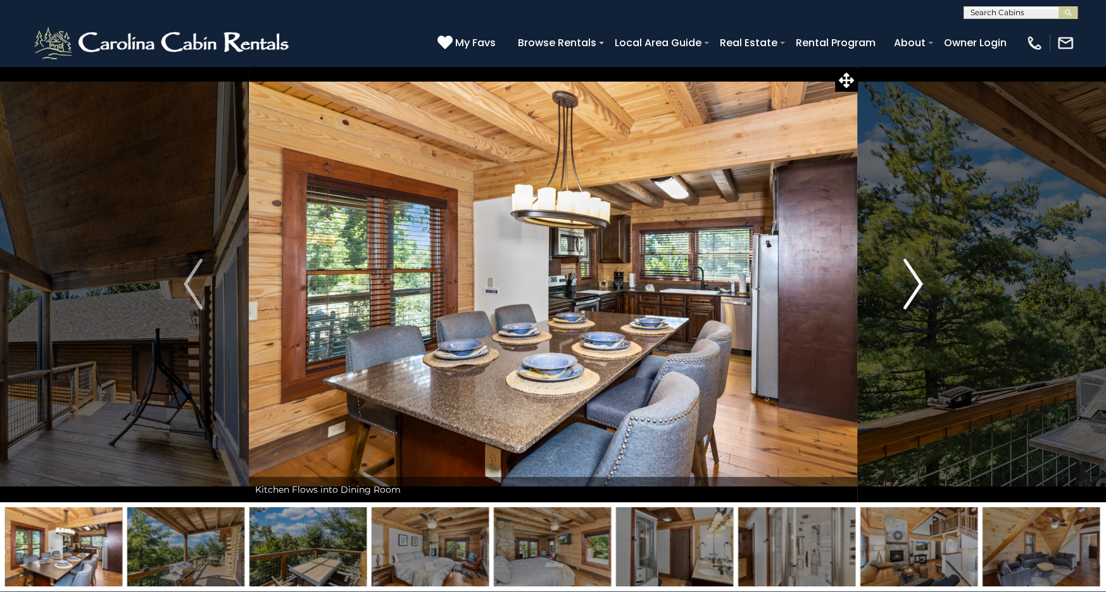
click at [903, 296] on img "Next" at bounding box center [912, 284] width 19 height 51
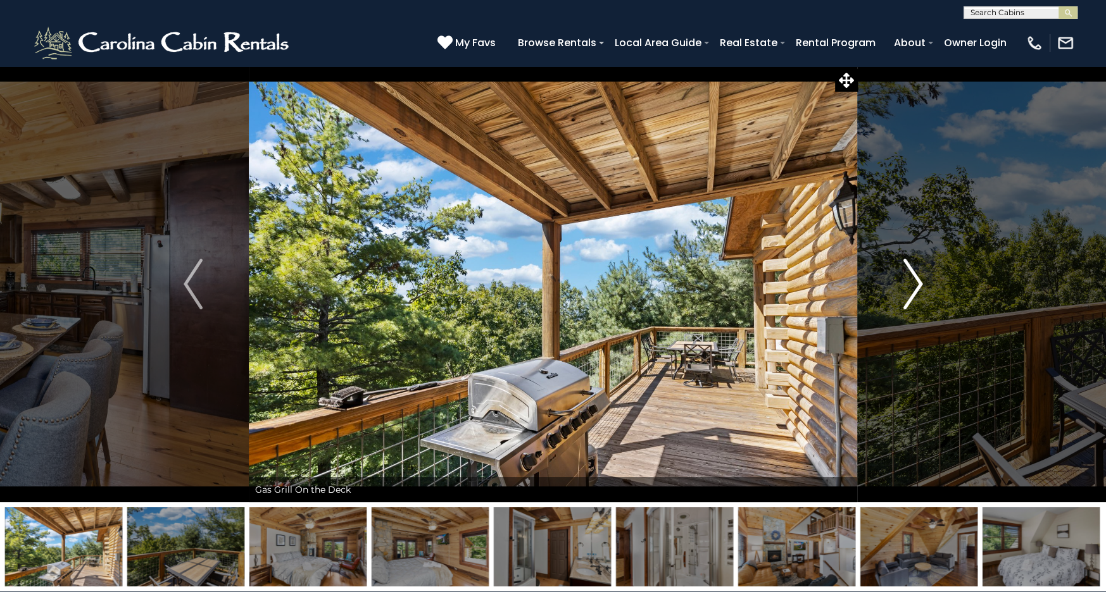
click at [903, 292] on img "Next" at bounding box center [912, 284] width 19 height 51
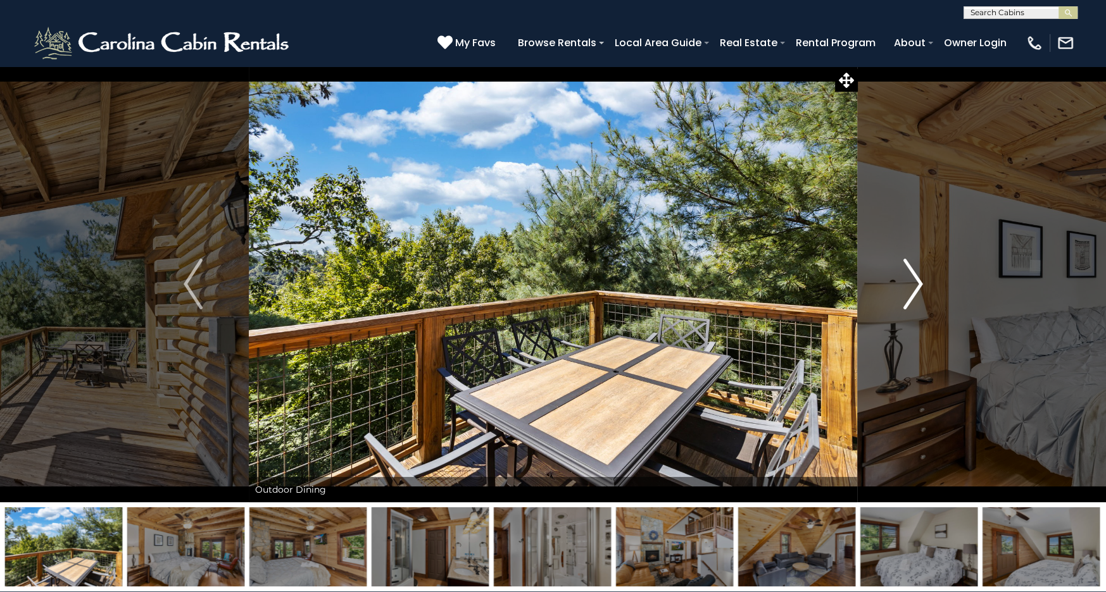
click at [905, 290] on img "Next" at bounding box center [912, 284] width 19 height 51
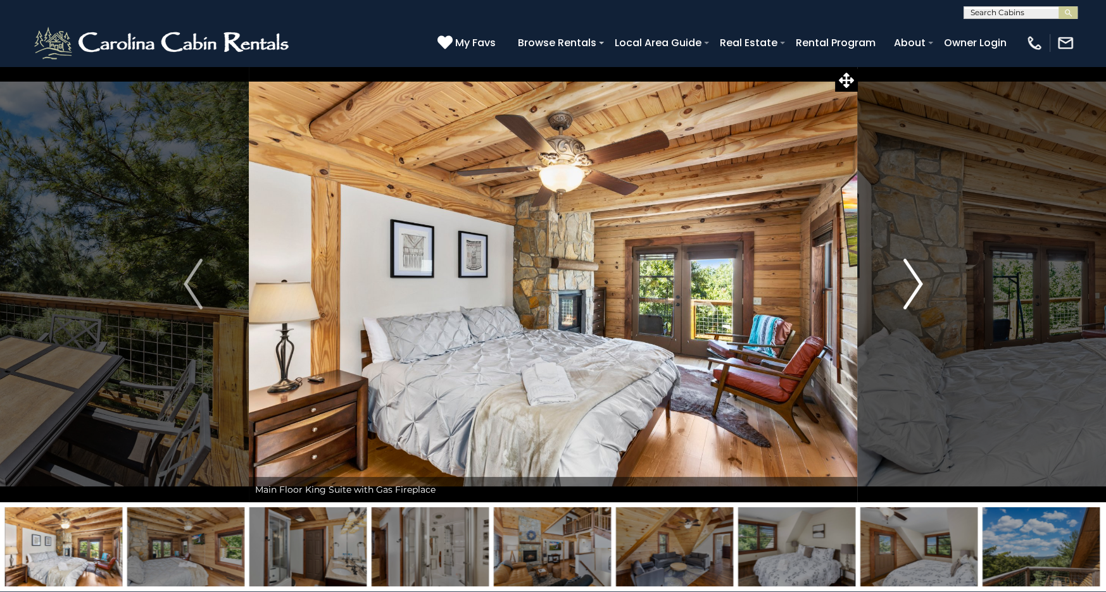
click at [908, 289] on img "Next" at bounding box center [912, 284] width 19 height 51
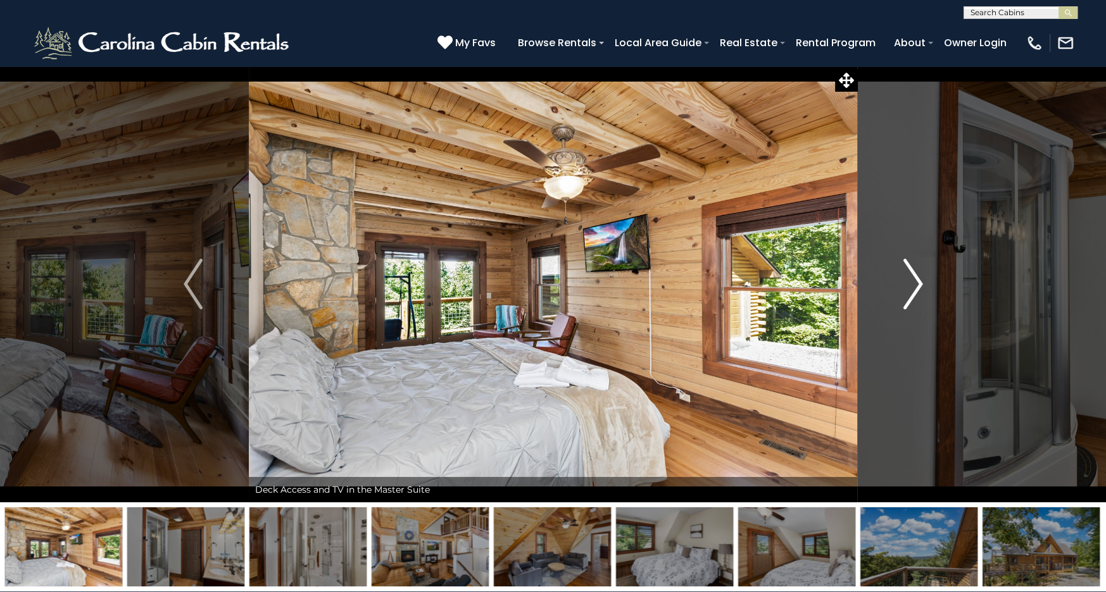
click at [910, 288] on img "Next" at bounding box center [912, 284] width 19 height 51
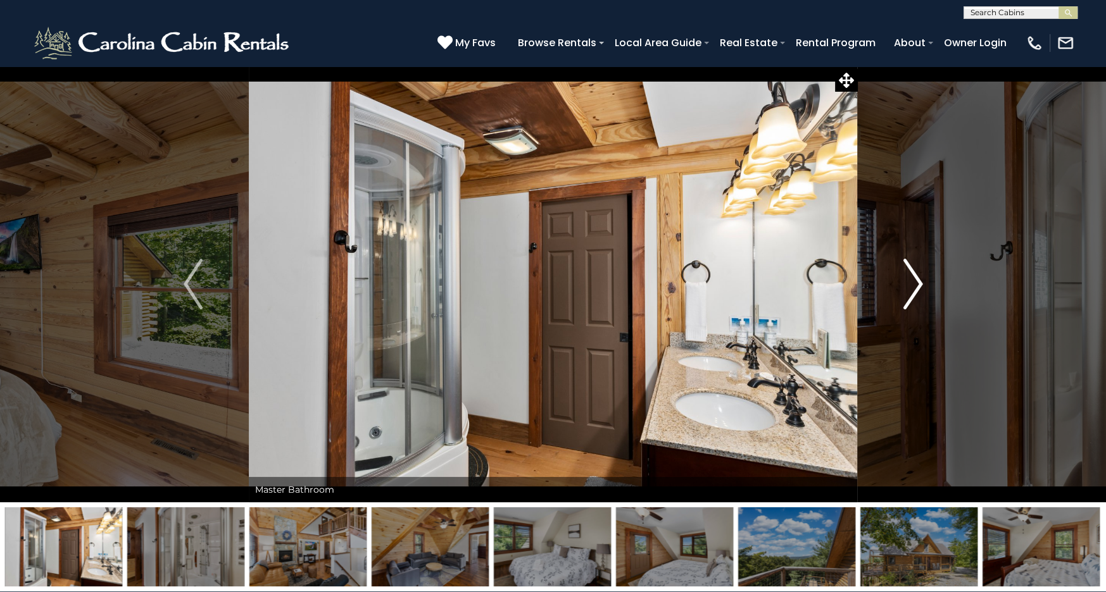
click at [911, 292] on img "Next" at bounding box center [912, 284] width 19 height 51
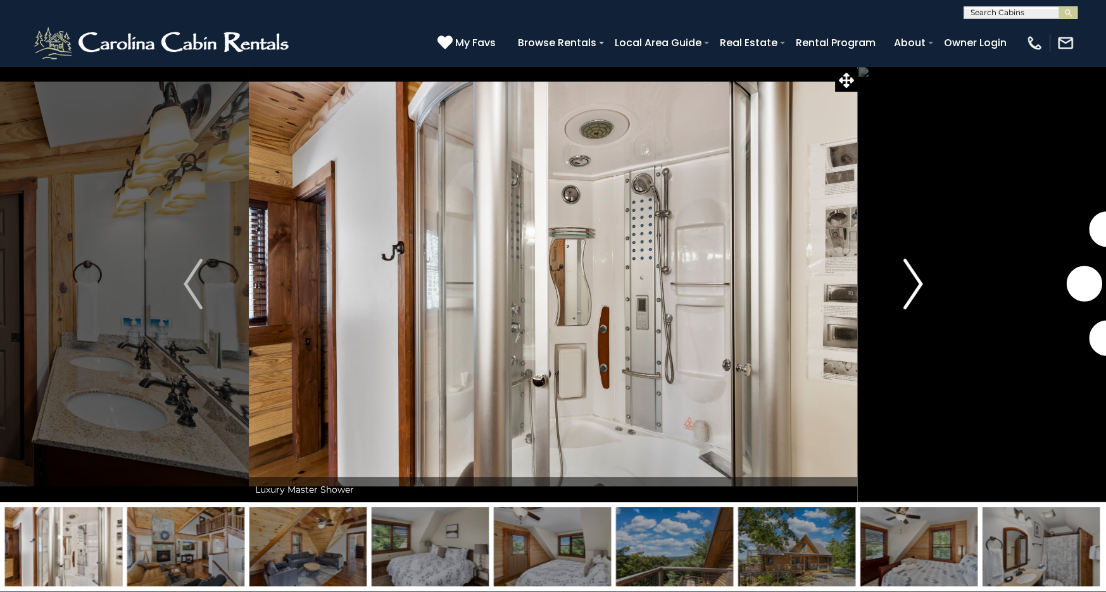
click at [910, 290] on img "Next" at bounding box center [912, 284] width 19 height 51
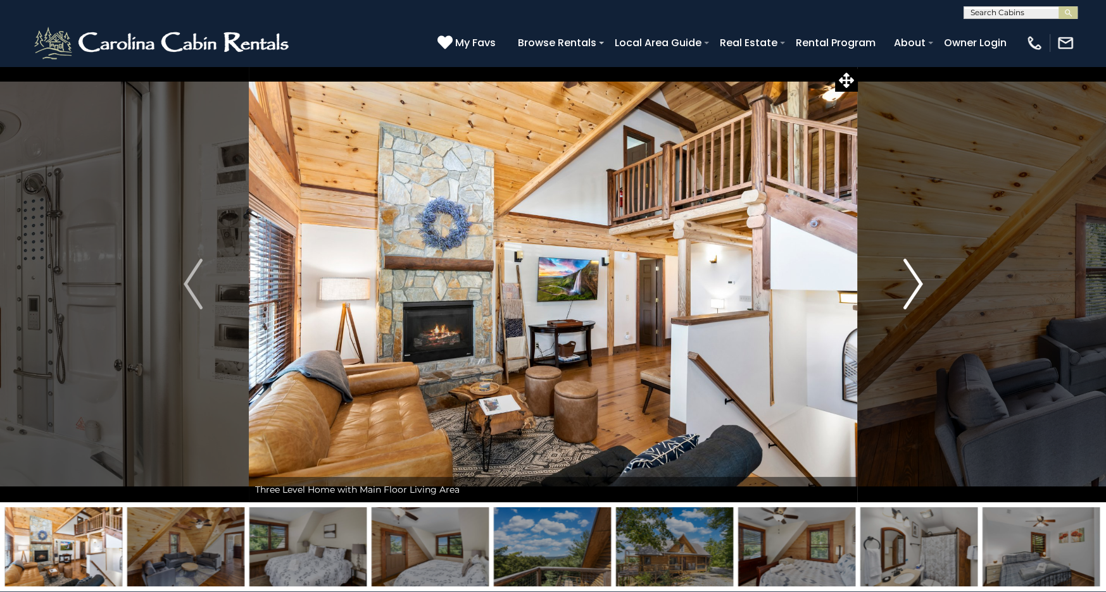
click at [911, 290] on img "Next" at bounding box center [912, 284] width 19 height 51
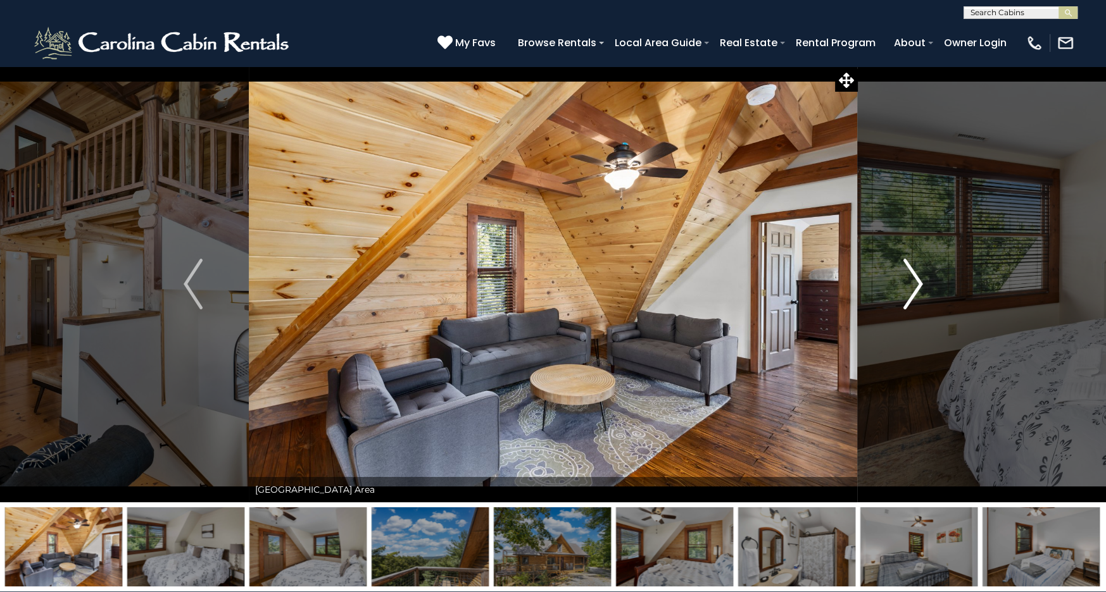
click at [911, 289] on img "Next" at bounding box center [912, 284] width 19 height 51
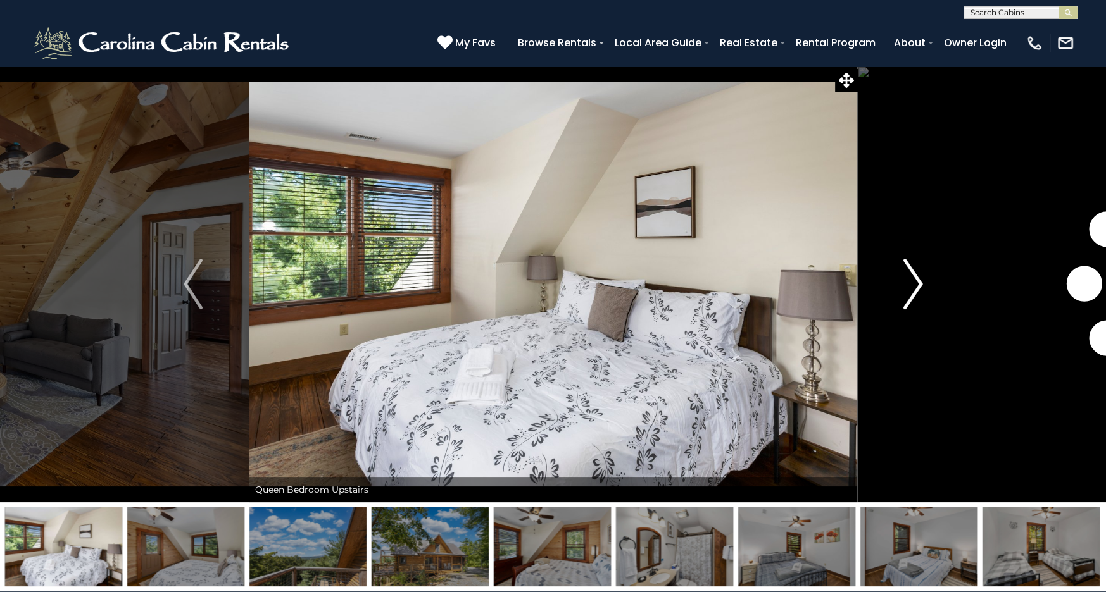
click at [911, 289] on img "Next" at bounding box center [912, 284] width 19 height 51
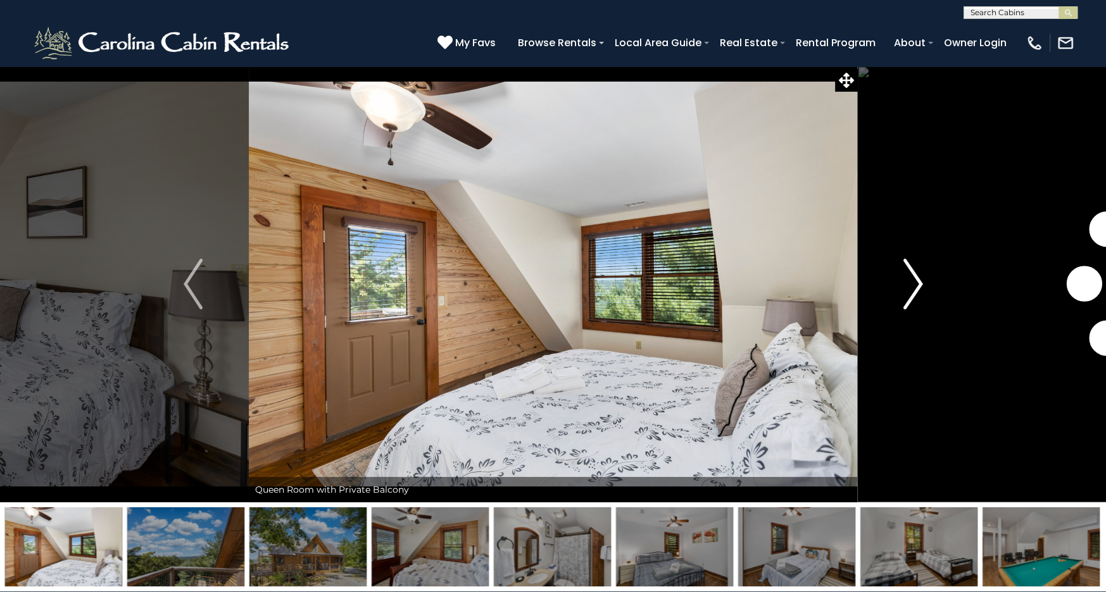
click at [910, 290] on img "Next" at bounding box center [912, 284] width 19 height 51
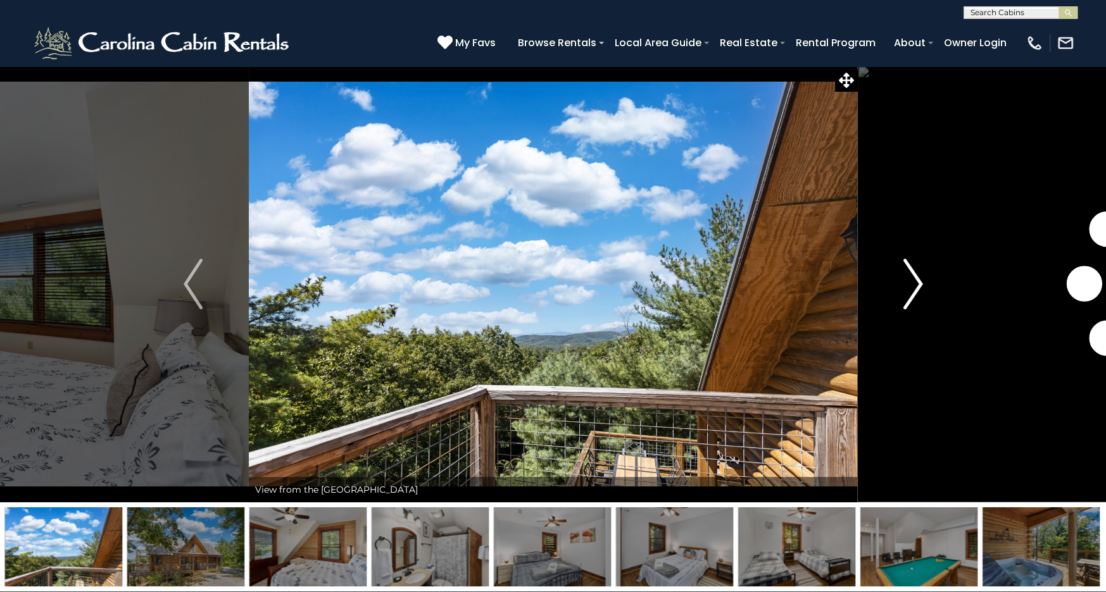
click at [911, 292] on img "Next" at bounding box center [912, 284] width 19 height 51
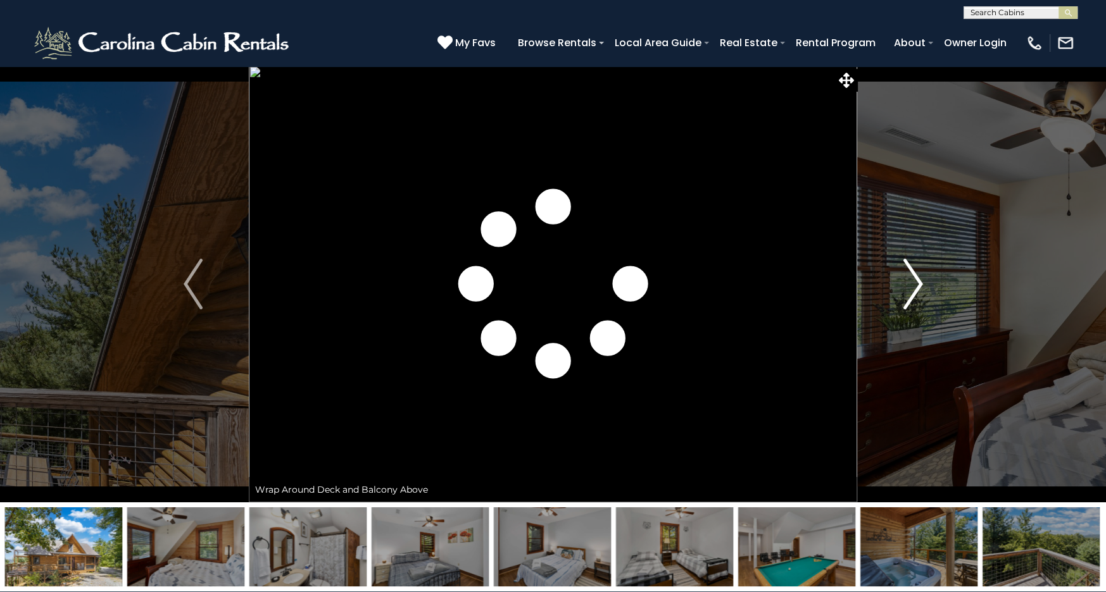
click at [907, 299] on img "Next" at bounding box center [912, 284] width 19 height 51
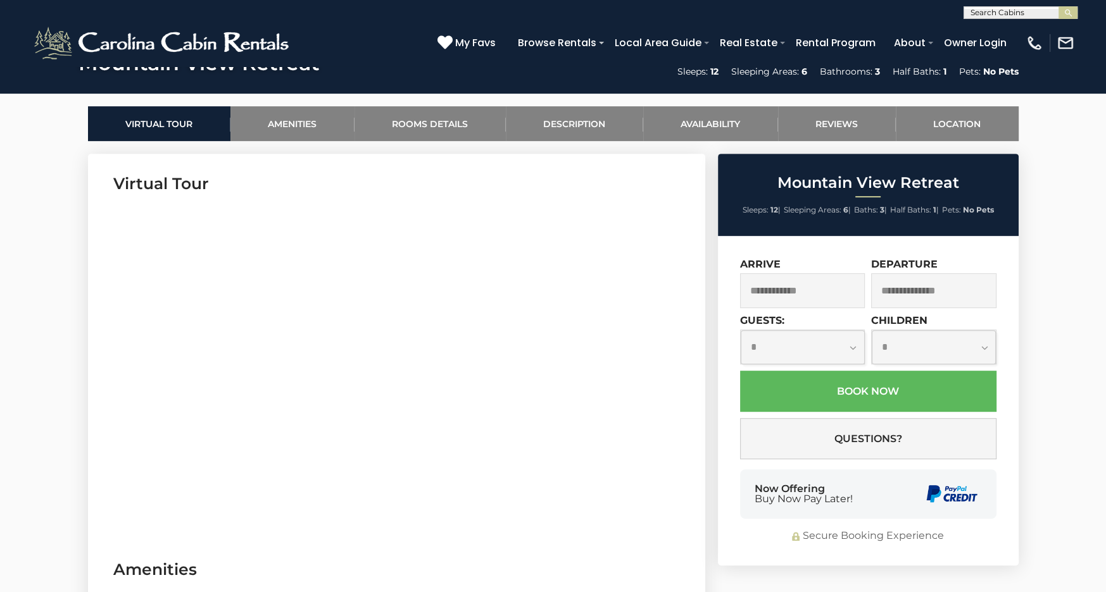
scroll to position [558, 0]
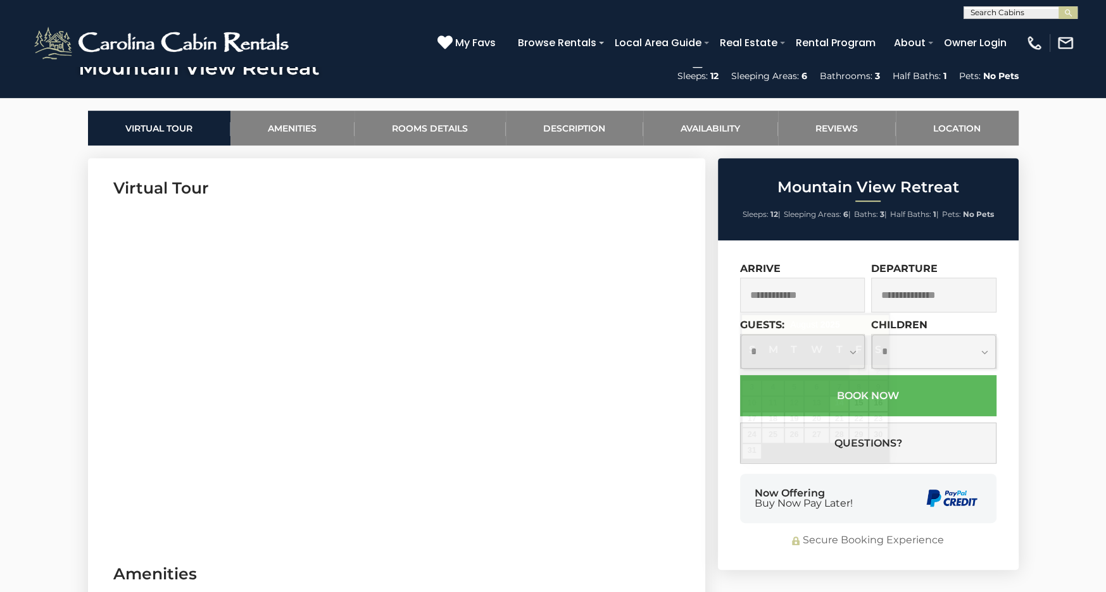
click at [831, 304] on input "text" at bounding box center [802, 295] width 125 height 35
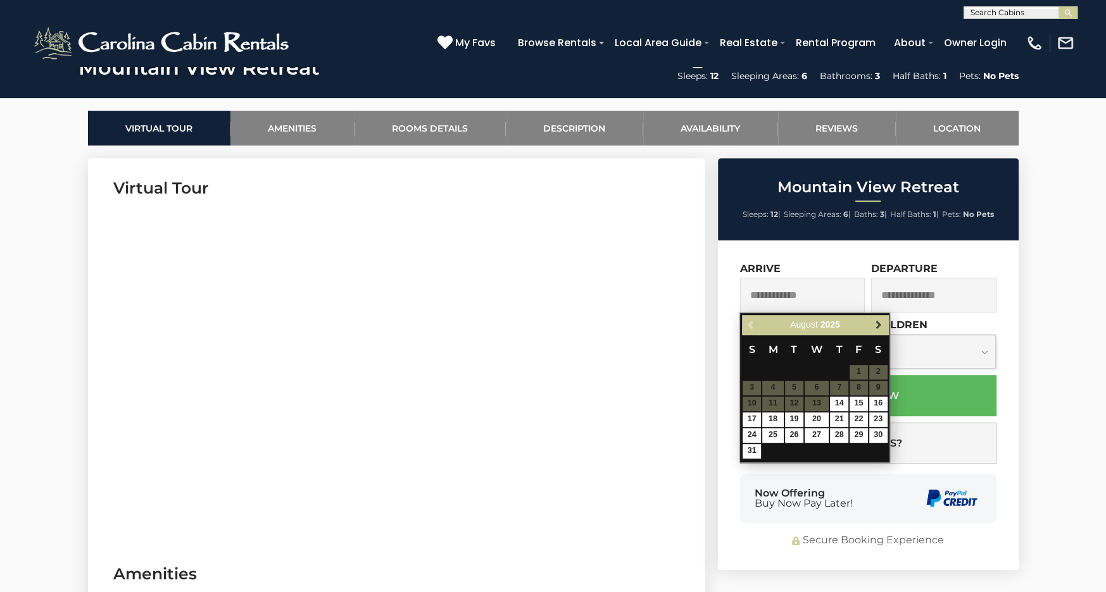
click at [879, 325] on span "Next" at bounding box center [878, 325] width 10 height 10
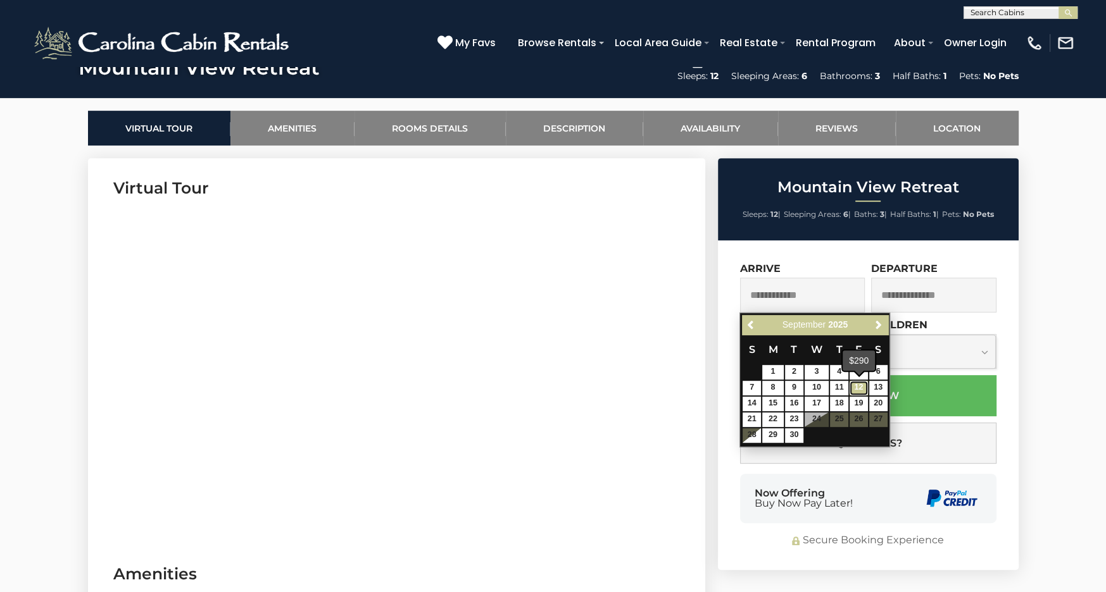
click at [857, 390] on link "12" at bounding box center [858, 388] width 18 height 15
type input "**********"
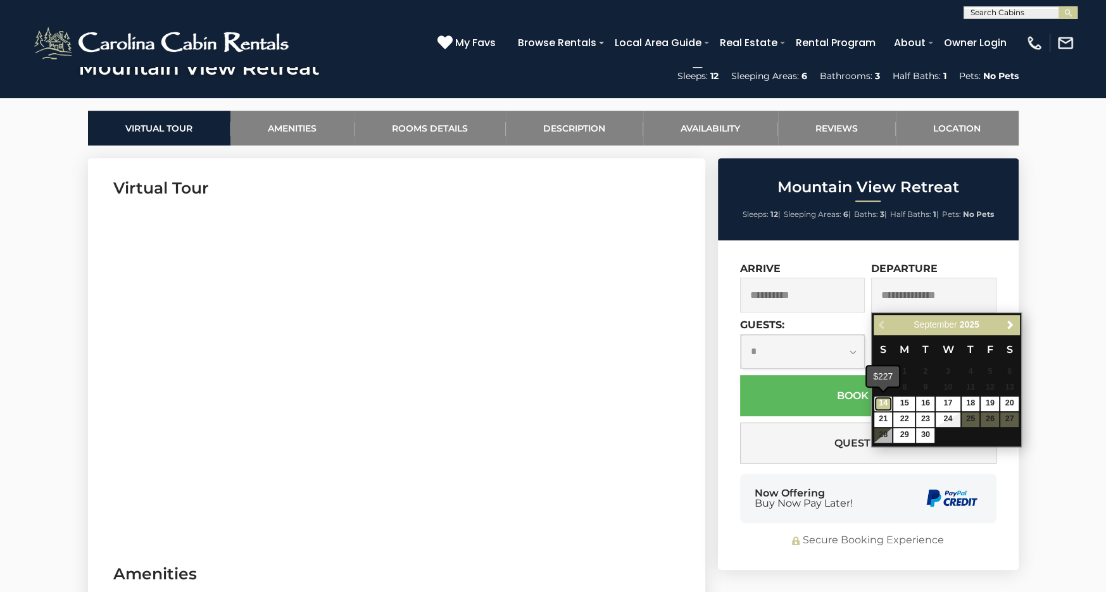
click at [884, 403] on link "14" at bounding box center [883, 404] width 18 height 15
type input "**********"
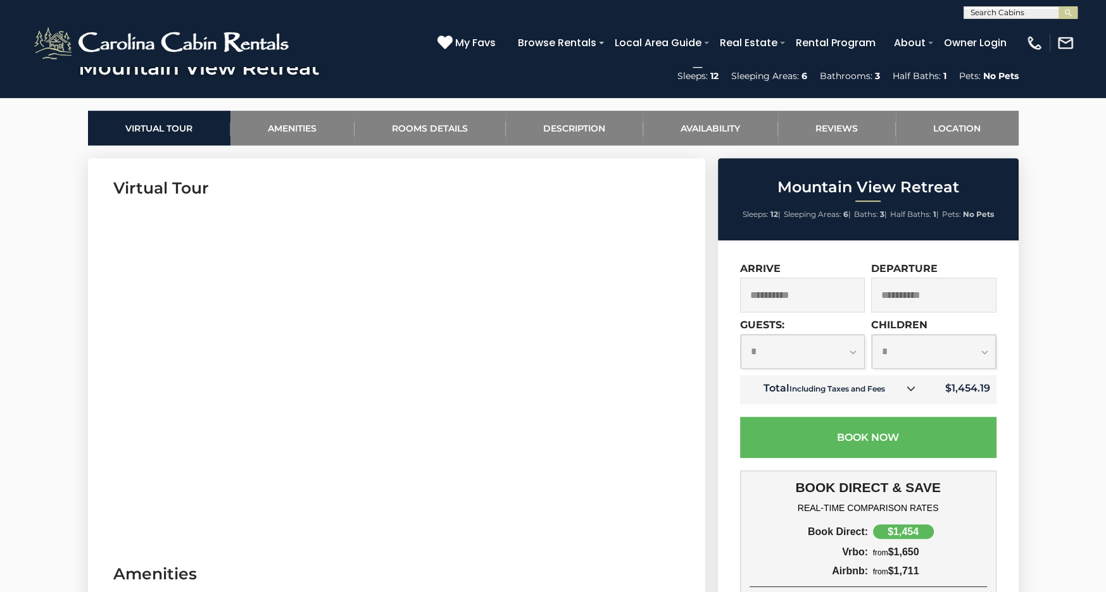
click at [934, 475] on div "BOOK DIRECT & SAVE REAL-TIME COMPARISON RATES Book Direct: $1,454 Vrbo: from $1…" at bounding box center [868, 555] width 256 height 168
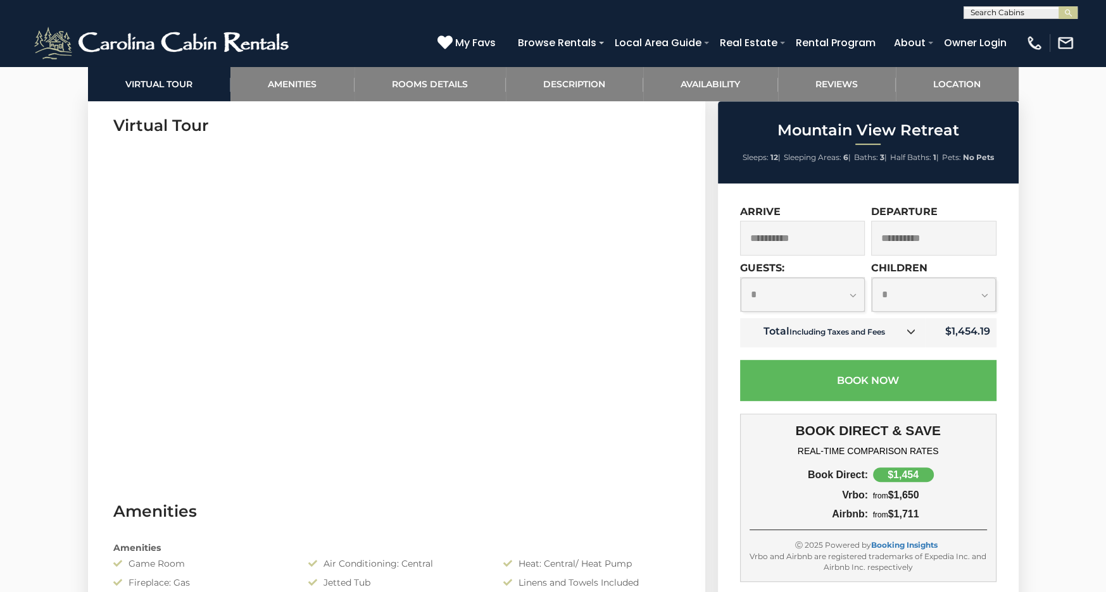
scroll to position [621, 0]
click at [852, 518] on div "Airbnb:" at bounding box center [808, 514] width 119 height 11
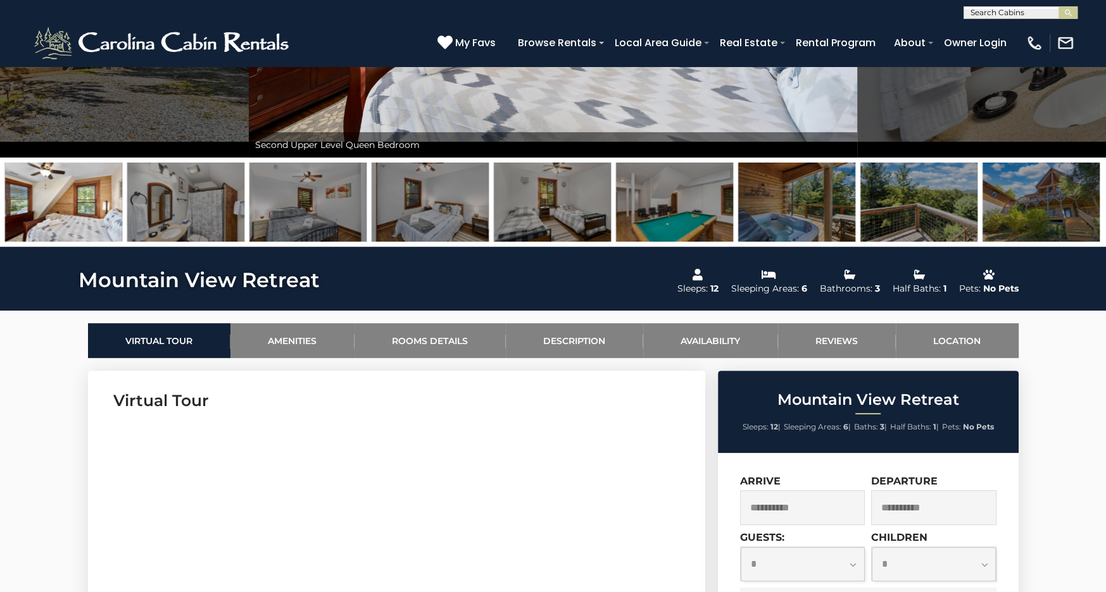
scroll to position [346, 0]
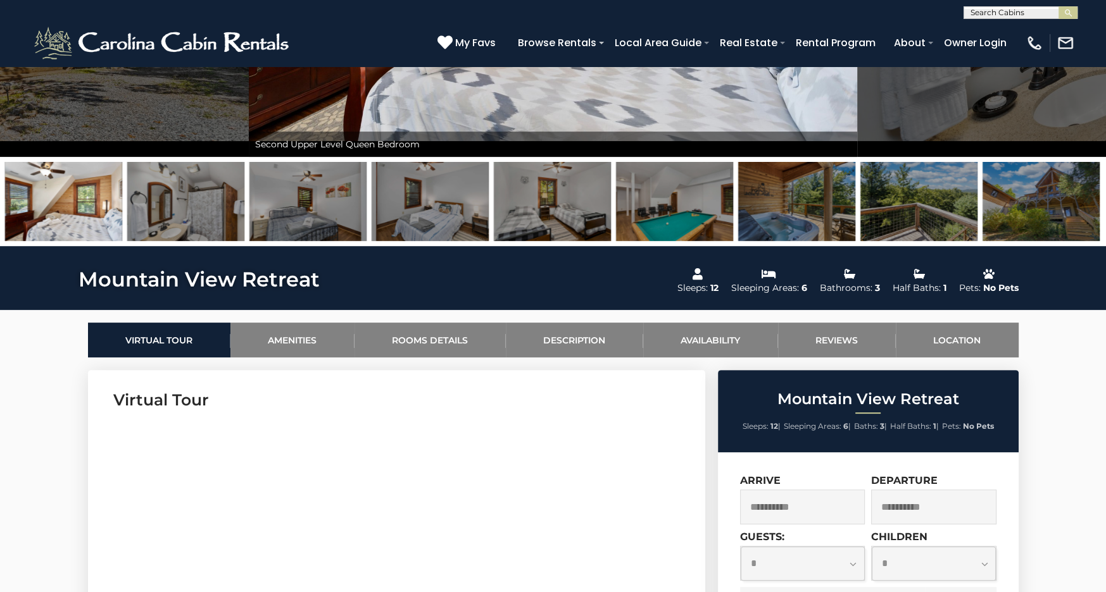
click at [823, 513] on input "**********" at bounding box center [802, 507] width 125 height 35
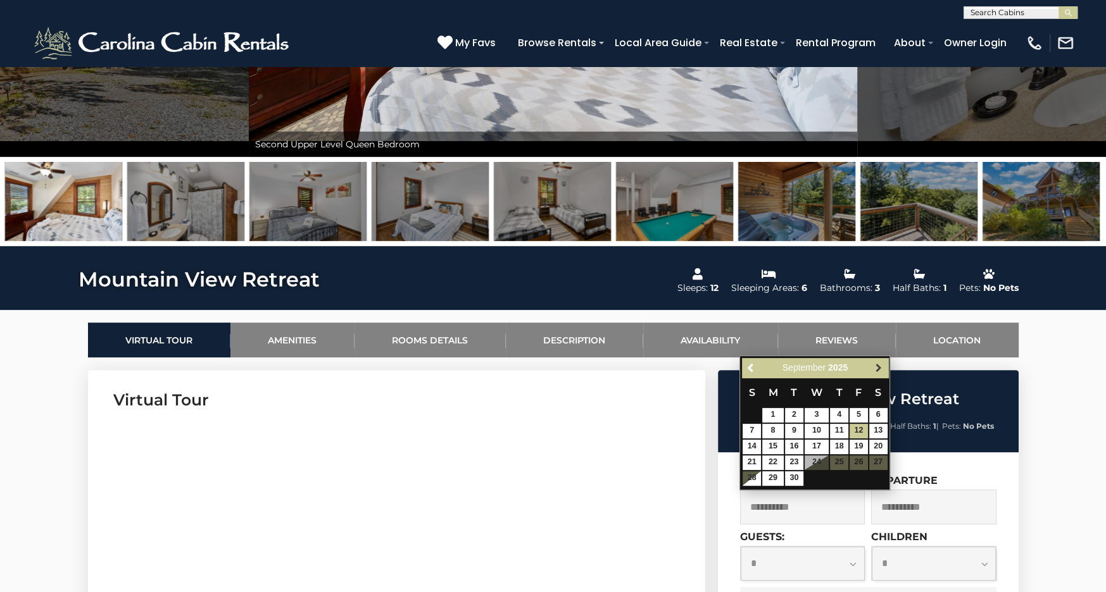
click at [877, 366] on span "Next" at bounding box center [878, 368] width 10 height 10
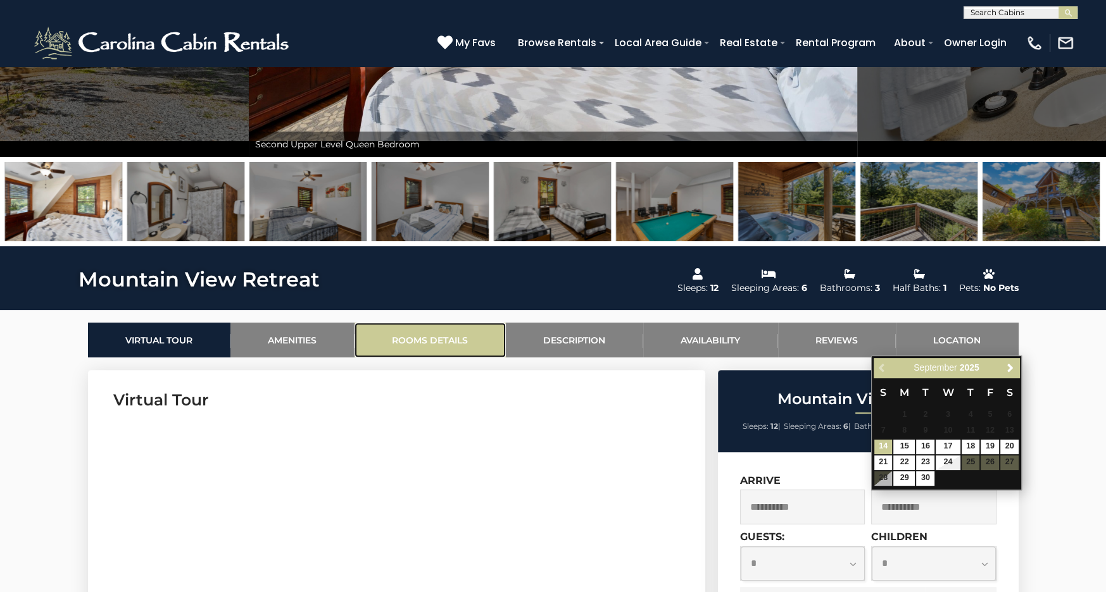
click at [444, 344] on link "Rooms Details" at bounding box center [429, 340] width 151 height 35
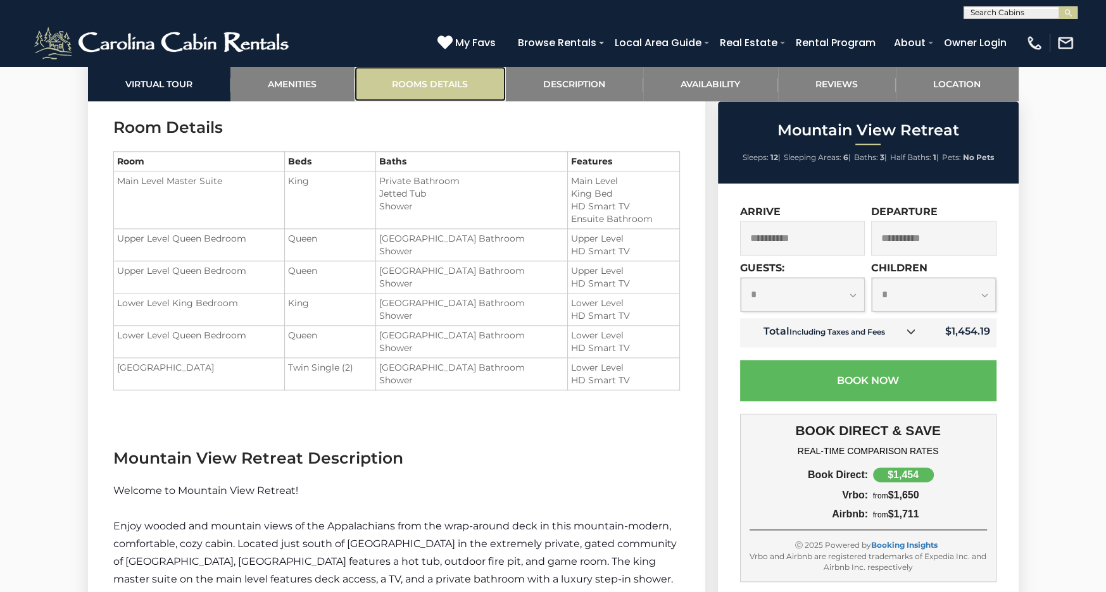
scroll to position [1525, 0]
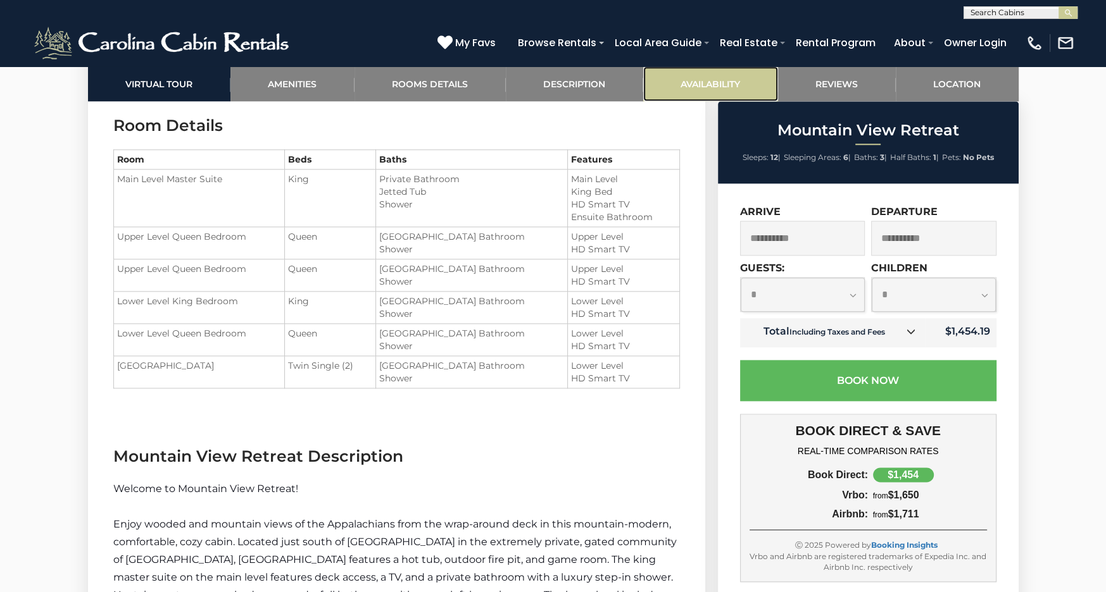
click at [704, 84] on link "Availability" at bounding box center [710, 83] width 135 height 35
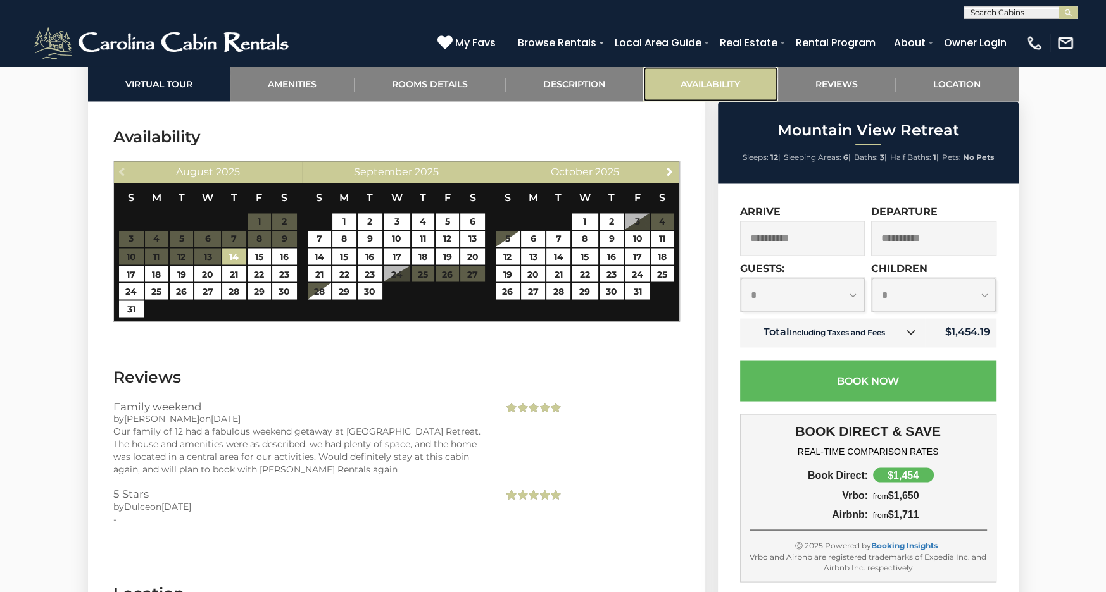
scroll to position [2376, 0]
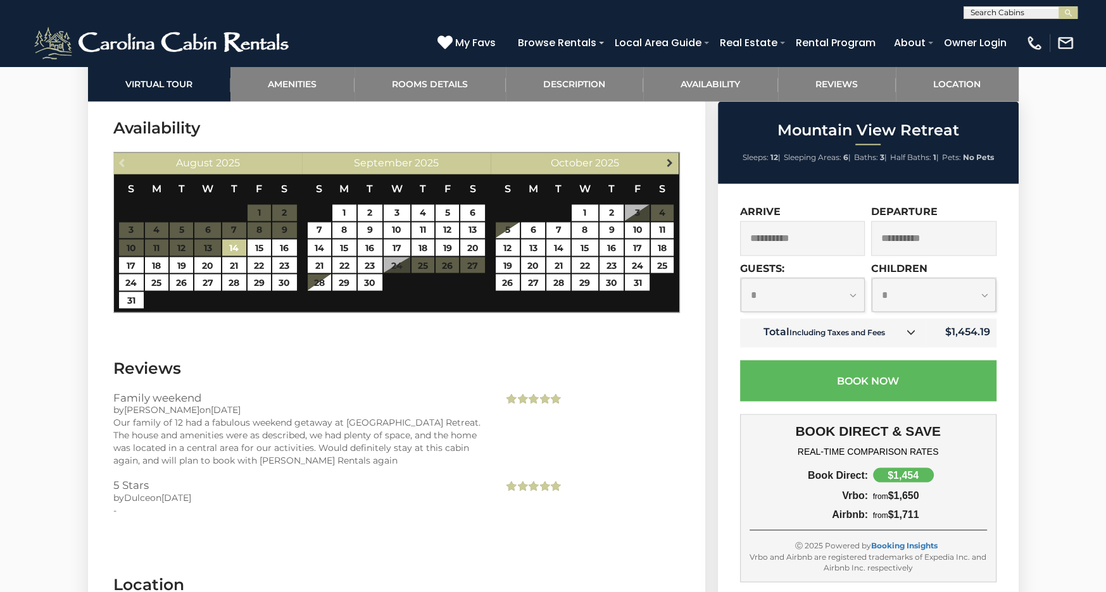
click at [670, 158] on span "Next" at bounding box center [670, 163] width 10 height 10
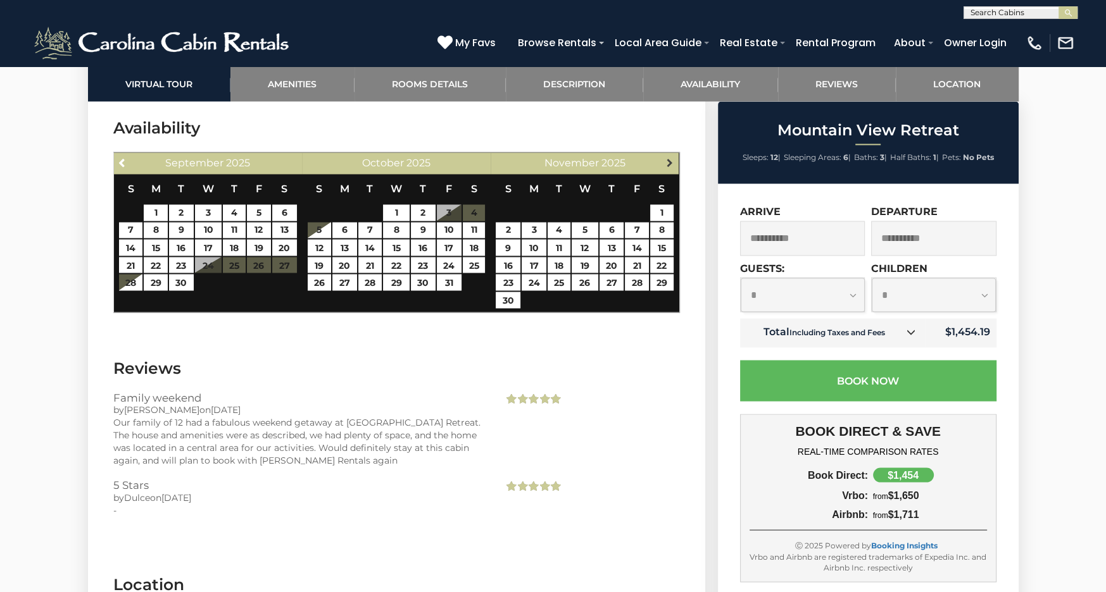
click at [668, 160] on span "Next" at bounding box center [670, 163] width 10 height 10
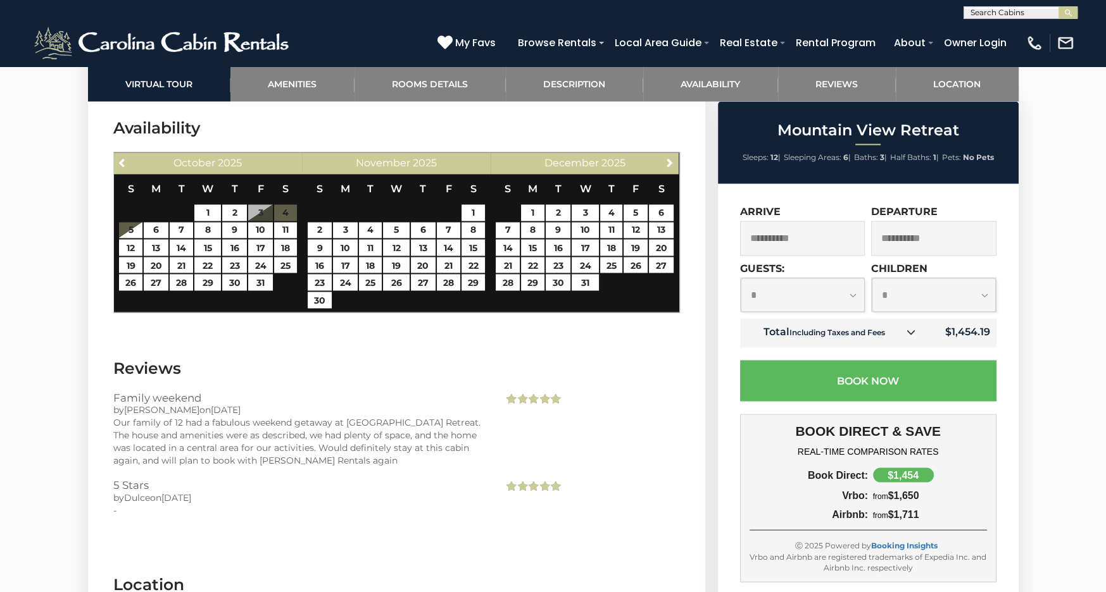
click at [525, 489] on span at bounding box center [532, 486] width 59 height 15
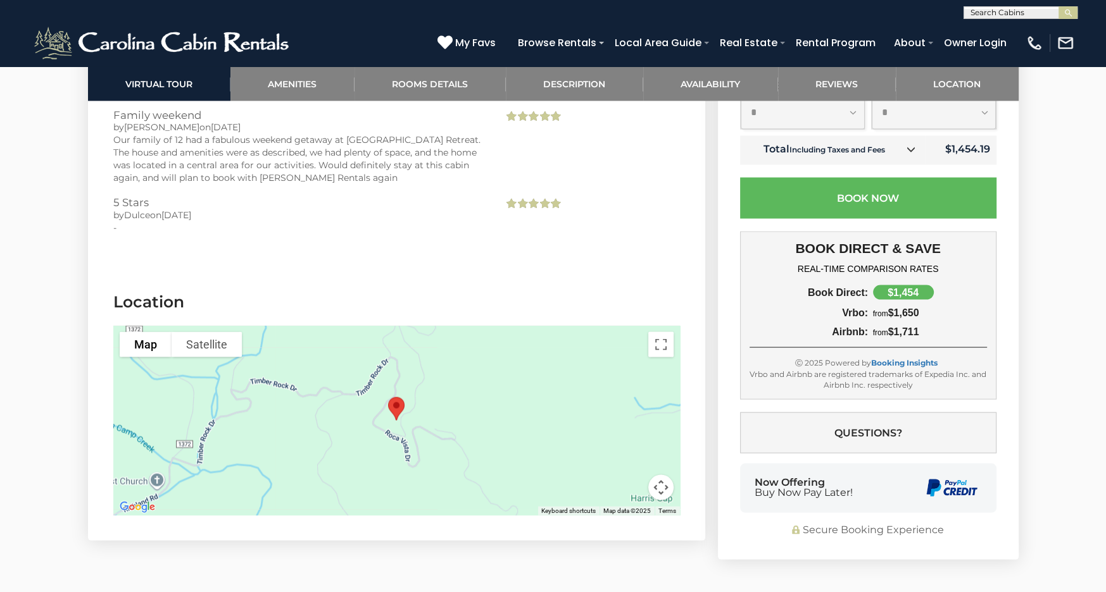
scroll to position [2658, 0]
click at [403, 435] on div at bounding box center [396, 421] width 566 height 190
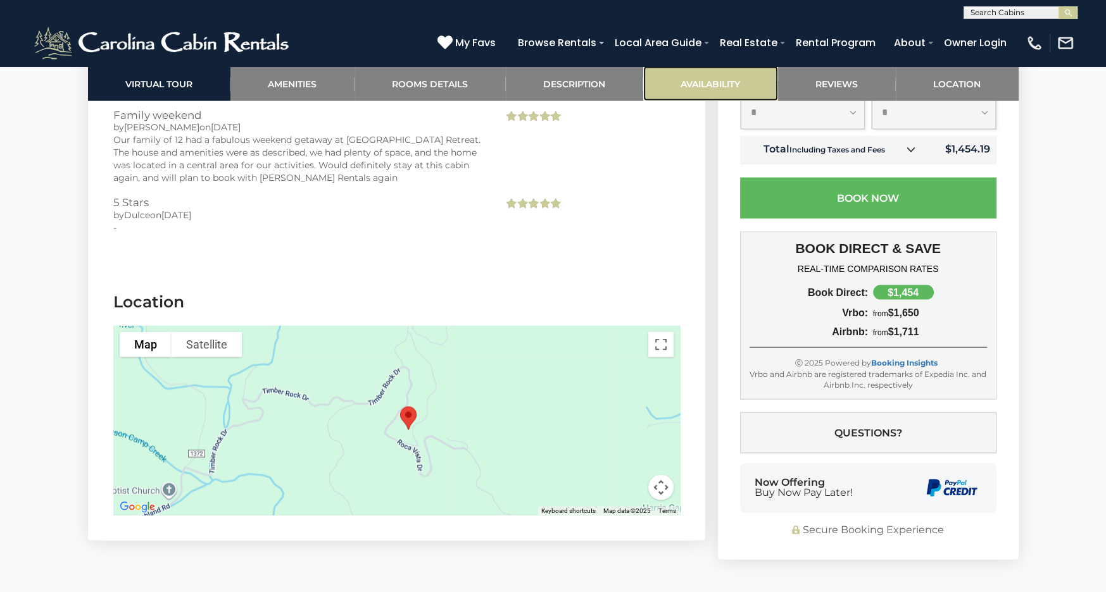
click at [692, 86] on link "Availability" at bounding box center [710, 83] width 135 height 35
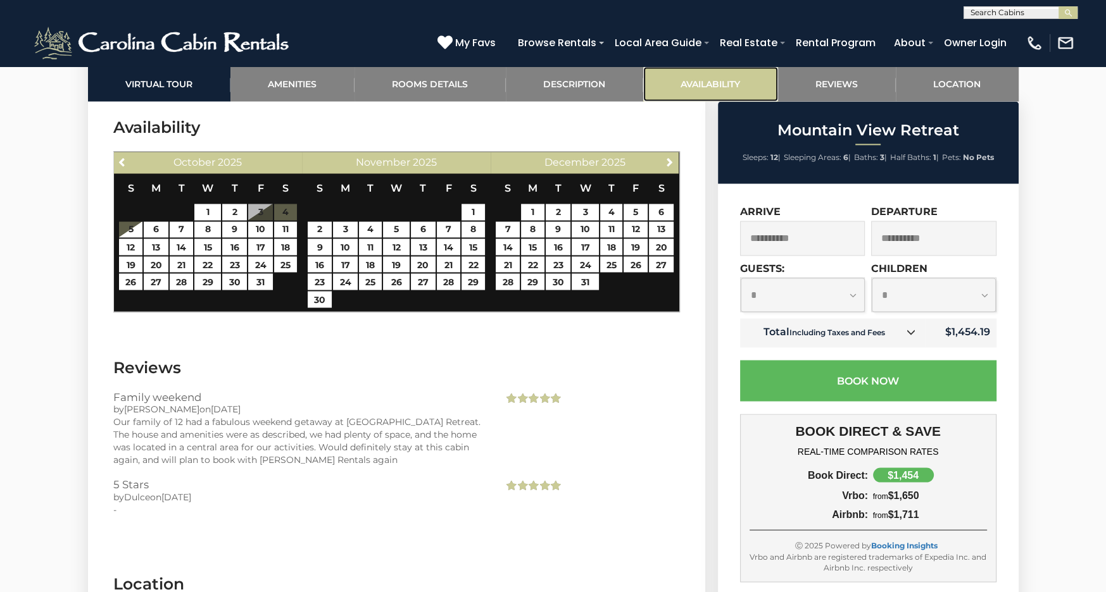
scroll to position [2376, 0]
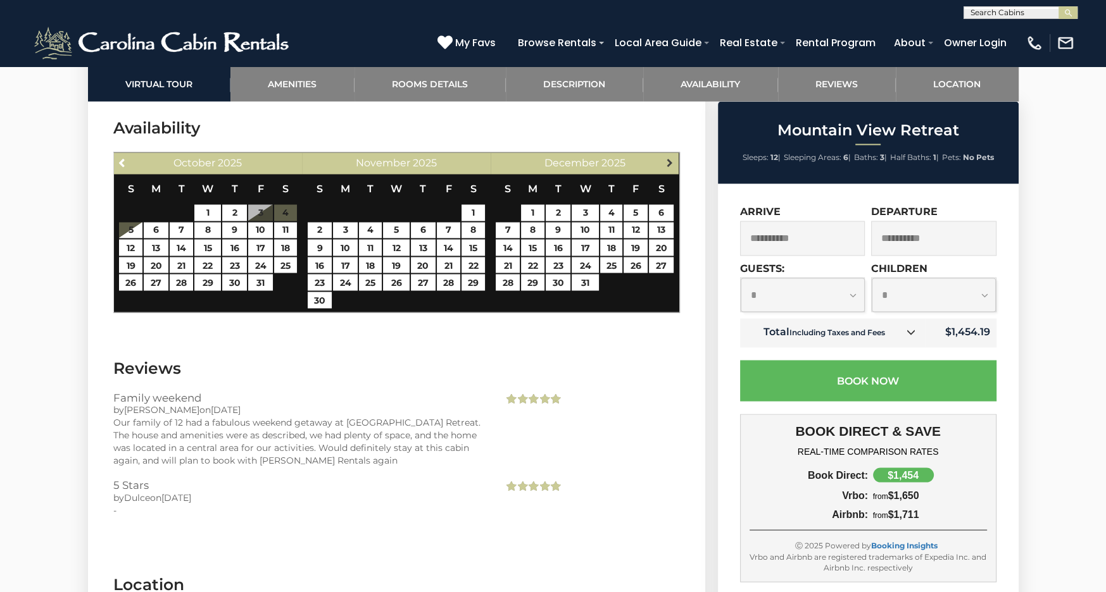
click at [665, 160] on span "Next" at bounding box center [670, 163] width 10 height 10
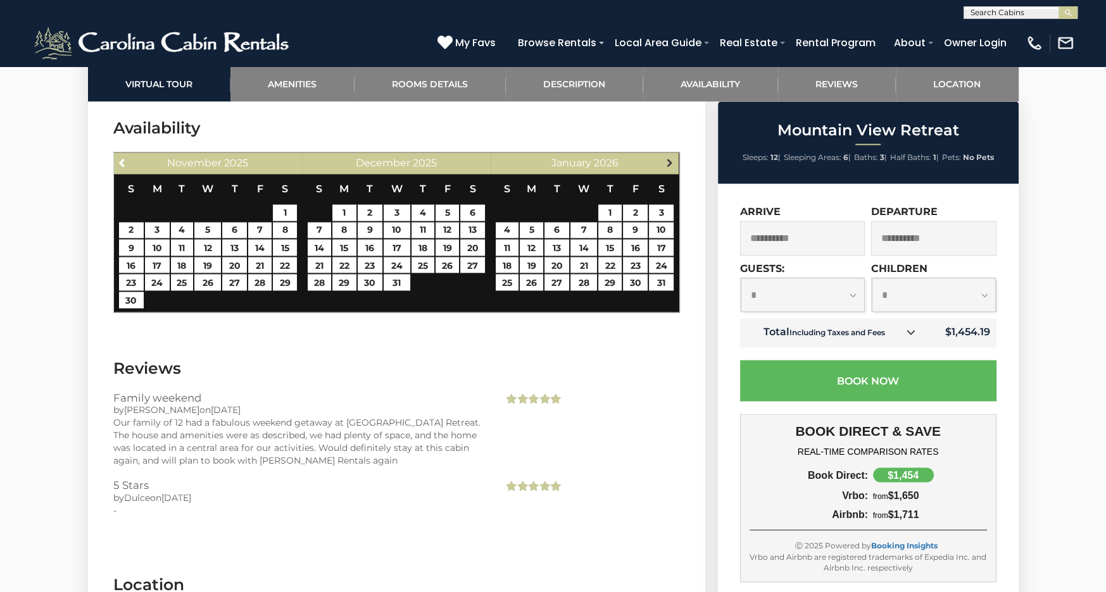
click at [668, 164] on span "Next" at bounding box center [670, 163] width 10 height 10
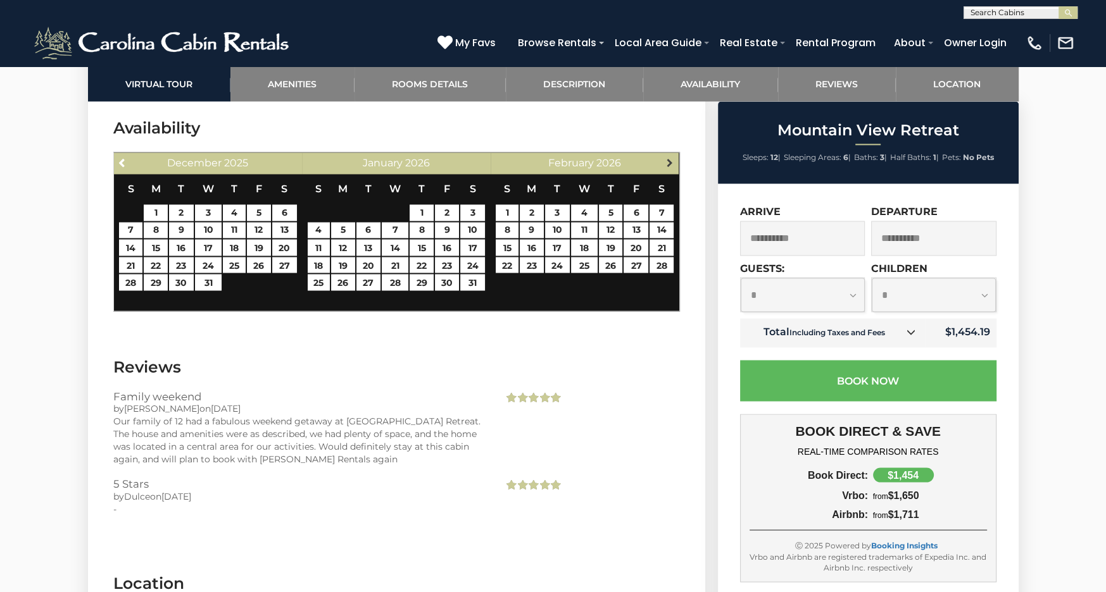
click at [668, 160] on span "Next" at bounding box center [670, 163] width 10 height 10
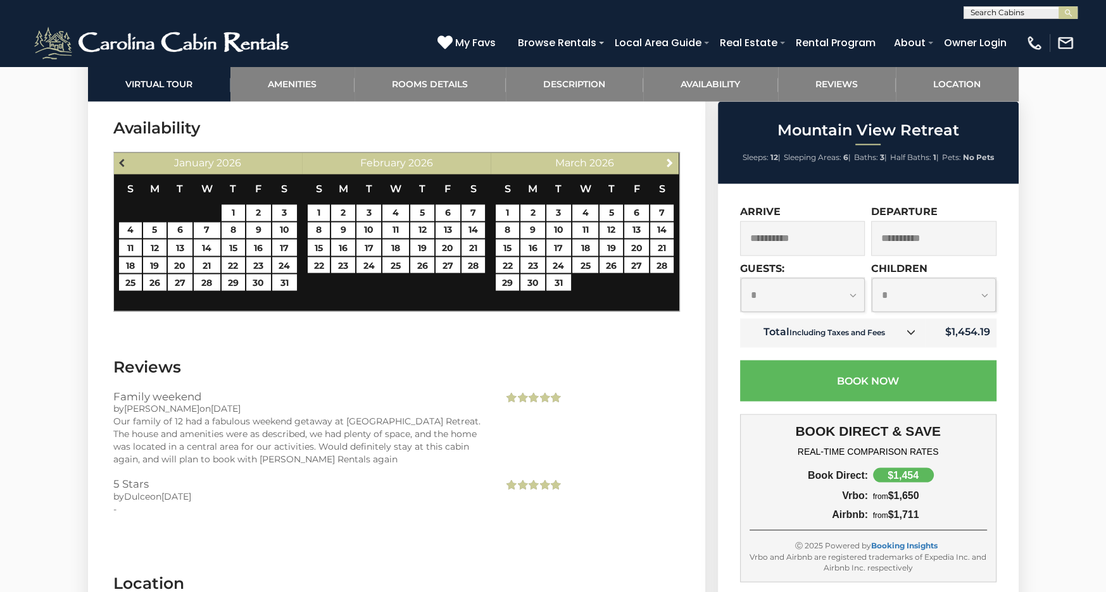
click at [120, 158] on span "Previous" at bounding box center [123, 163] width 10 height 10
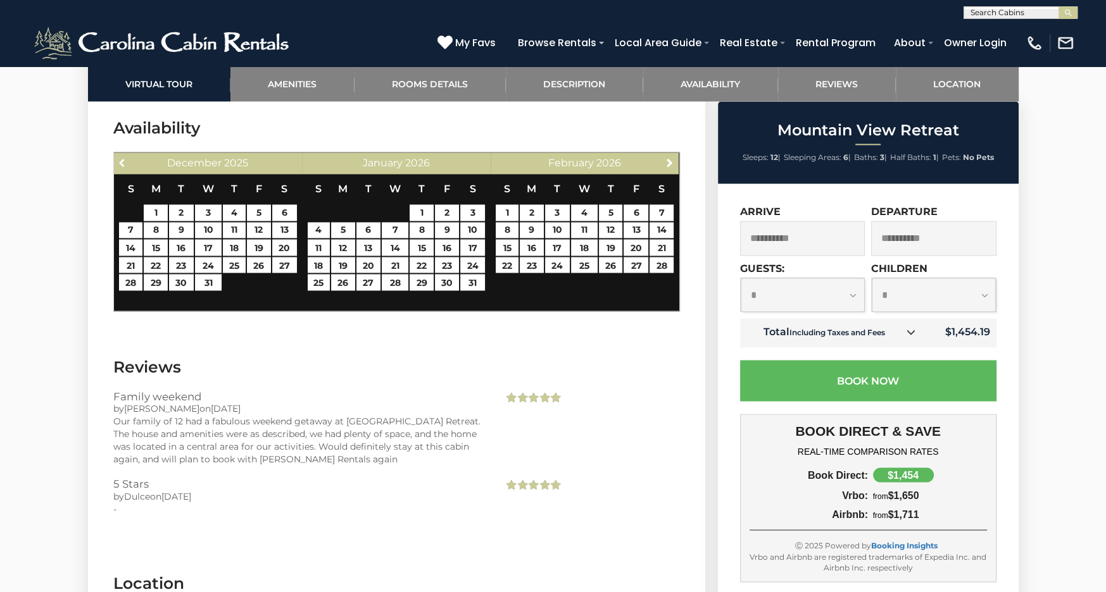
click at [120, 158] on span "Previous" at bounding box center [123, 163] width 10 height 10
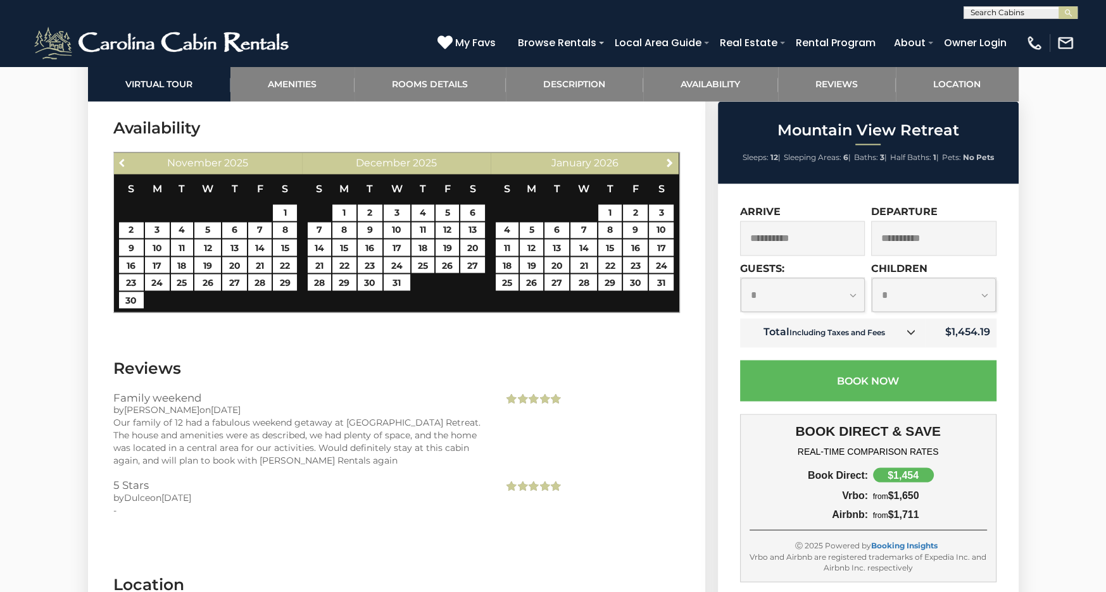
click at [120, 158] on span "Previous" at bounding box center [123, 163] width 10 height 10
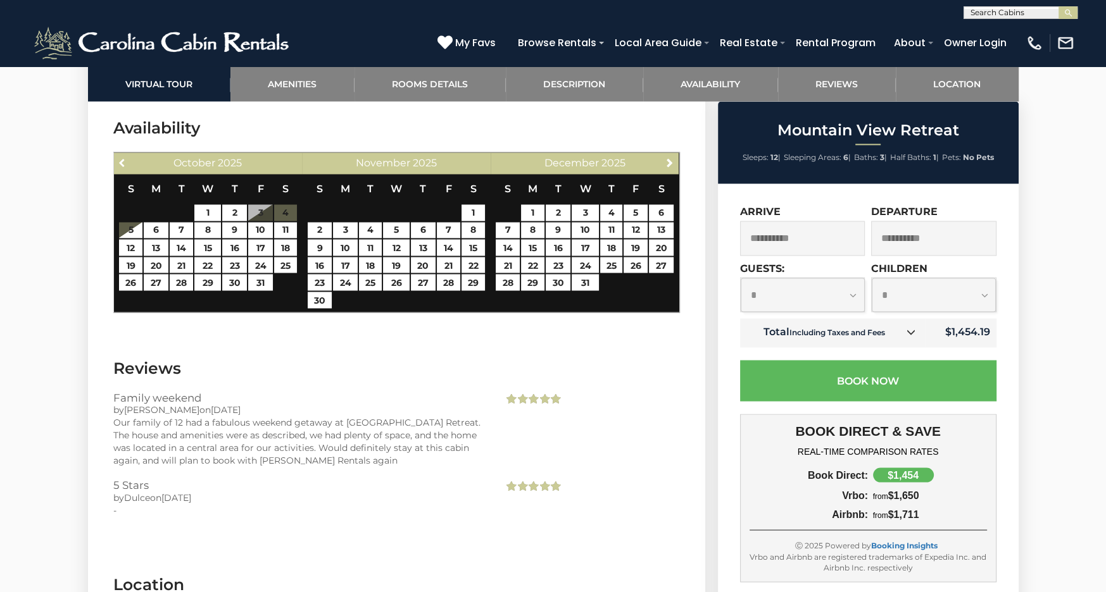
click at [120, 158] on span "Previous" at bounding box center [123, 163] width 10 height 10
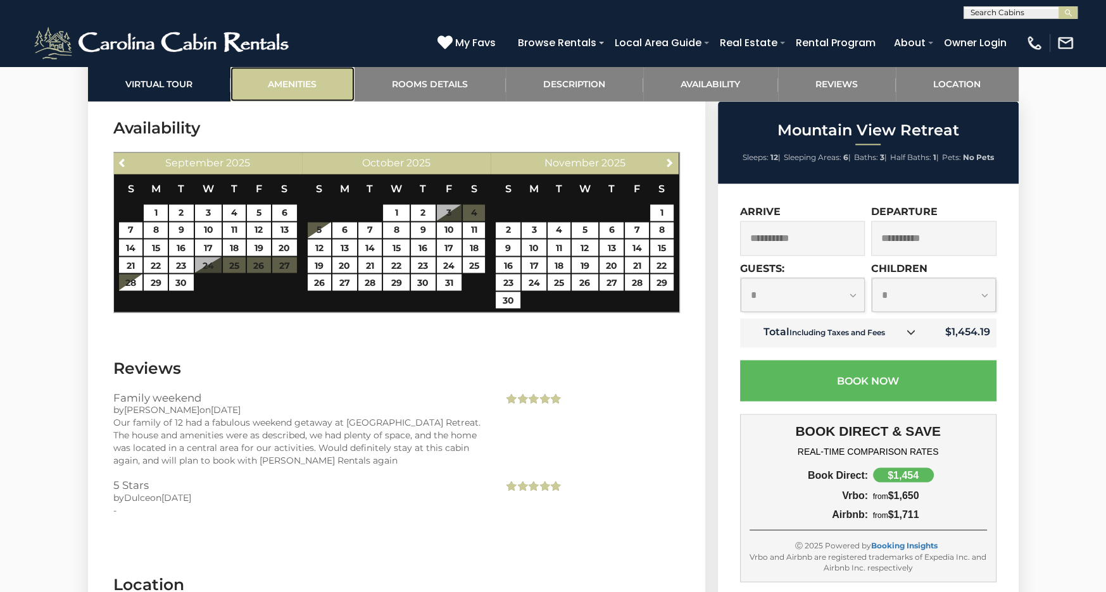
click at [303, 89] on link "Amenities" at bounding box center [292, 83] width 124 height 35
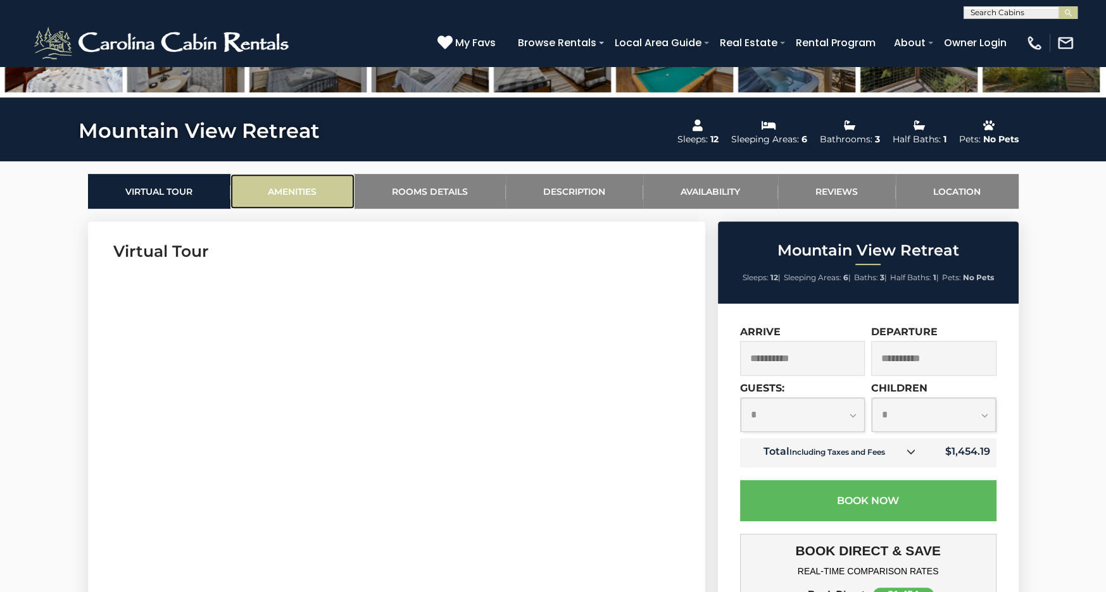
scroll to position [494, 0]
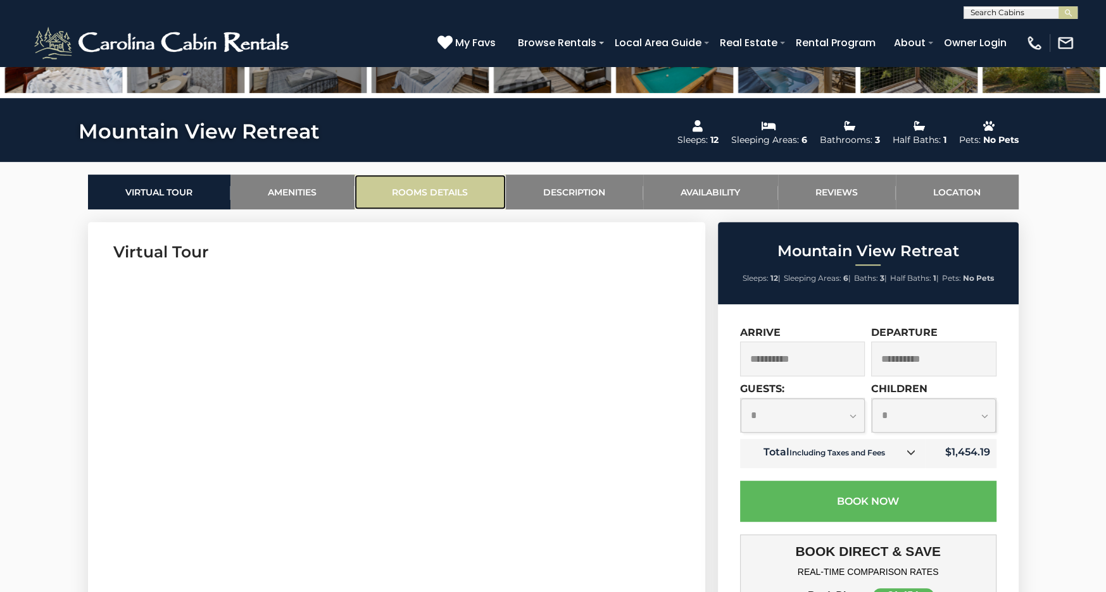
click at [463, 189] on link "Rooms Details" at bounding box center [429, 192] width 151 height 35
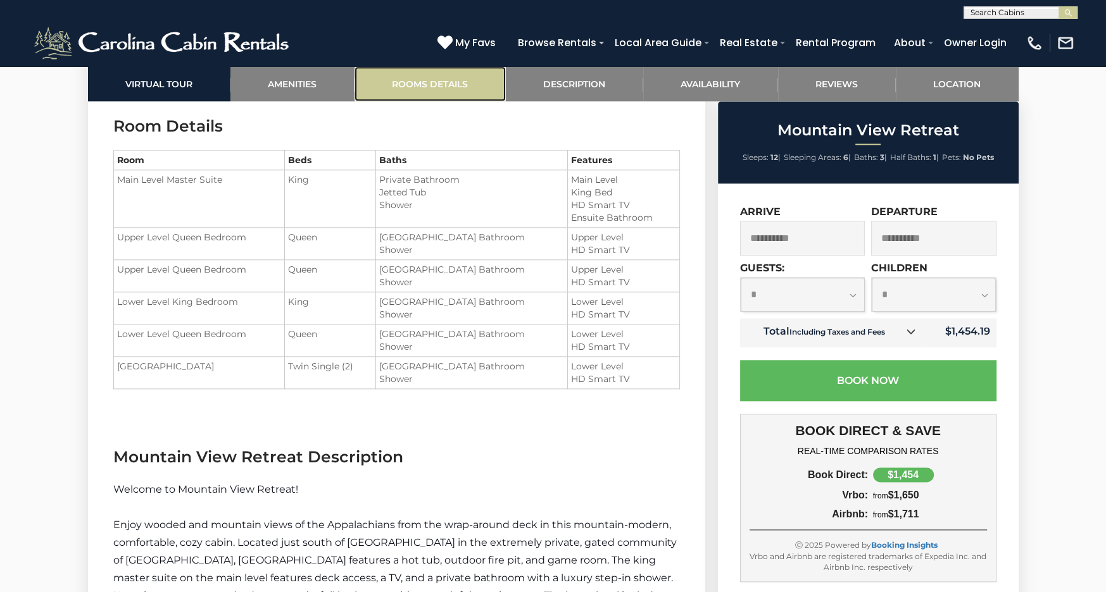
scroll to position [1525, 0]
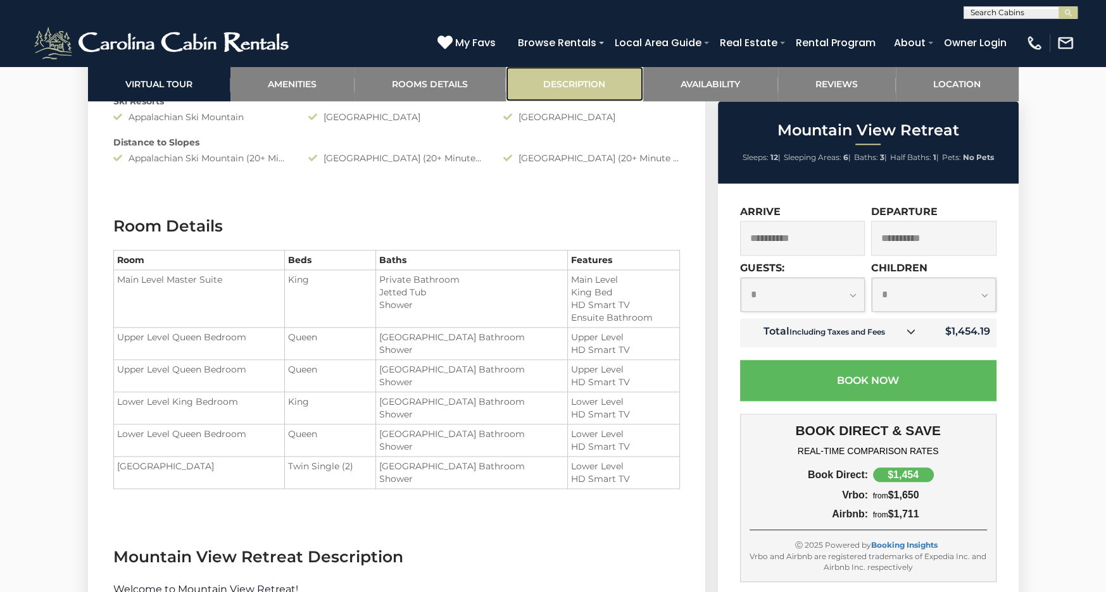
click at [598, 87] on link "Description" at bounding box center [574, 83] width 137 height 35
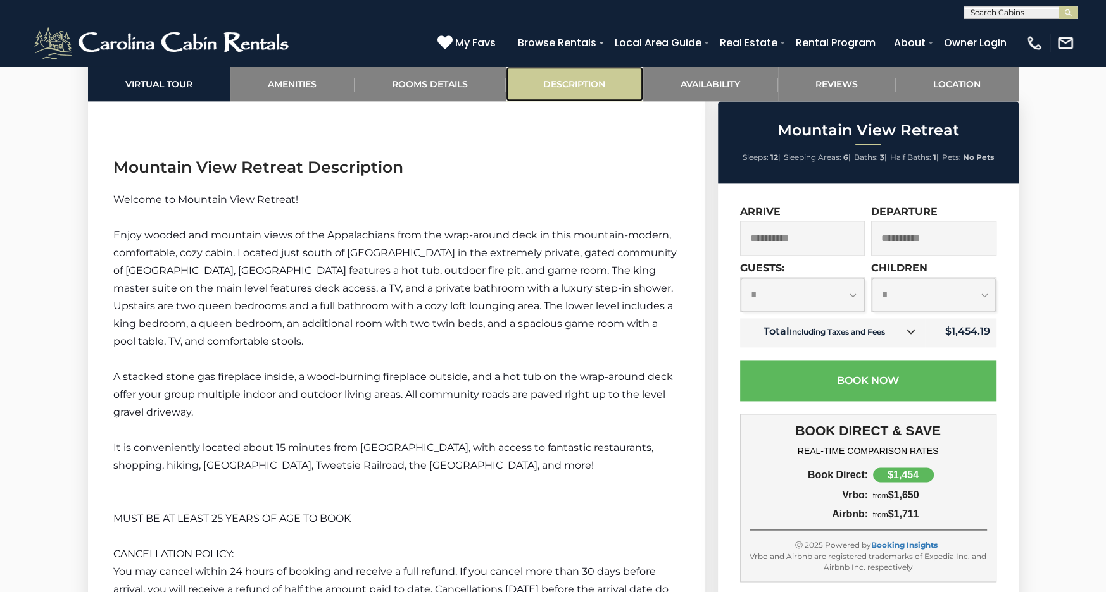
scroll to position [1855, 0]
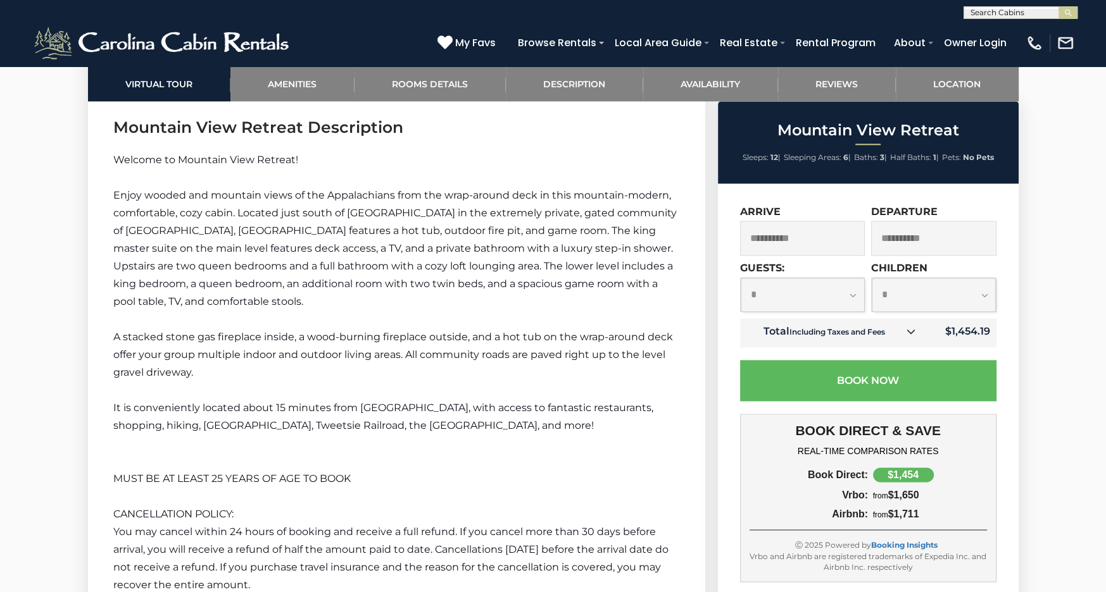
click at [568, 474] on p "MUST BE AT LEAST 25 YEARS OF AGE TO BOOK" at bounding box center [396, 479] width 566 height 18
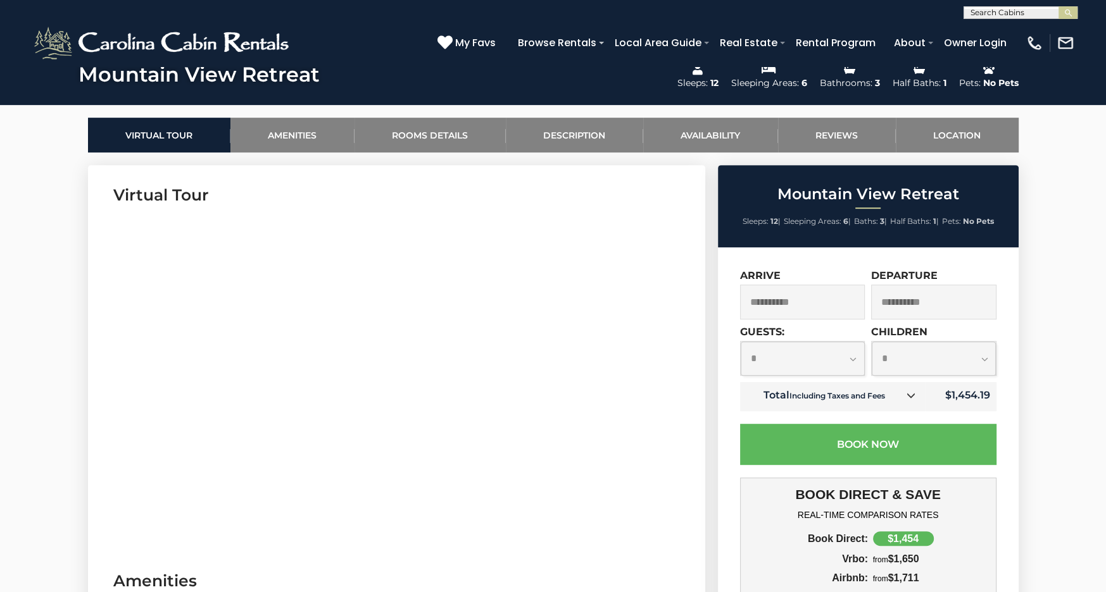
scroll to position [558, 0]
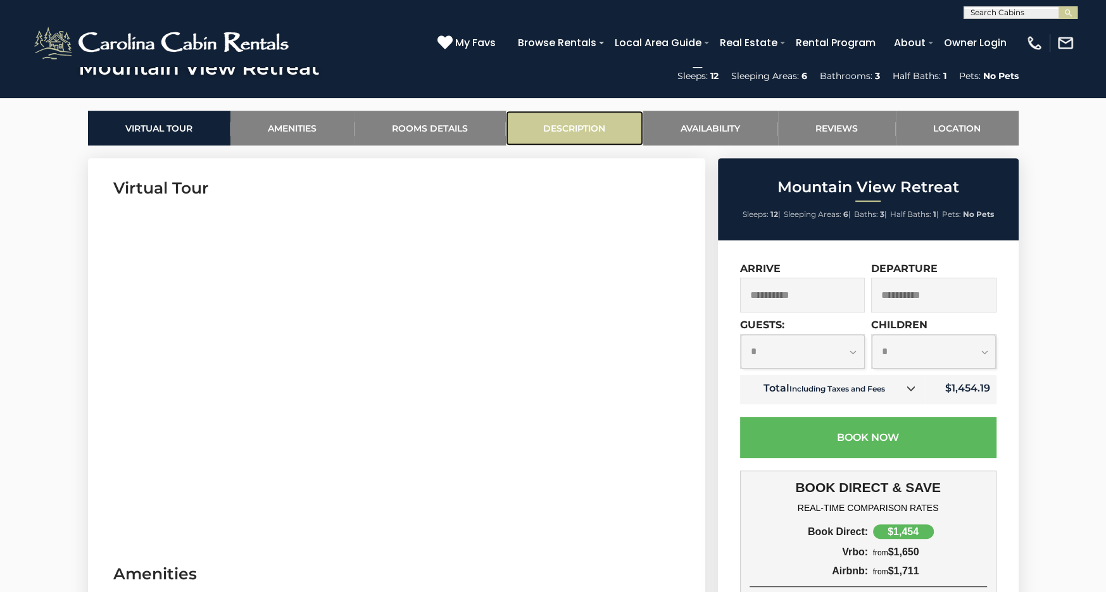
click at [587, 132] on link "Description" at bounding box center [574, 128] width 137 height 35
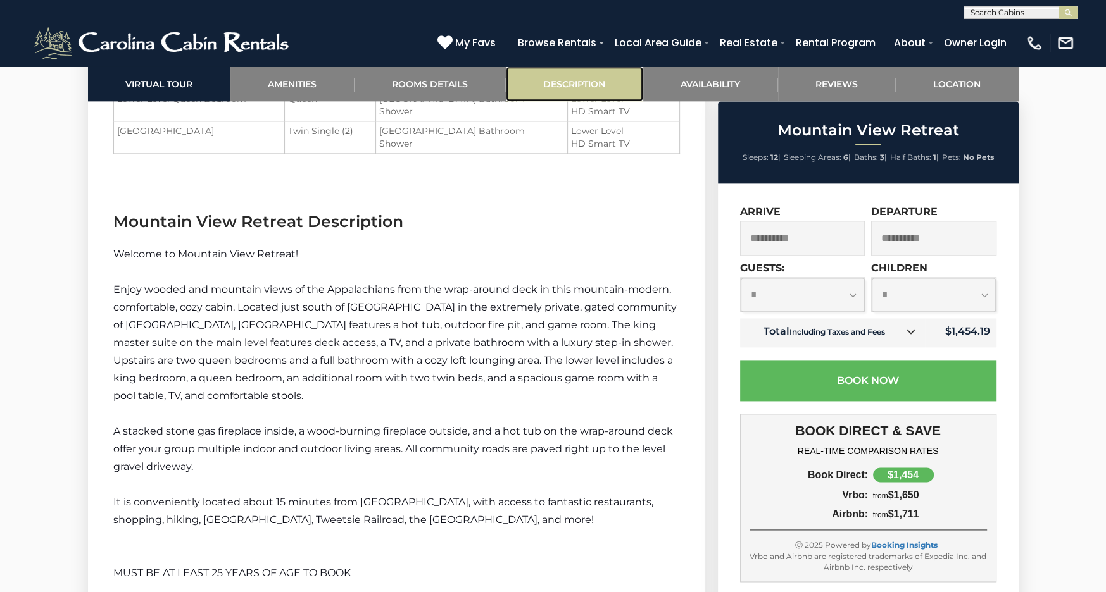
scroll to position [1855, 0]
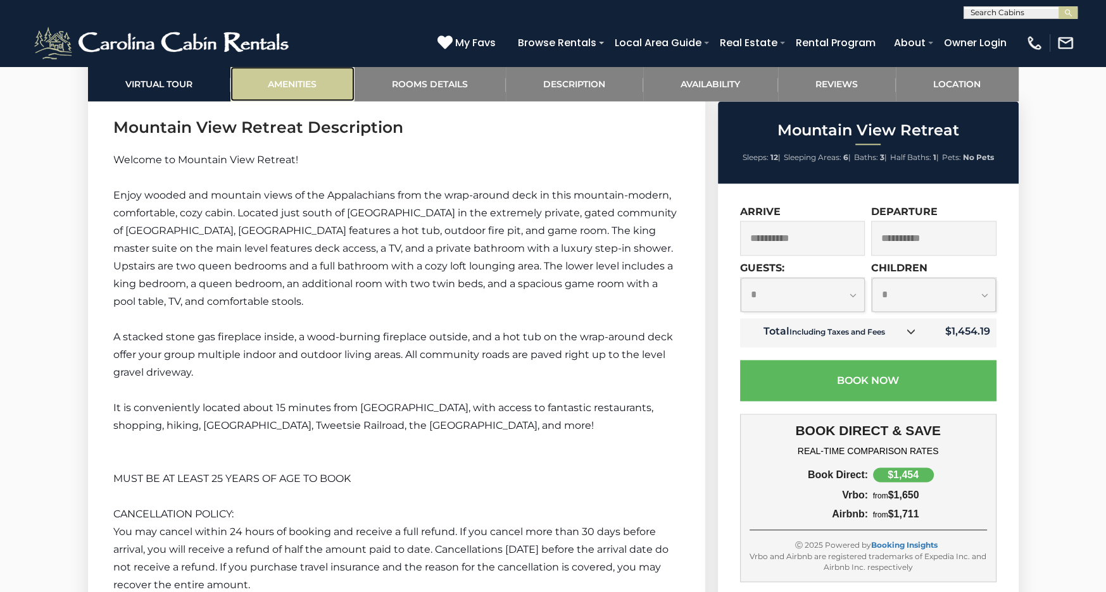
click at [311, 86] on link "Amenities" at bounding box center [292, 83] width 124 height 35
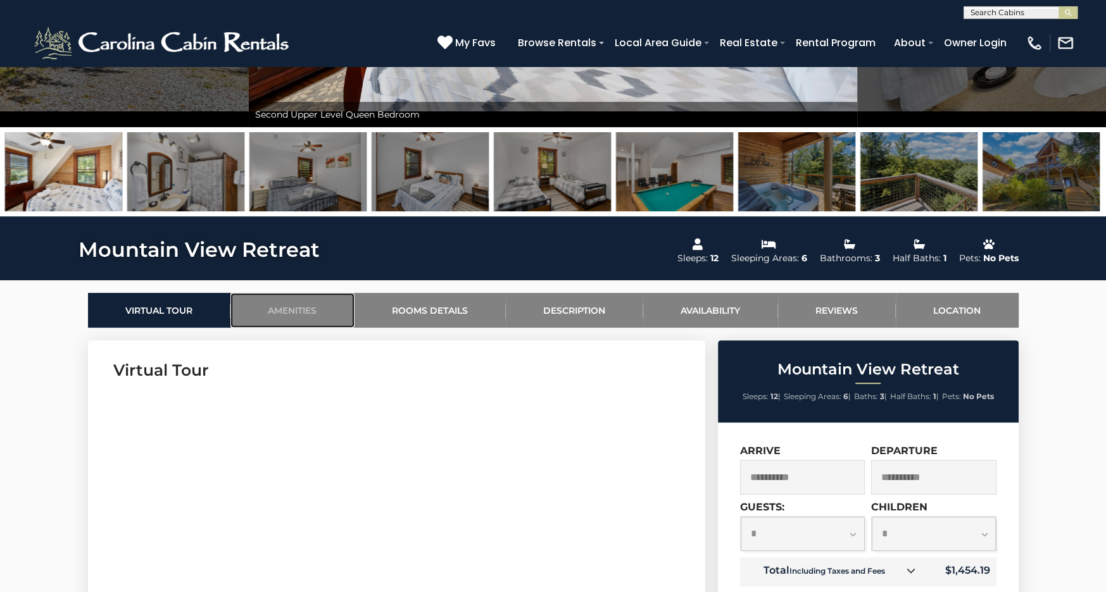
scroll to position [375, 0]
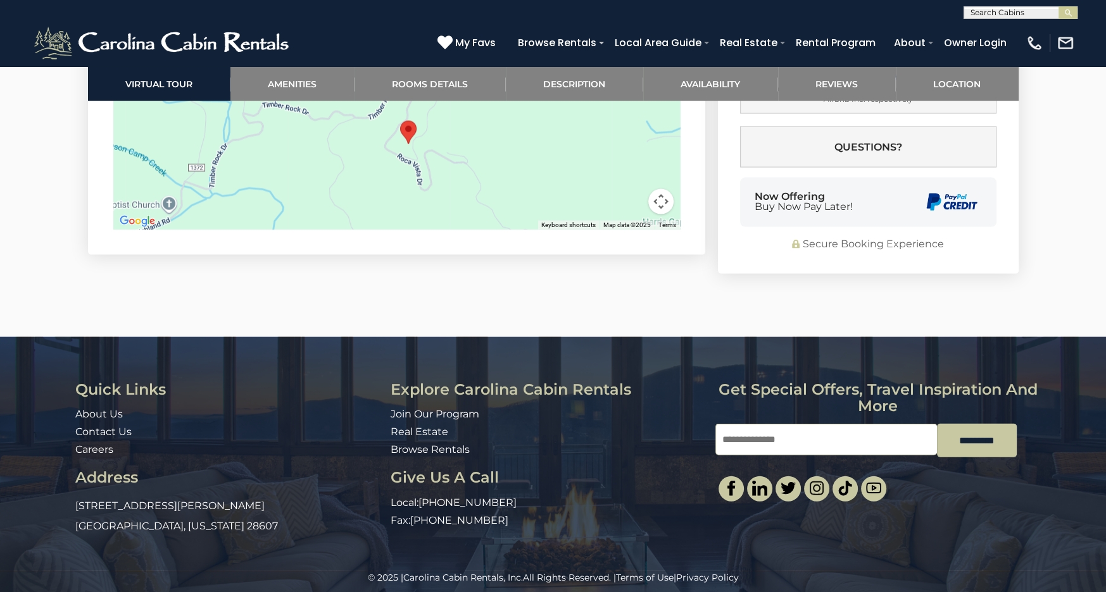
scroll to position [2951, 0]
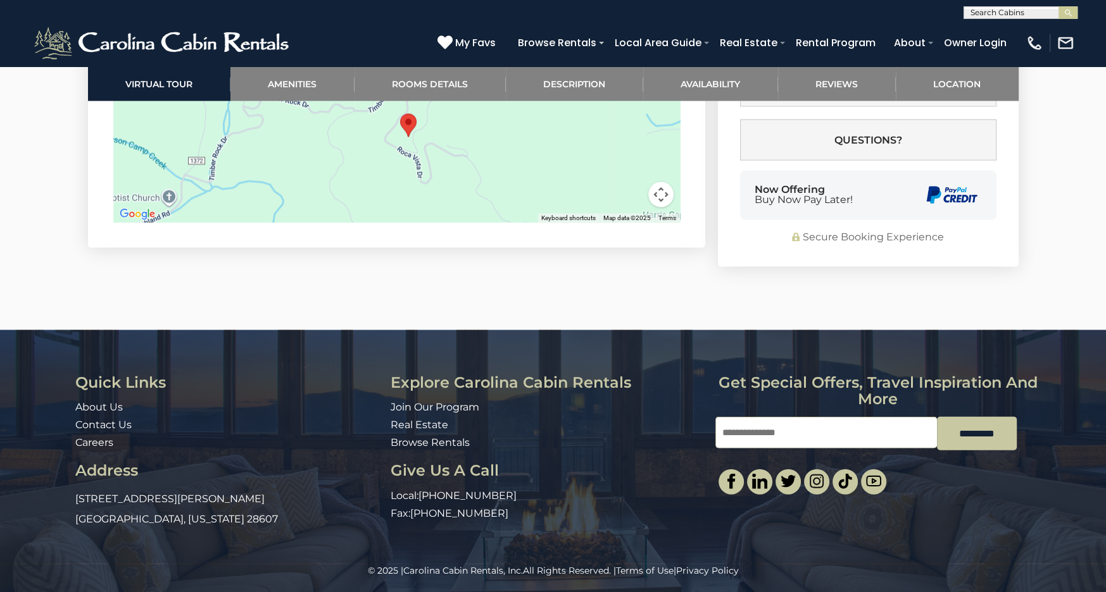
click at [1022, 544] on div "Quick Links About Us Contact Us Careers Address 491 George Wilson Road Boone, N…" at bounding box center [553, 447] width 1106 height 234
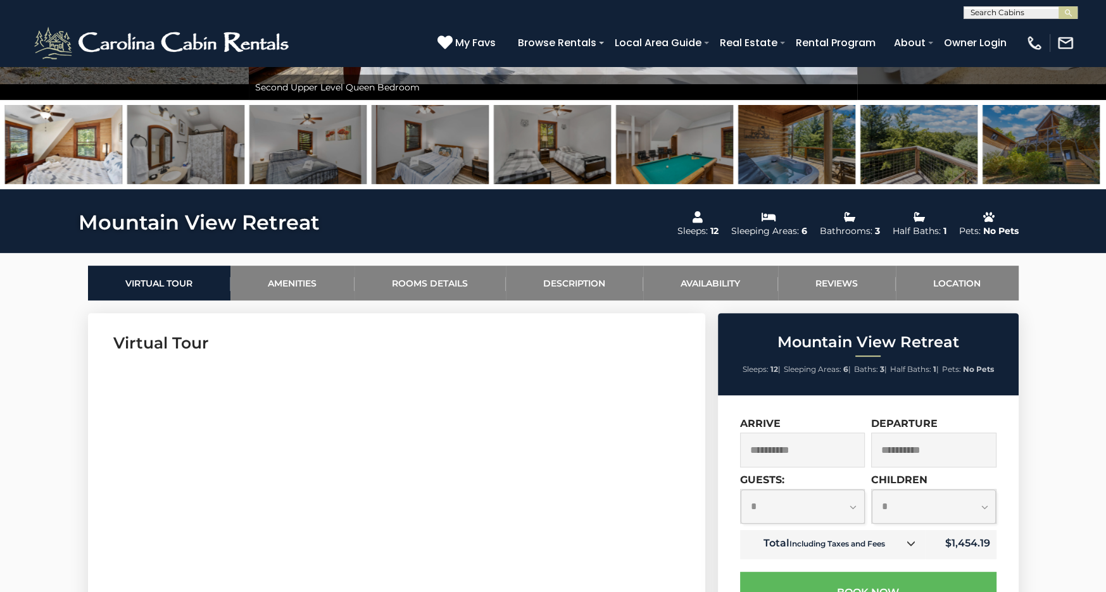
scroll to position [401, 0]
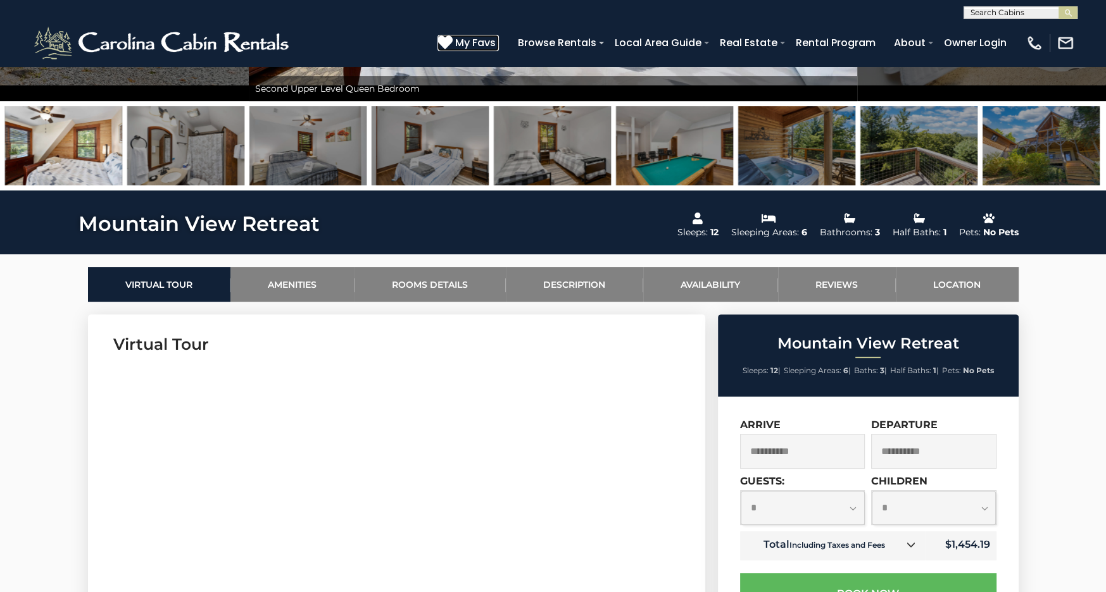
click at [472, 43] on span "My Favs" at bounding box center [475, 43] width 41 height 16
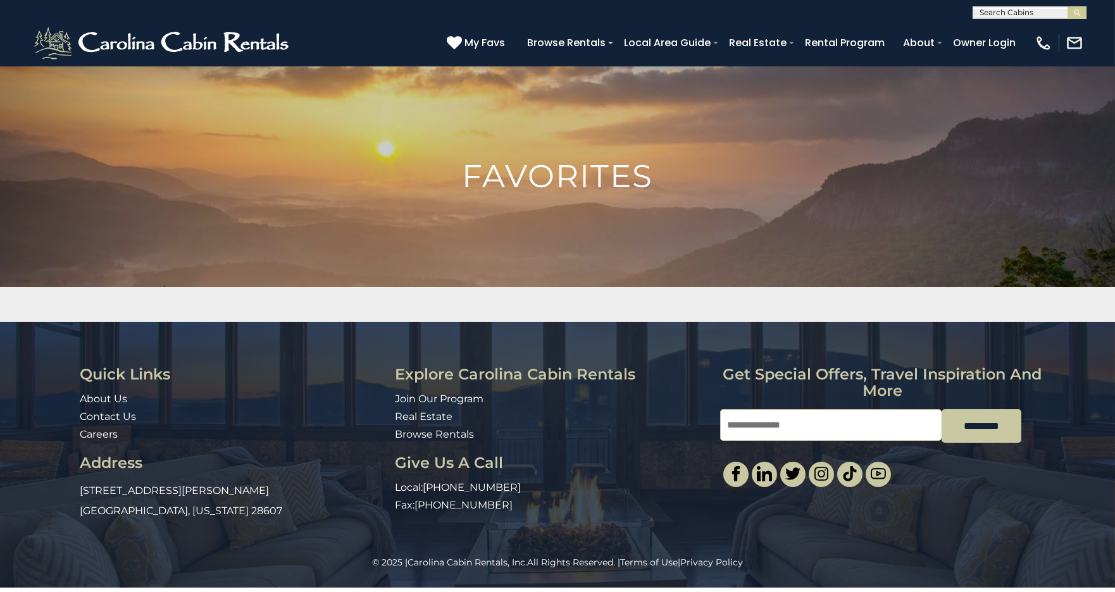
click at [671, 218] on img at bounding box center [557, 284] width 1115 height 437
click at [487, 44] on span "My Favs" at bounding box center [485, 43] width 41 height 16
